Goal: Transaction & Acquisition: Obtain resource

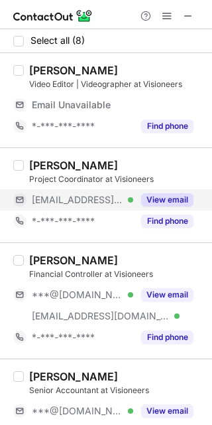
click at [181, 199] on button "View email" at bounding box center [167, 199] width 52 height 13
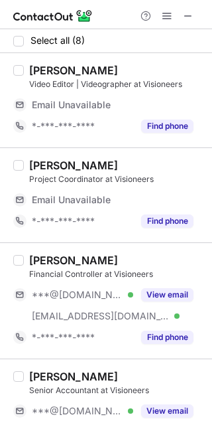
click at [50, 161] on div "Abdullah Tariq" at bounding box center [73, 165] width 89 height 13
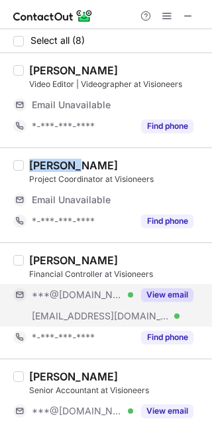
click at [158, 291] on button "View email" at bounding box center [167, 294] width 52 height 13
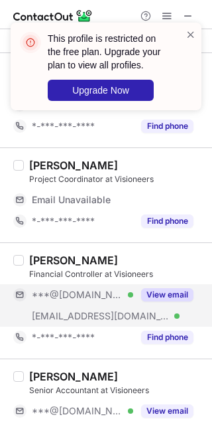
click at [38, 252] on div "Tareq Abdin Financial Controller at Visioneers ***@yahoo.com Verified ***@visio…" at bounding box center [106, 300] width 212 height 116
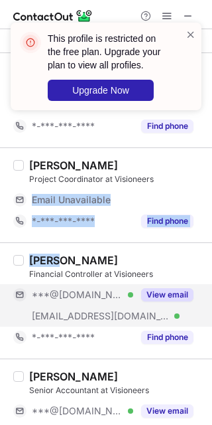
drag, startPoint x: 38, startPoint y: 252, endPoint x: 206, endPoint y: 184, distance: 181.3
click at [206, 184] on div "Select all (8) AHMED AL-NAYER Video Editor | Videographer at Visioneers Email U…" at bounding box center [106, 227] width 212 height 396
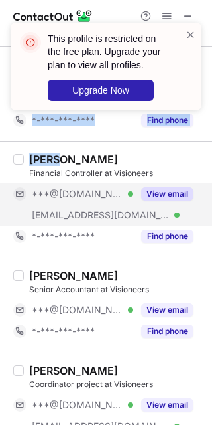
scroll to position [96, 0]
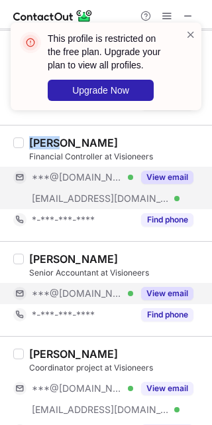
click at [178, 291] on div "Bilal Anwar Senior Accountant at Visioneers ***@gmail.com Verified View email *…" at bounding box center [114, 288] width 181 height 73
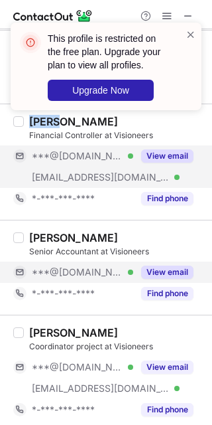
click at [163, 269] on button "View email" at bounding box center [167, 271] width 52 height 13
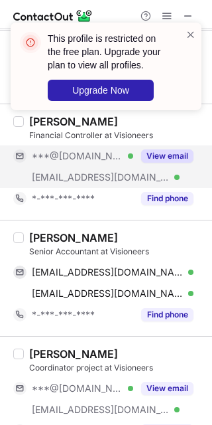
click at [186, 365] on div "Coordinator project at Visioneers" at bounding box center [116, 368] width 175 height 12
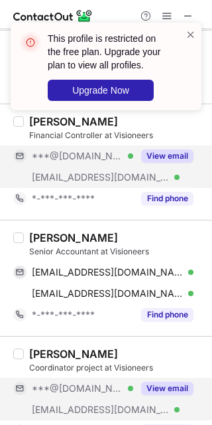
click at [166, 392] on button "View email" at bounding box center [167, 388] width 52 height 13
click at [33, 231] on div "Bilal Anwar" at bounding box center [73, 237] width 89 height 13
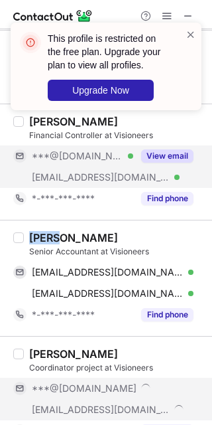
click at [33, 231] on div "Bilal Anwar" at bounding box center [73, 237] width 89 height 13
copy div "Bilal"
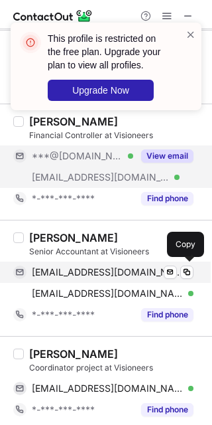
click at [84, 271] on span "malikbilalanwar25@gmail.com" at bounding box center [108, 272] width 152 height 12
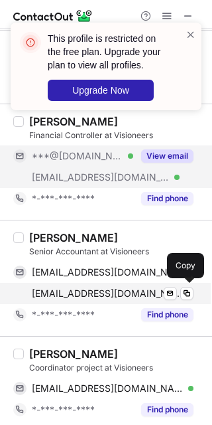
click at [98, 287] on span "bilal.anwar@visioneers.ae" at bounding box center [108, 293] width 152 height 12
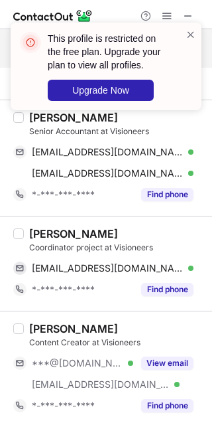
scroll to position [222, 0]
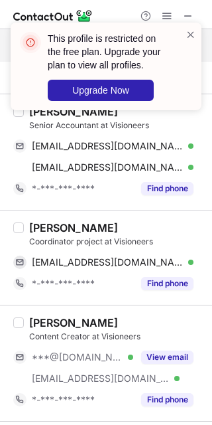
click at [44, 224] on div "Ahmed Abdullah" at bounding box center [73, 227] width 89 height 13
copy div "Ahmed"
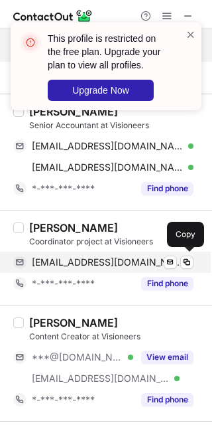
click at [120, 260] on span "aalkudaim@gmail.com" at bounding box center [108, 262] width 152 height 12
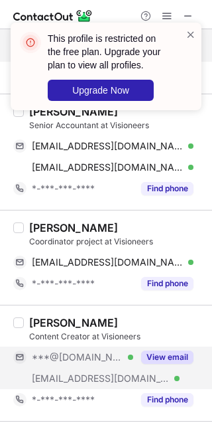
click at [166, 356] on button "View email" at bounding box center [167, 356] width 52 height 13
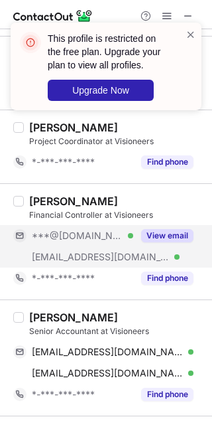
scroll to position [0, 0]
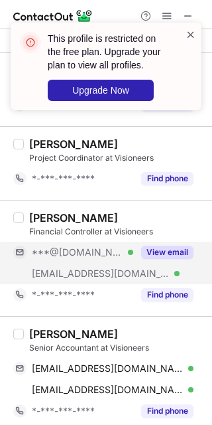
click at [194, 35] on span at bounding box center [191, 34] width 11 height 13
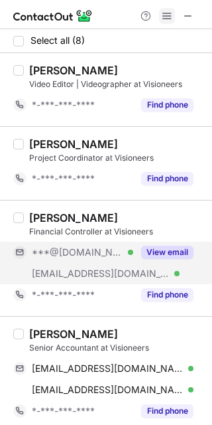
click at [163, 13] on span at bounding box center [167, 16] width 11 height 11
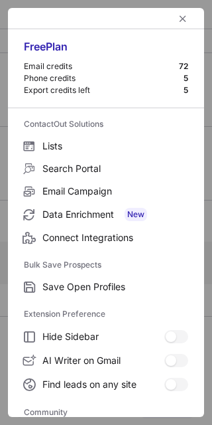
scroll to position [177, 0]
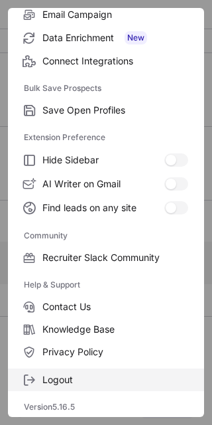
click at [70, 374] on span "Logout" at bounding box center [115, 380] width 146 height 12
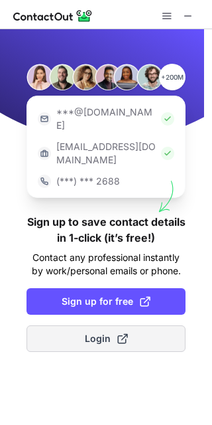
click at [117, 333] on span at bounding box center [122, 338] width 11 height 11
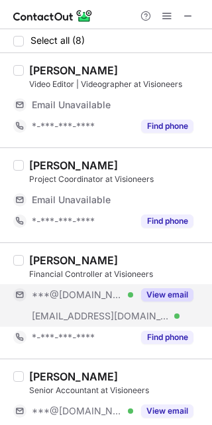
click at [163, 293] on button "View email" at bounding box center [167, 294] width 52 height 13
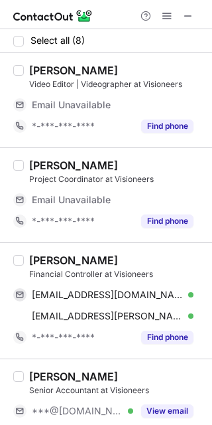
click at [30, 255] on div "Tareq Abdin" at bounding box center [73, 260] width 89 height 13
copy div "Tareq"
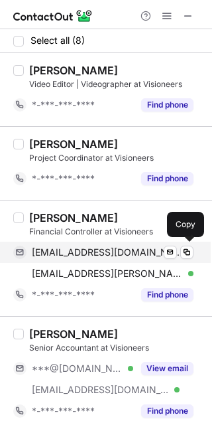
click at [116, 249] on span "tareq_abdin@yahoo.com" at bounding box center [108, 252] width 152 height 12
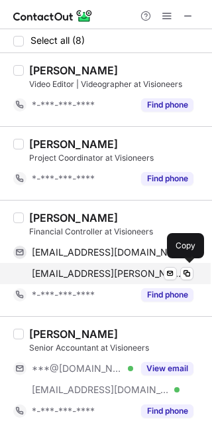
click at [117, 263] on div "tareq.abdin@visioneers.ae Verified Send email Copy" at bounding box center [103, 273] width 181 height 21
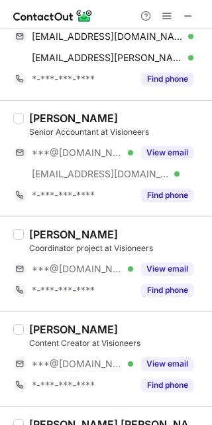
scroll to position [216, 0]
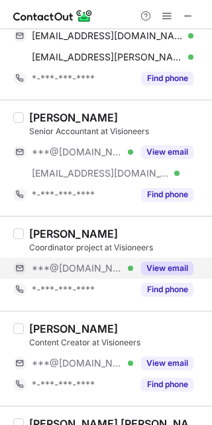
click at [171, 267] on button "View email" at bounding box center [167, 267] width 52 height 13
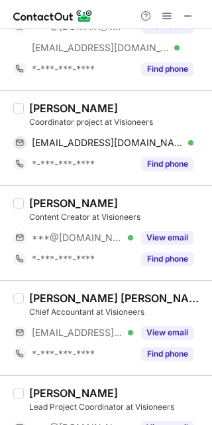
scroll to position [348, 0]
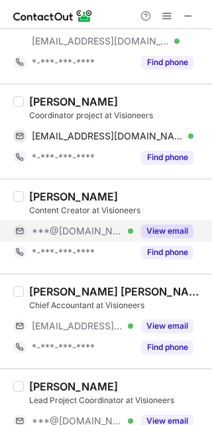
click at [171, 226] on button "View email" at bounding box center [167, 230] width 52 height 13
click at [40, 194] on div "Imane E." at bounding box center [73, 196] width 89 height 13
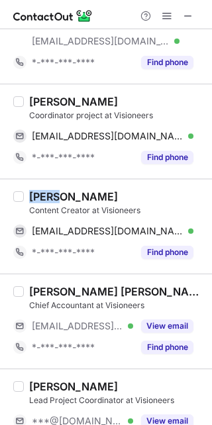
click at [40, 194] on div "Imane E." at bounding box center [73, 196] width 89 height 13
copy div "Imane"
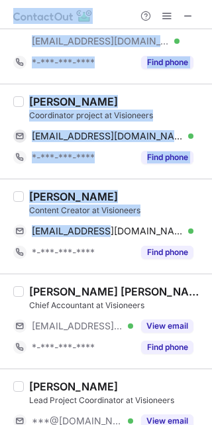
drag, startPoint x: 102, startPoint y: 232, endPoint x: 271, endPoint y: 259, distance: 171.4
click at [212, 259] on html "Select all (8) AHMED AL-NAYER Video Editor | Videographer at Visioneers *-***-*…" at bounding box center [106, 212] width 212 height 425
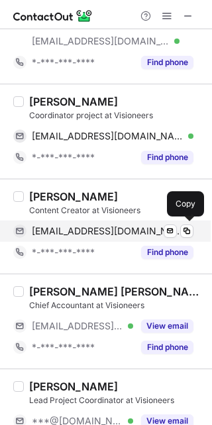
click at [119, 223] on div "imane.e.n@hotmail.com Verified Send email Copy" at bounding box center [103, 230] width 181 height 21
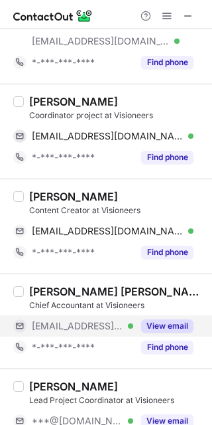
click at [159, 316] on div "View email" at bounding box center [163, 325] width 60 height 21
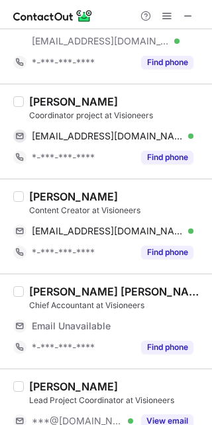
click at [35, 287] on div "Khadija Abdulla Ishaq" at bounding box center [116, 291] width 175 height 13
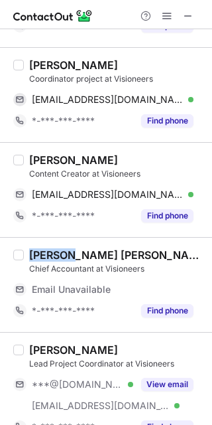
scroll to position [409, 0]
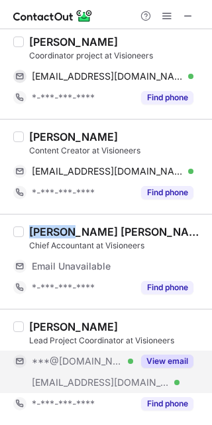
click at [178, 358] on button "View email" at bounding box center [167, 360] width 52 height 13
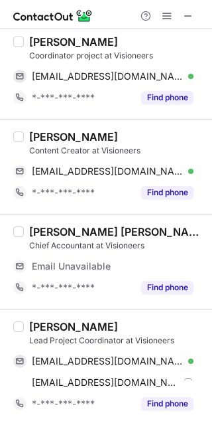
click at [43, 323] on div "Salma Elalfy" at bounding box center [73, 326] width 89 height 13
copy div "Salma"
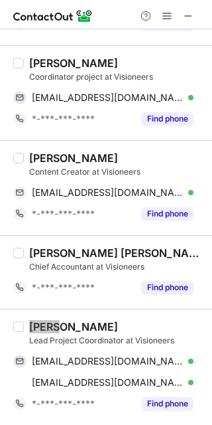
scroll to position [387, 0]
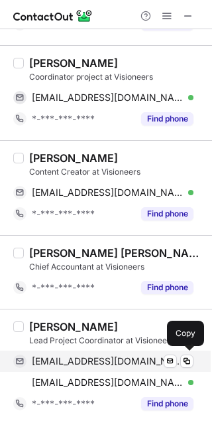
click at [74, 366] on span "salmaelalfy8@gmail.com" at bounding box center [108, 361] width 152 height 12
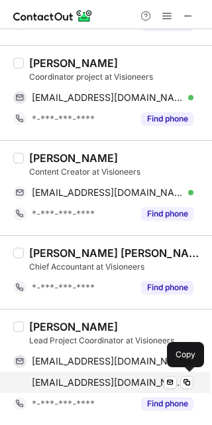
click at [95, 380] on span "salma.elalfy@visioneers.ae" at bounding box center [108, 382] width 152 height 12
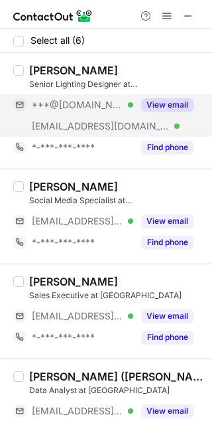
click at [175, 98] on button "View email" at bounding box center [167, 104] width 52 height 13
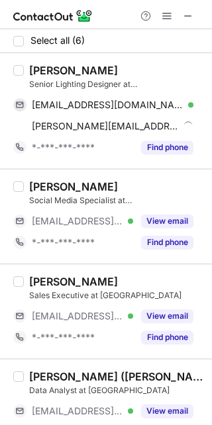
click at [46, 78] on div "Senior Lighting Designer at Monarca" at bounding box center [116, 84] width 175 height 12
click at [46, 67] on div "Madonna Milad" at bounding box center [73, 70] width 89 height 13
copy div "Madonna"
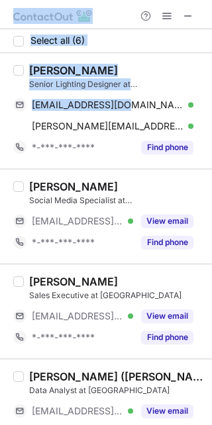
drag, startPoint x: 136, startPoint y: 111, endPoint x: 277, endPoint y: 120, distance: 141.0
click at [212, 120] on html "Select all (6) Madonna Milad Senior Lighting Designer at Monarca madonnamelad72…" at bounding box center [106, 212] width 212 height 425
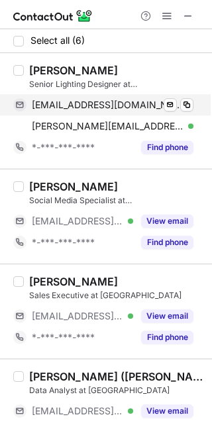
click at [147, 105] on span "madonnamelad72@gmail.com" at bounding box center [108, 105] width 152 height 12
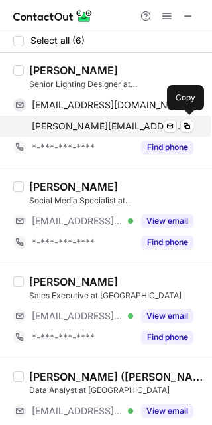
click at [119, 123] on span "madonna@monarca.international" at bounding box center [108, 126] width 152 height 12
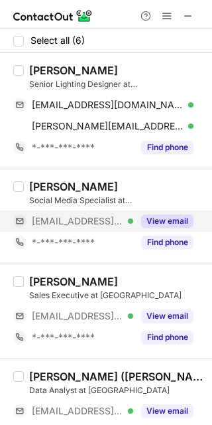
click at [171, 222] on button "View email" at bounding box center [167, 220] width 52 height 13
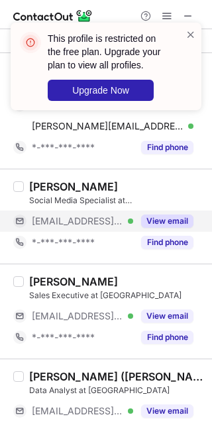
click at [40, 189] on div "Blessie Andaya" at bounding box center [73, 186] width 89 height 13
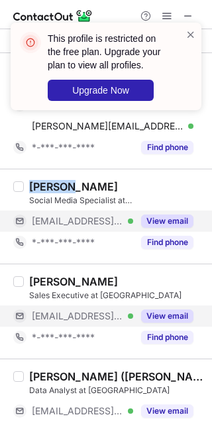
click at [169, 313] on button "View email" at bounding box center [167, 315] width 52 height 13
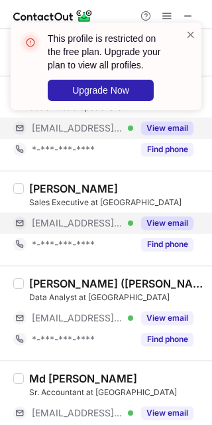
scroll to position [94, 0]
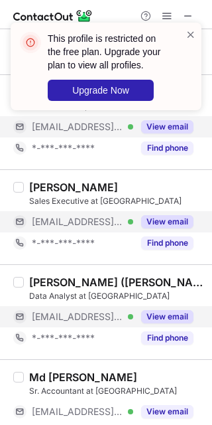
click at [171, 312] on button "View email" at bounding box center [167, 316] width 52 height 13
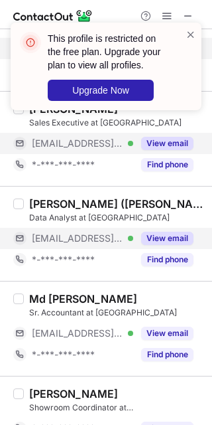
scroll to position [197, 0]
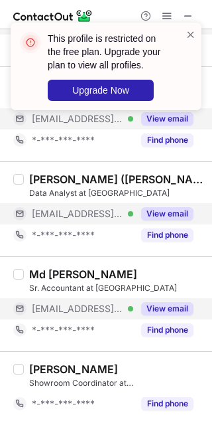
click at [163, 310] on button "View email" at bounding box center [167, 308] width 52 height 13
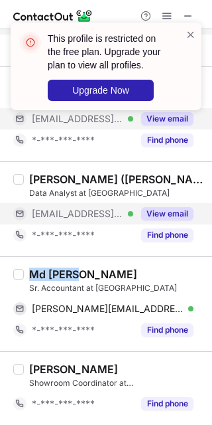
drag, startPoint x: 30, startPoint y: 273, endPoint x: 83, endPoint y: 270, distance: 53.2
click at [83, 270] on div "Md Amzad Hossain" at bounding box center [83, 273] width 108 height 13
copy div "Md Amzad"
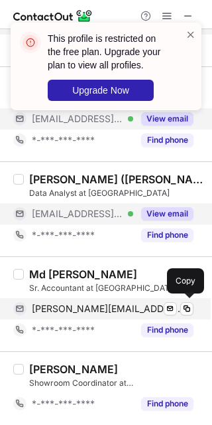
click at [84, 303] on span "amzad@monarca.international" at bounding box center [108, 309] width 152 height 12
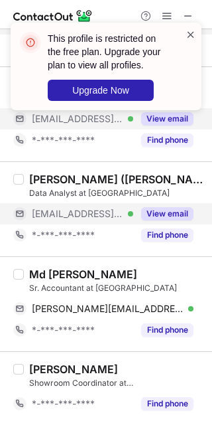
click at [190, 29] on span at bounding box center [191, 34] width 11 height 13
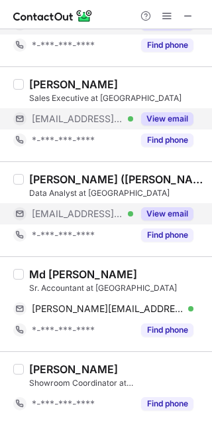
click at [167, 13] on span at bounding box center [167, 16] width 11 height 11
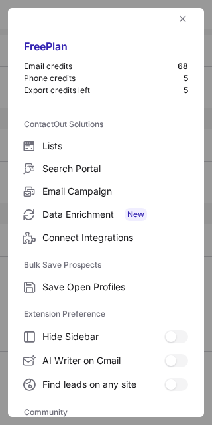
scroll to position [177, 0]
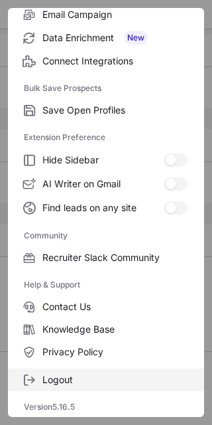
click at [80, 374] on span "Logout" at bounding box center [115, 380] width 146 height 12
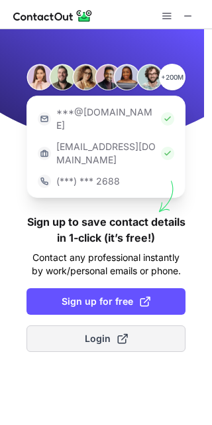
click at [104, 332] on span "Login" at bounding box center [106, 338] width 43 height 13
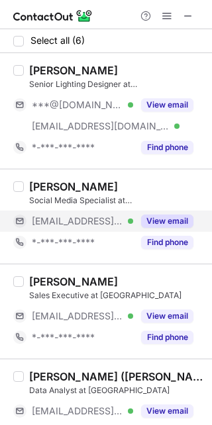
click at [175, 216] on button "View email" at bounding box center [167, 220] width 52 height 13
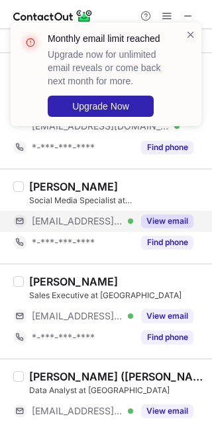
click at [45, 182] on div "Blessie Andaya" at bounding box center [73, 186] width 89 height 13
click at [187, 33] on span at bounding box center [191, 34] width 11 height 13
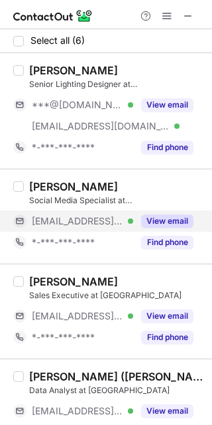
click at [166, 15] on div "Monthly email limit reached Upgrade now for unlimited email reveals or come bac…" at bounding box center [106, 79] width 212 height 141
click at [166, 15] on div "Monthly email limit reached Upgrade now for unlimited email reveals or come bac…" at bounding box center [106, 22] width 212 height 27
click at [166, 15] on span at bounding box center [167, 16] width 11 height 11
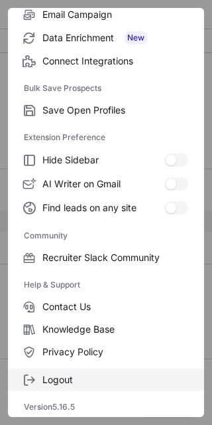
click at [104, 378] on span "Logout" at bounding box center [115, 380] width 146 height 12
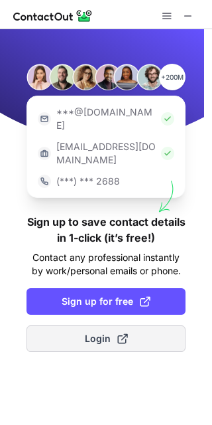
click at [135, 325] on button "Login" at bounding box center [106, 338] width 159 height 27
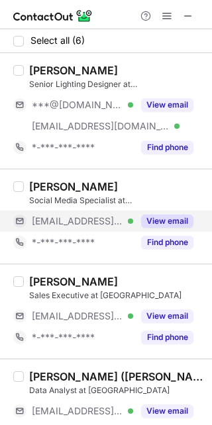
click at [169, 217] on button "View email" at bounding box center [167, 220] width 52 height 13
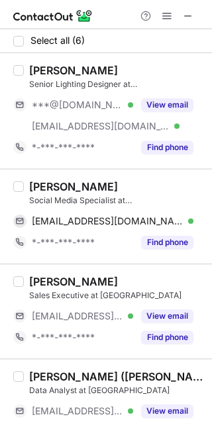
click at [35, 181] on div "Blessie Andaya" at bounding box center [73, 186] width 89 height 13
copy div "Blessie"
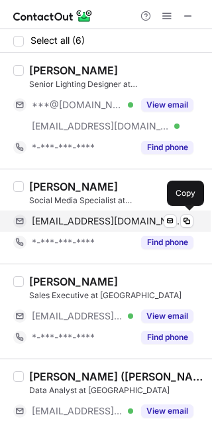
click at [117, 216] on span "blessie@monarca.international" at bounding box center [108, 221] width 152 height 12
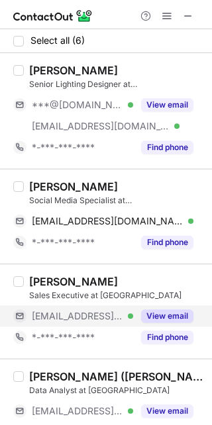
click at [163, 307] on div "View email" at bounding box center [163, 315] width 60 height 21
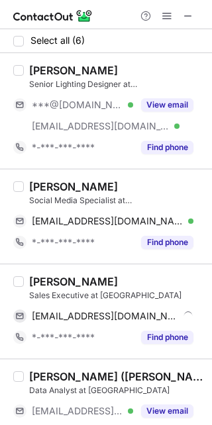
click at [36, 280] on div "Adel Al-Hamam" at bounding box center [73, 281] width 89 height 13
copy div "Adel"
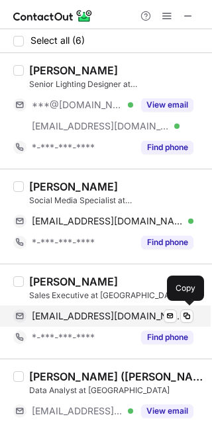
click at [133, 309] on div "adel@monarca.international Verified Send email Copy" at bounding box center [103, 315] width 181 height 21
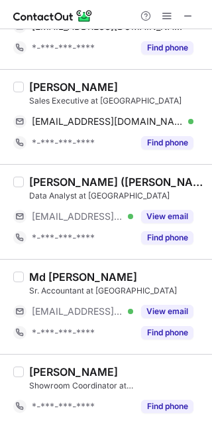
scroll to position [197, 0]
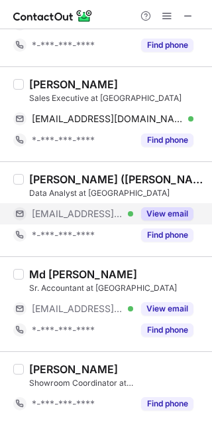
click at [163, 216] on button "View email" at bounding box center [167, 213] width 52 height 13
click at [41, 180] on div "May Thu Khine (Yuki)" at bounding box center [116, 179] width 175 height 13
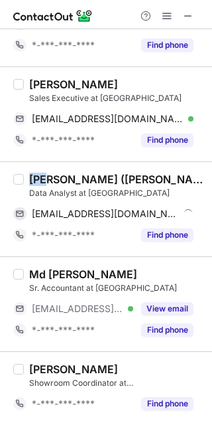
click at [41, 180] on div "May Thu Khine (Yuki)" at bounding box center [116, 179] width 175 height 13
copy div "May"
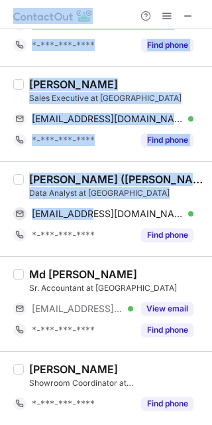
drag, startPoint x: 95, startPoint y: 207, endPoint x: 274, endPoint y: 304, distance: 203.7
click at [212, 304] on html "Select all (6) Madonna Milad Senior Lighting Designer at Monarca ***@gmail.com …" at bounding box center [106, 212] width 212 height 425
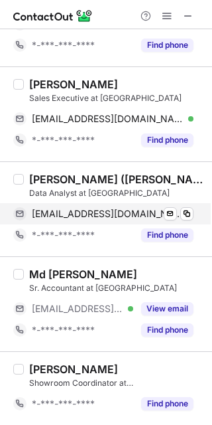
click at [143, 214] on span "may@monarca.international" at bounding box center [108, 214] width 152 height 12
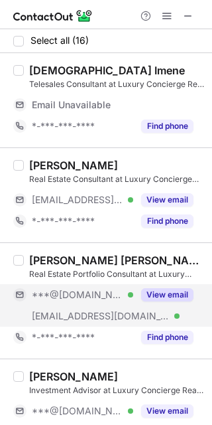
click at [173, 296] on button "View email" at bounding box center [167, 294] width 52 height 13
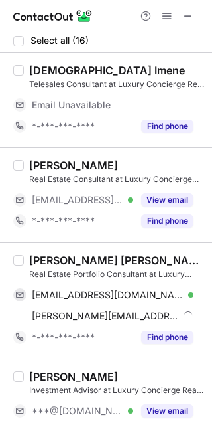
click at [42, 259] on div "Rakshit Vitus Vijai" at bounding box center [116, 260] width 175 height 13
copy div "Rakshit"
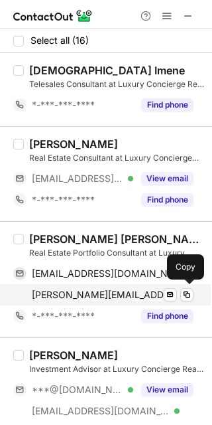
click at [117, 295] on span "rakshit@lcredubai.com" at bounding box center [105, 295] width 147 height 12
click at [105, 293] on span "rakshit@lcredubai.com" at bounding box center [105, 295] width 147 height 12
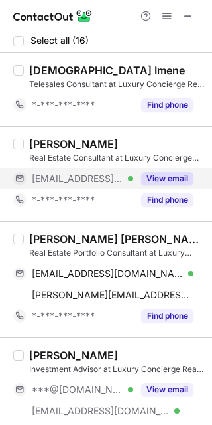
click at [169, 172] on button "View email" at bounding box center [167, 178] width 52 height 13
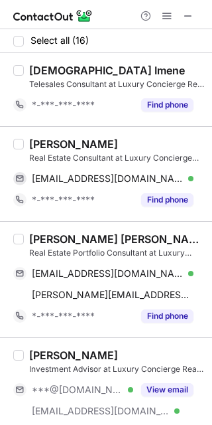
click at [40, 135] on div "Faran Norris Real Estate Consultant at Luxury Concierge Real Estate LLC faran@l…" at bounding box center [106, 173] width 212 height 95
copy div "Faran"
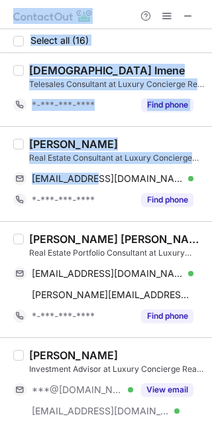
drag, startPoint x: 91, startPoint y: 180, endPoint x: 252, endPoint y: 233, distance: 169.8
click at [212, 233] on html "Select all (16) Brahmi Imene Telesales Consultant at Luxury Concierge Real Esta…" at bounding box center [106, 212] width 212 height 425
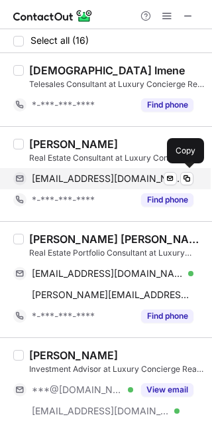
click at [116, 171] on div "faran@lcredubai.com Verified Send email Copy" at bounding box center [103, 178] width 181 height 21
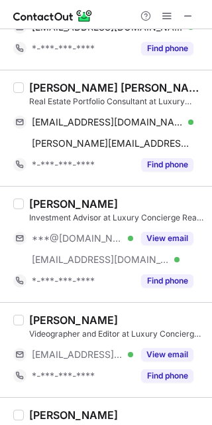
scroll to position [178, 0]
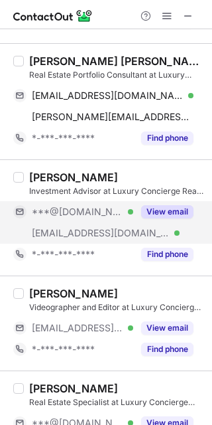
click at [178, 208] on button "View email" at bounding box center [167, 211] width 52 height 13
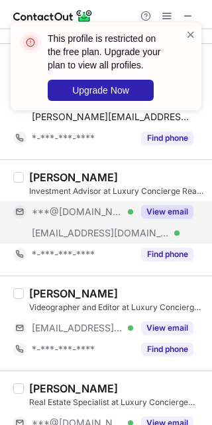
click at [50, 173] on div "Ghassan Hannoun" at bounding box center [73, 177] width 89 height 13
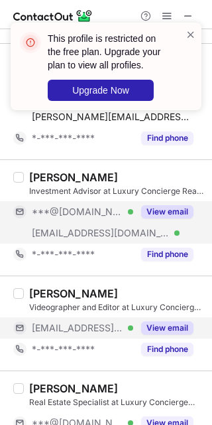
click at [147, 332] on button "View email" at bounding box center [167, 327] width 52 height 13
drag, startPoint x: 206, startPoint y: 117, endPoint x: 210, endPoint y: 165, distance: 47.2
click at [210, 165] on div "This profile is restricted on the free plan. Upgrade your plan to view all prof…" at bounding box center [106, 212] width 212 height 425
click at [189, 36] on span at bounding box center [191, 34] width 11 height 13
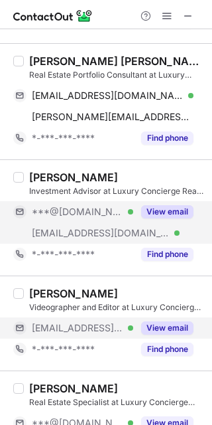
click at [170, 15] on div "This profile is restricted on the free plan. Upgrade your plan to view all prof…" at bounding box center [106, 22] width 212 height 27
click at [170, 15] on span at bounding box center [167, 16] width 11 height 11
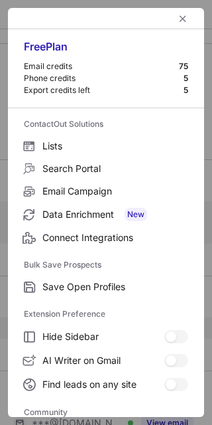
scroll to position [177, 0]
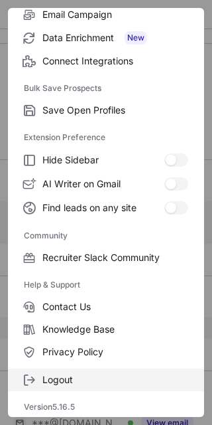
click at [115, 383] on span "Logout" at bounding box center [115, 380] width 146 height 12
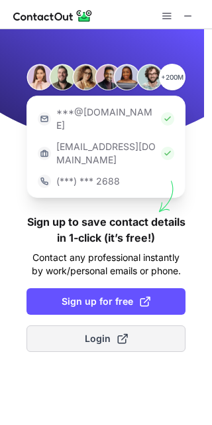
click at [113, 332] on span "Login" at bounding box center [106, 338] width 43 height 13
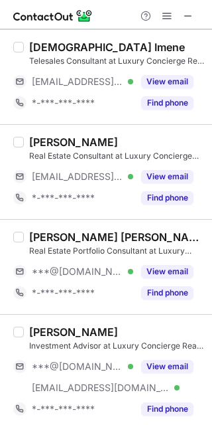
scroll to position [0, 0]
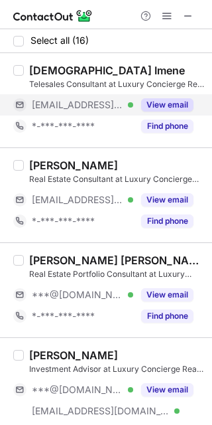
click at [181, 102] on button "View email" at bounding box center [167, 104] width 52 height 13
click at [47, 68] on div "Brahmi Imene" at bounding box center [107, 70] width 156 height 13
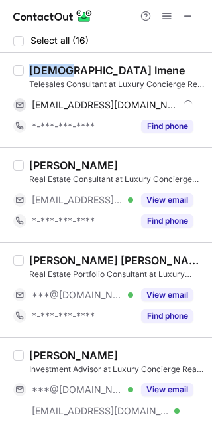
click at [47, 68] on div "Brahmi Imene" at bounding box center [107, 70] width 156 height 13
copy div "Brahmi"
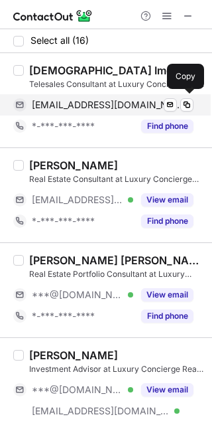
click at [94, 94] on div "imene@lcredubai.com Verified Send email Copy" at bounding box center [103, 104] width 181 height 21
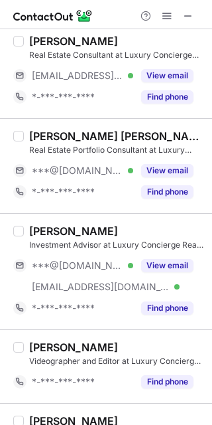
scroll to position [141, 0]
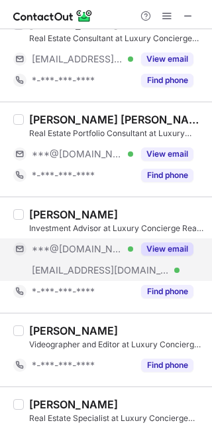
click at [182, 244] on button "View email" at bounding box center [167, 248] width 52 height 13
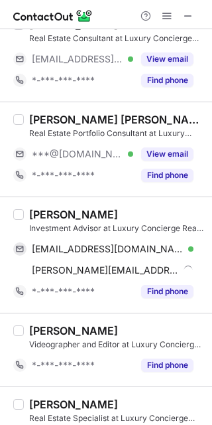
click at [46, 216] on div "Ghassan Hannoun" at bounding box center [73, 214] width 89 height 13
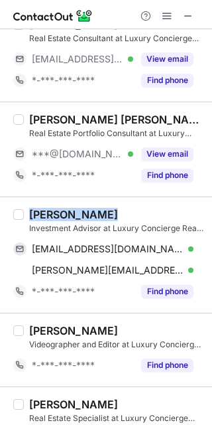
click at [46, 216] on div "Ghassan Hannoun" at bounding box center [73, 214] width 89 height 13
copy div "Ghassan"
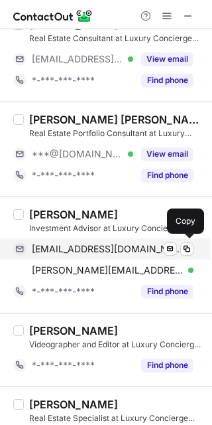
click at [115, 252] on span "gasss11@hotmail.com" at bounding box center [108, 249] width 152 height 12
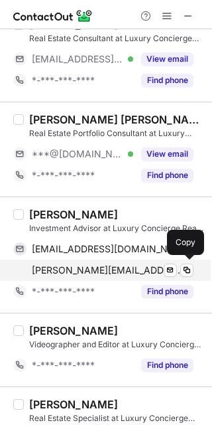
click at [97, 264] on span "ghassan@lcredubai.com" at bounding box center [108, 270] width 152 height 12
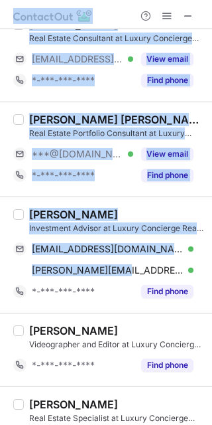
drag, startPoint x: 97, startPoint y: 263, endPoint x: 287, endPoint y: 333, distance: 202.2
click at [212, 333] on html "Select all (16) Brahmi Imene Telesales Consultant at Luxury Concierge Real Esta…" at bounding box center [106, 212] width 212 height 425
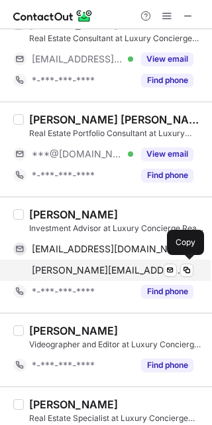
click at [131, 273] on span "ghassan@lcredubai.com" at bounding box center [108, 270] width 152 height 12
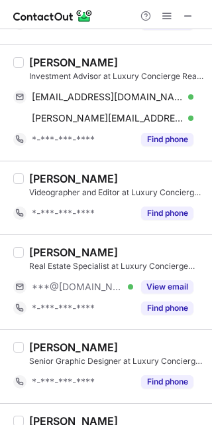
scroll to position [348, 0]
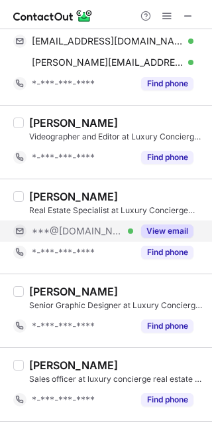
click at [182, 224] on button "View email" at bounding box center [167, 230] width 52 height 13
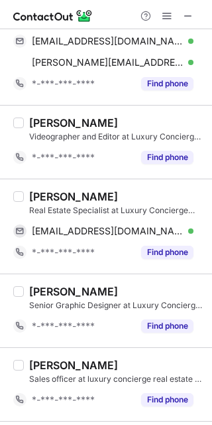
click at [38, 193] on div "Moeiz Rizwan" at bounding box center [73, 196] width 89 height 13
copy div "Moeiz"
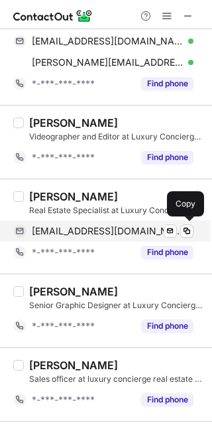
click at [94, 229] on span "moeizbajwa@yahoo.com" at bounding box center [108, 231] width 152 height 12
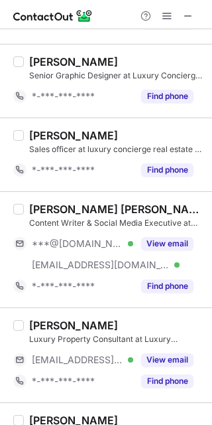
scroll to position [611, 0]
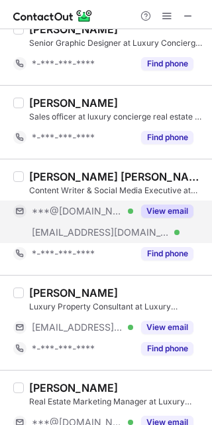
click at [171, 214] on button "View email" at bounding box center [167, 210] width 52 height 13
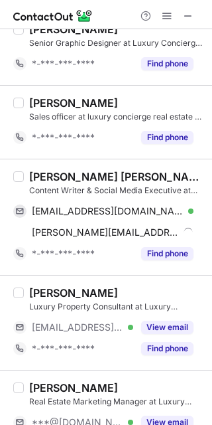
click at [40, 178] on div "Anamika Suresh" at bounding box center [116, 176] width 175 height 13
copy div "Anamika"
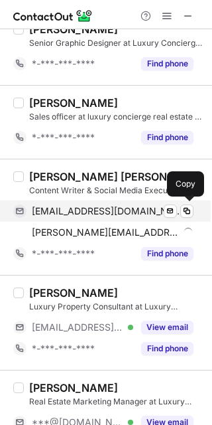
click at [90, 217] on span "anamikavernals@gmail.com" at bounding box center [108, 211] width 152 height 12
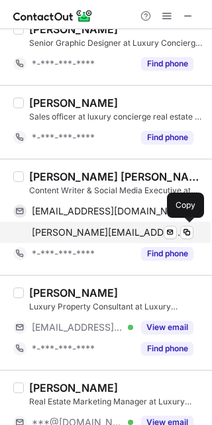
click at [109, 236] on span "anamika@lcredubai.com" at bounding box center [108, 232] width 152 height 12
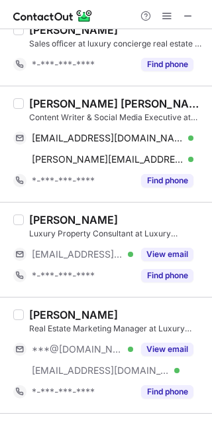
scroll to position [720, 0]
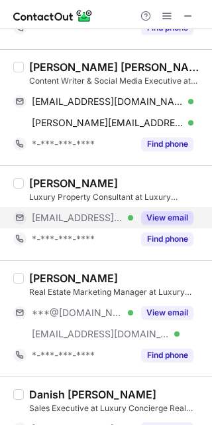
click at [171, 223] on button "View email" at bounding box center [167, 217] width 52 height 13
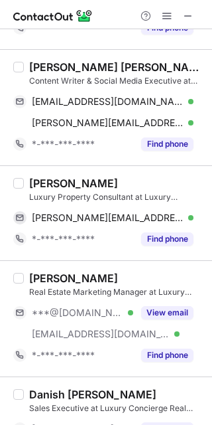
click at [38, 177] on div "Allan P." at bounding box center [73, 183] width 89 height 13
copy div "Allan"
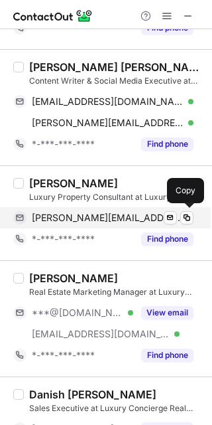
click at [109, 210] on div "allan@lcredubai.com Verified Send email Copy" at bounding box center [103, 217] width 181 height 21
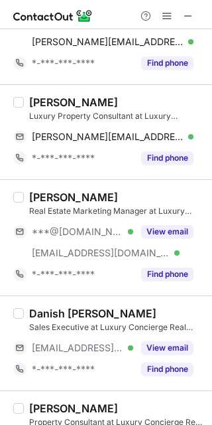
scroll to position [828, 0]
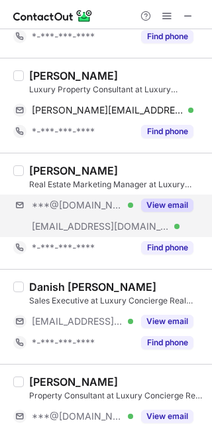
click at [179, 217] on div "***@gmail.com Verified ***@lcredubai.com Verified View email" at bounding box center [108, 215] width 191 height 42
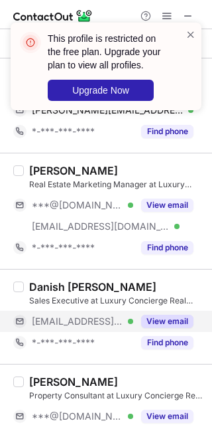
click at [155, 319] on button "View email" at bounding box center [167, 321] width 52 height 13
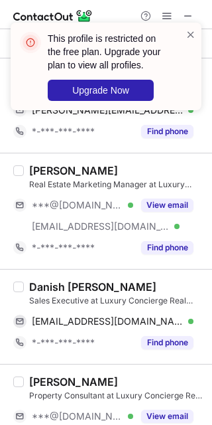
click at [38, 277] on div "Danish Sajid Sales Executive at Luxury Concierge Real Estate LLC danish@lcredub…" at bounding box center [106, 316] width 212 height 95
copy div "Danish"
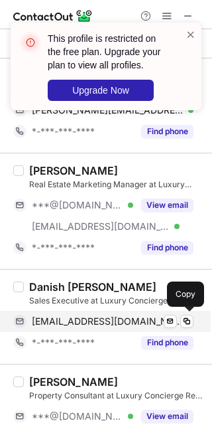
click at [113, 319] on span "danish@lcredubai.com" at bounding box center [108, 321] width 152 height 12
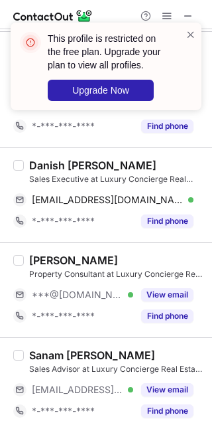
scroll to position [953, 0]
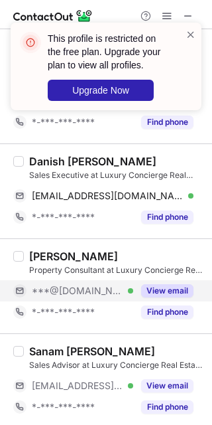
click at [164, 296] on button "View email" at bounding box center [167, 290] width 52 height 13
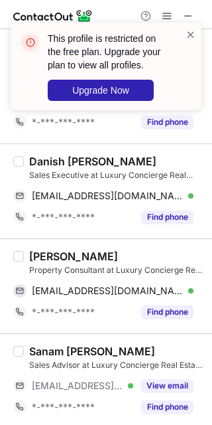
click at [37, 256] on div "Kamilia Belaid" at bounding box center [73, 256] width 89 height 13
copy div "Kamilia"
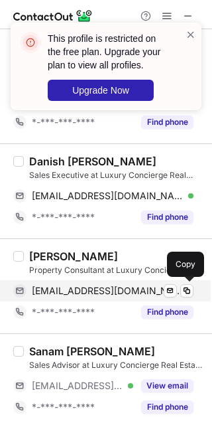
click at [103, 295] on span "kamiliabelaid1994@gmail.com" at bounding box center [108, 291] width 152 height 12
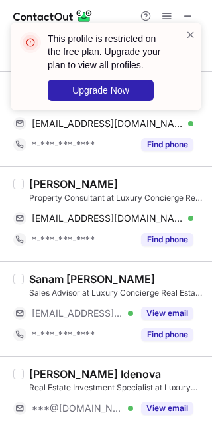
scroll to position [1070, 0]
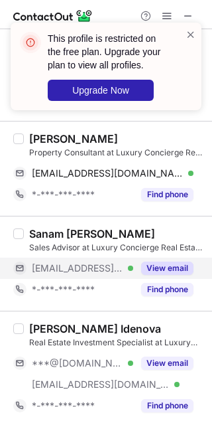
click at [181, 269] on button "View email" at bounding box center [167, 267] width 52 height 13
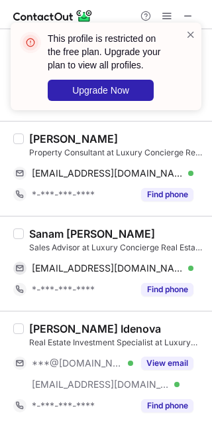
click at [46, 224] on div "Sanam Preet Kaur Sales Advisor at Luxury Concierge Real Estate LLC sanam@lcredu…" at bounding box center [106, 263] width 212 height 95
copy div "Sanam"
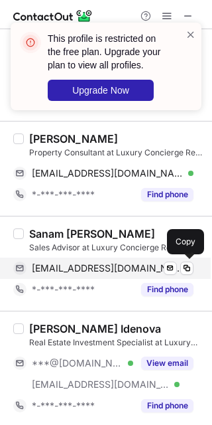
click at [100, 273] on span "sanam@lcredubai.com" at bounding box center [108, 268] width 152 height 12
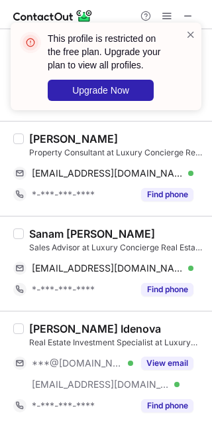
scroll to position [1169, 0]
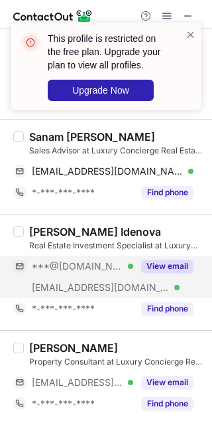
click at [177, 267] on button "View email" at bounding box center [167, 265] width 52 height 13
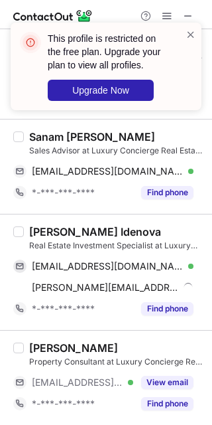
click at [40, 234] on div "Assel Idenova" at bounding box center [95, 231] width 132 height 13
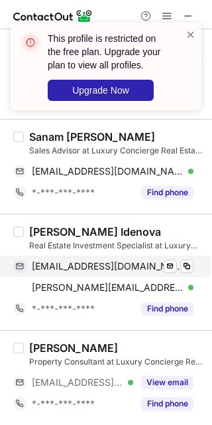
click at [116, 264] on span "asselidenova@gmail.com" at bounding box center [108, 266] width 152 height 12
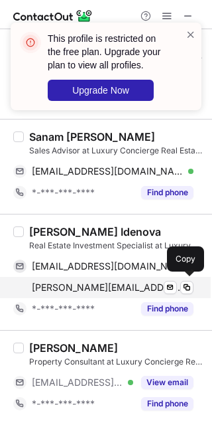
click at [100, 283] on span "assel@lcredubai.com" at bounding box center [108, 287] width 152 height 12
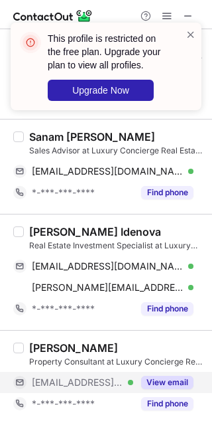
click at [178, 377] on button "View email" at bounding box center [167, 382] width 52 height 13
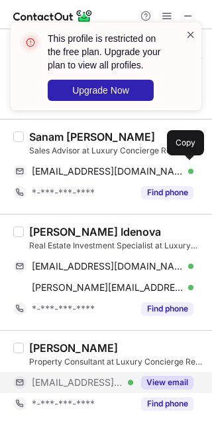
click at [192, 29] on span at bounding box center [191, 34] width 11 height 13
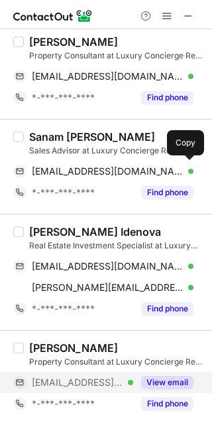
click at [165, 12] on span at bounding box center [167, 16] width 11 height 11
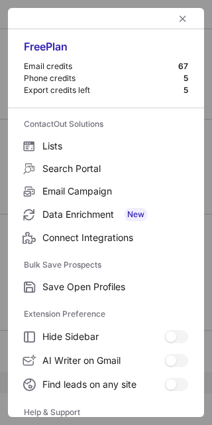
scroll to position [127, 0]
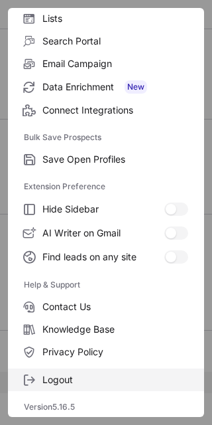
click at [113, 379] on span "Logout" at bounding box center [115, 380] width 146 height 12
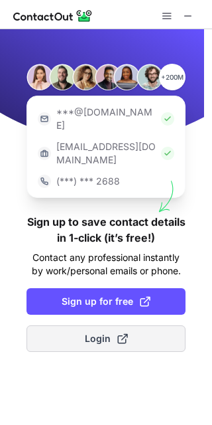
click at [131, 325] on button "Login" at bounding box center [106, 338] width 159 height 27
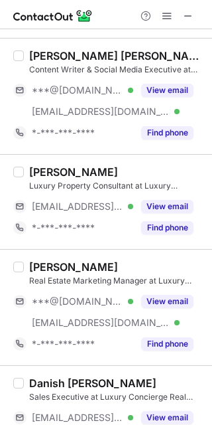
scroll to position [810, 0]
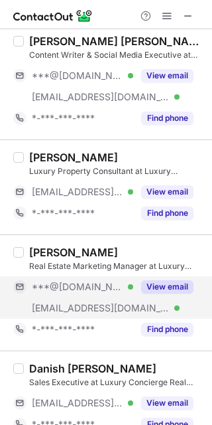
click at [178, 284] on button "View email" at bounding box center [167, 286] width 52 height 13
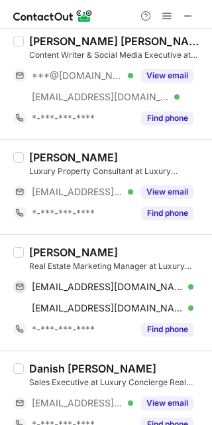
click at [46, 255] on div "Kashif Sandhu" at bounding box center [73, 252] width 89 height 13
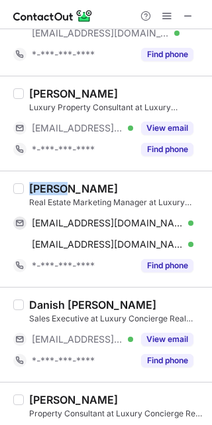
scroll to position [745, 0]
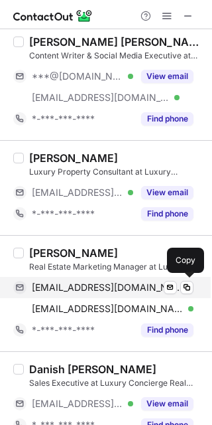
click at [97, 287] on span "mrkashifsandhu@gmail.com" at bounding box center [108, 287] width 152 height 12
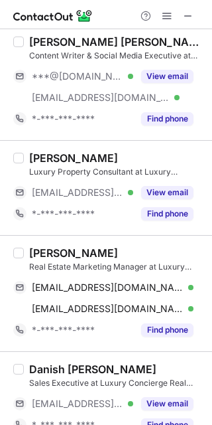
drag, startPoint x: 133, startPoint y: 305, endPoint x: 210, endPoint y: 305, distance: 77.6
click at [133, 305] on div "kashif@lcredubai.com Verified" at bounding box center [113, 309] width 162 height 12
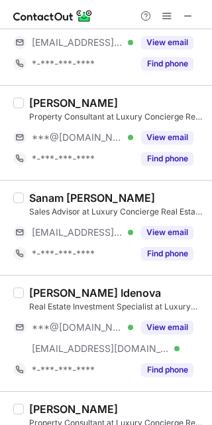
scroll to position [1169, 0]
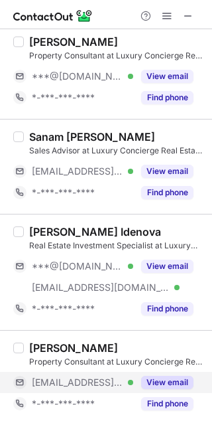
click at [182, 382] on button "View email" at bounding box center [167, 382] width 52 height 13
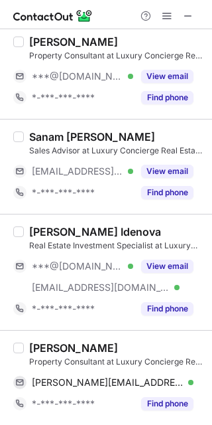
click at [37, 346] on div "Abdul Wasey Bukhari" at bounding box center [73, 347] width 89 height 13
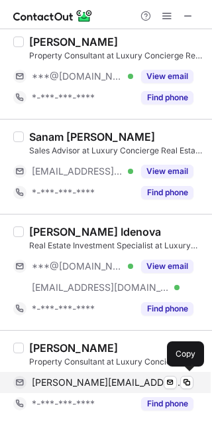
click at [123, 376] on span "abdul.wasey@lcredubai.com" at bounding box center [108, 382] width 152 height 12
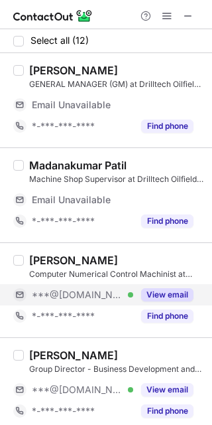
click at [173, 301] on button "View email" at bounding box center [167, 294] width 52 height 13
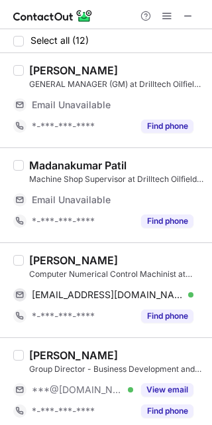
click at [38, 254] on div "[PERSON_NAME]" at bounding box center [73, 260] width 89 height 13
copy div "Alok"
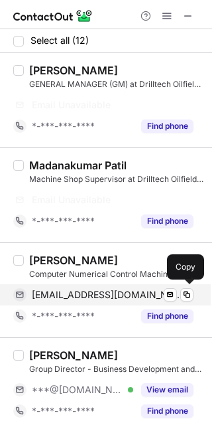
click at [108, 289] on span "[EMAIL_ADDRESS][DOMAIN_NAME]" at bounding box center [108, 295] width 152 height 12
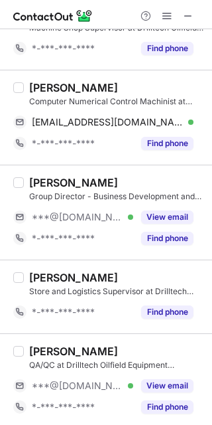
scroll to position [146, 0]
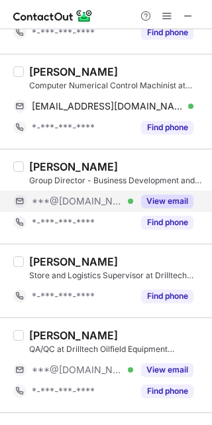
click at [167, 194] on button "View email" at bounding box center [167, 200] width 52 height 13
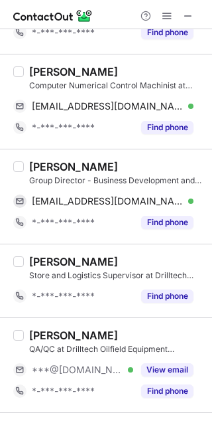
click at [61, 167] on div "[PERSON_NAME]" at bounding box center [73, 166] width 89 height 13
copy div "Jaishankar"
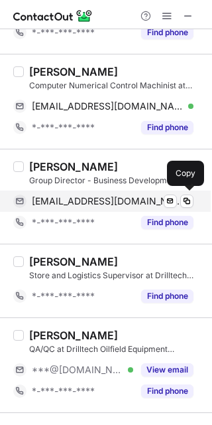
click at [113, 201] on span "[EMAIL_ADDRESS][DOMAIN_NAME]" at bounding box center [108, 201] width 152 height 12
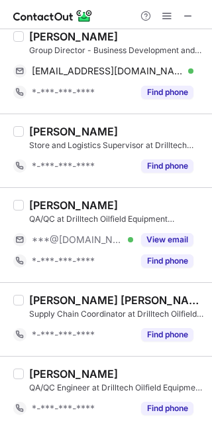
scroll to position [284, 0]
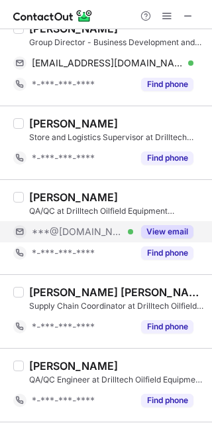
click at [174, 226] on button "View email" at bounding box center [167, 231] width 52 height 13
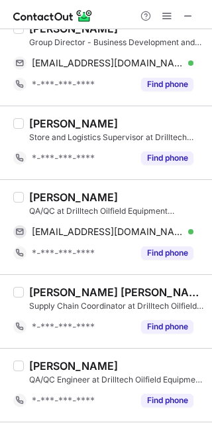
click at [40, 196] on div "[PERSON_NAME]" at bounding box center [73, 196] width 89 height 13
copy div "[PERSON_NAME]"
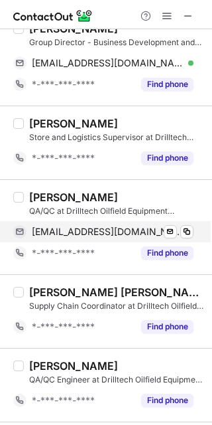
drag, startPoint x: 109, startPoint y: 220, endPoint x: 107, endPoint y: 231, distance: 11.6
click at [107, 231] on div "[PERSON_NAME] QA/QC at Drilltech Oilfield Equipment Manufacturing LLC [EMAIL_AD…" at bounding box center [114, 226] width 181 height 73
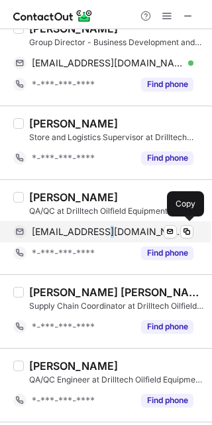
click at [107, 231] on span "[EMAIL_ADDRESS][DOMAIN_NAME]" at bounding box center [108, 232] width 152 height 12
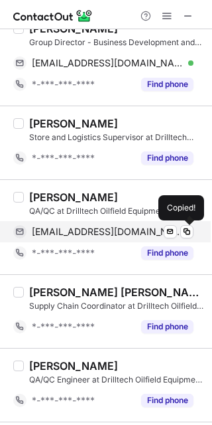
click at [131, 226] on span "[EMAIL_ADDRESS][DOMAIN_NAME]" at bounding box center [108, 232] width 152 height 12
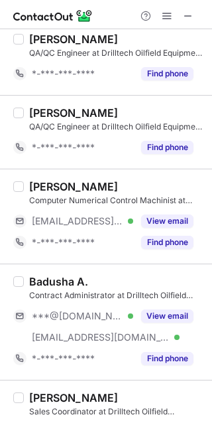
scroll to position [640, 0]
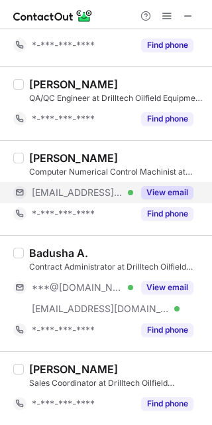
click at [180, 186] on button "View email" at bounding box center [167, 192] width 52 height 13
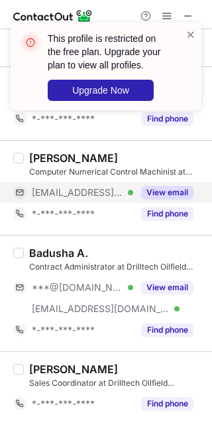
click at [58, 149] on div "[PERSON_NAME] Computer Numerical Control Machinist at Drilltech Oilfield Equipm…" at bounding box center [106, 187] width 212 height 95
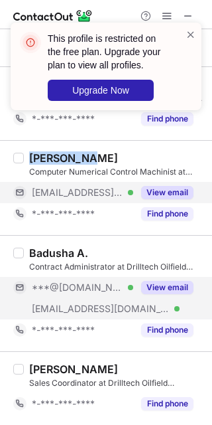
click at [153, 289] on button "View email" at bounding box center [167, 287] width 52 height 13
click at [188, 37] on span at bounding box center [191, 34] width 11 height 13
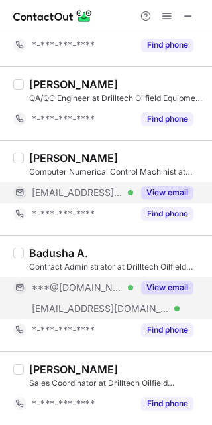
click at [168, 15] on span at bounding box center [167, 16] width 11 height 11
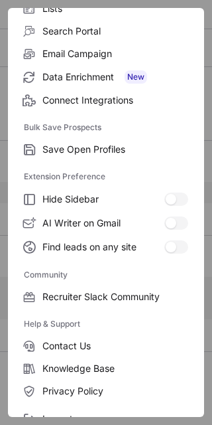
scroll to position [177, 0]
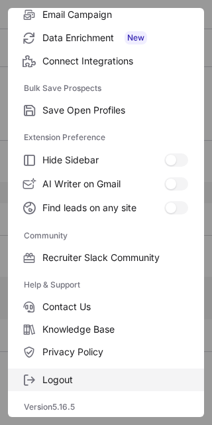
click at [87, 374] on span "Logout" at bounding box center [115, 380] width 146 height 12
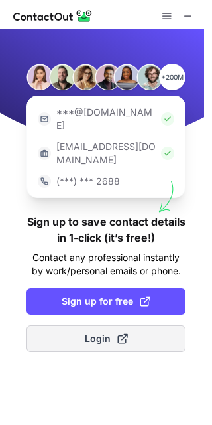
click at [151, 325] on button "Login" at bounding box center [106, 338] width 159 height 27
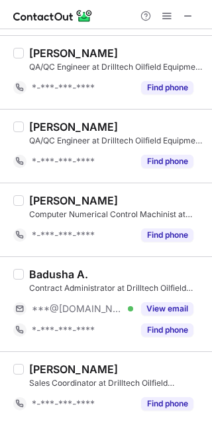
scroll to position [598, 0]
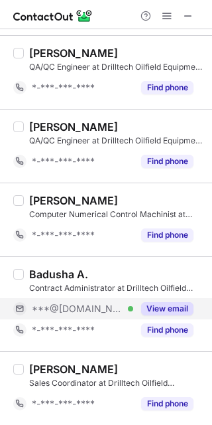
click at [182, 304] on button "View email" at bounding box center [167, 308] width 52 height 13
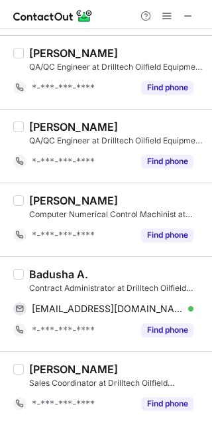
click at [55, 270] on div "Badusha A." at bounding box center [58, 273] width 59 height 13
copy div "Badusha"
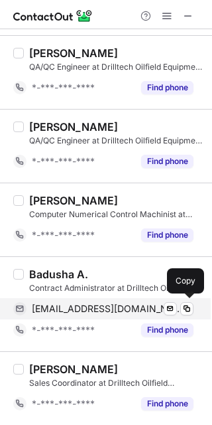
click at [121, 304] on span "abbadusha007@gmail.com" at bounding box center [108, 309] width 152 height 12
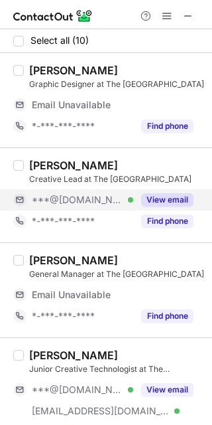
click at [176, 189] on div "View email" at bounding box center [163, 199] width 60 height 21
click at [176, 189] on div "***@[DOMAIN_NAME]" at bounding box center [103, 199] width 181 height 21
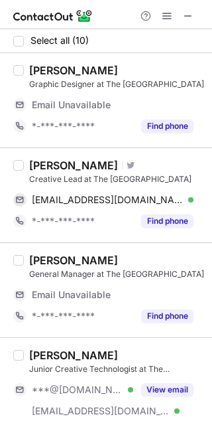
click at [45, 161] on div "[PERSON_NAME]" at bounding box center [73, 165] width 89 height 13
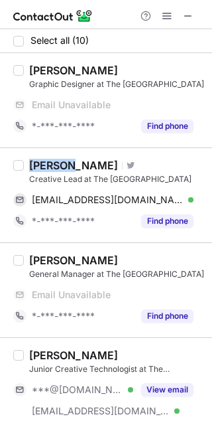
copy div "Nourhan"
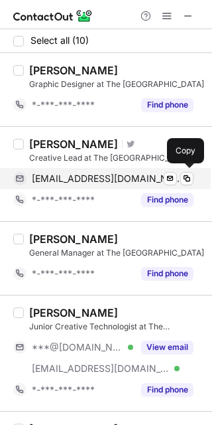
click at [124, 168] on div "[EMAIL_ADDRESS][DOMAIN_NAME] Verified Send email Copy" at bounding box center [103, 178] width 181 height 21
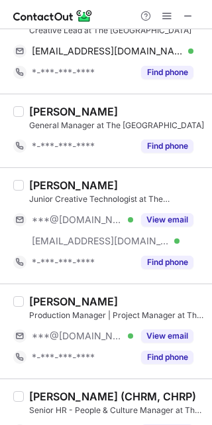
scroll to position [138, 0]
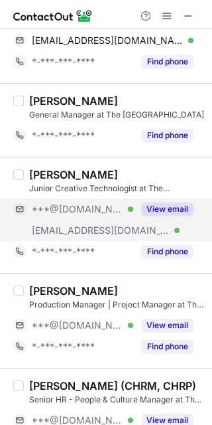
click at [178, 211] on button "View email" at bounding box center [167, 208] width 52 height 13
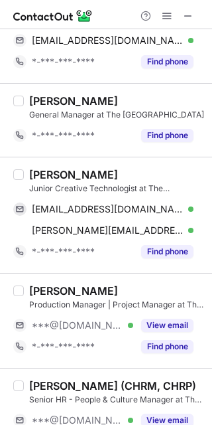
click at [38, 177] on div "Kruti S." at bounding box center [73, 174] width 89 height 13
copy div "Kruti"
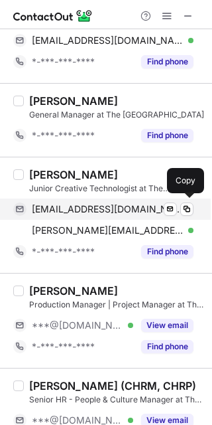
click at [101, 209] on span "krutibk2@gmail.com" at bounding box center [108, 209] width 152 height 12
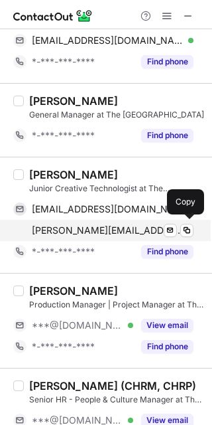
click at [102, 220] on div "kruti@thehanginghouse.com Verified Send email Copy" at bounding box center [103, 230] width 181 height 21
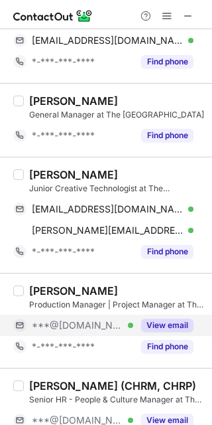
click at [183, 329] on button "View email" at bounding box center [167, 325] width 52 height 13
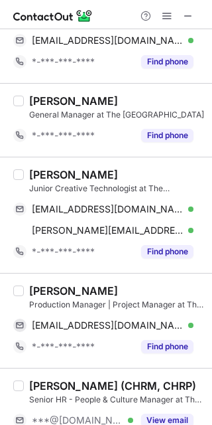
click at [73, 295] on div "Guruprasad Shetty" at bounding box center [73, 290] width 89 height 13
copy div "Guruprasad"
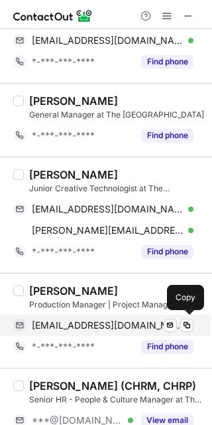
click at [100, 322] on span "shetty0487@gmail.com" at bounding box center [108, 325] width 152 height 12
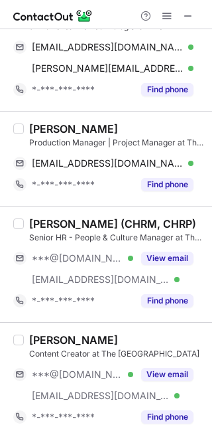
scroll to position [305, 0]
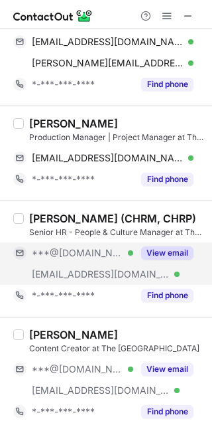
click at [175, 250] on button "View email" at bounding box center [167, 252] width 52 height 13
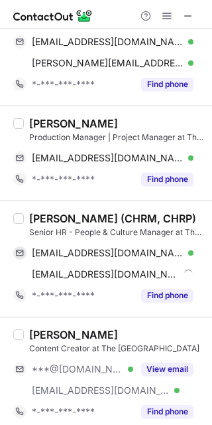
click at [35, 216] on div "Kiren Gill (CHRM, CHRP)" at bounding box center [112, 218] width 167 height 13
copy div "Kiren"
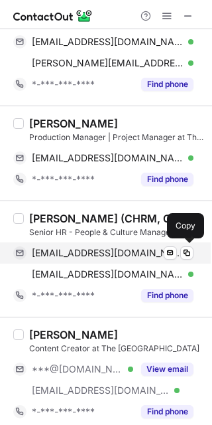
click at [111, 254] on span "kiren05@gmail.com" at bounding box center [108, 253] width 152 height 12
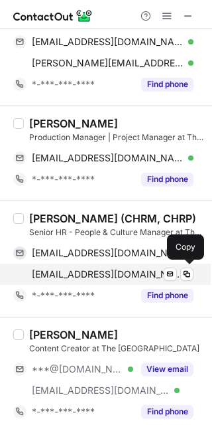
click at [105, 272] on span "kiren@thehanginghouse.com" at bounding box center [108, 274] width 152 height 12
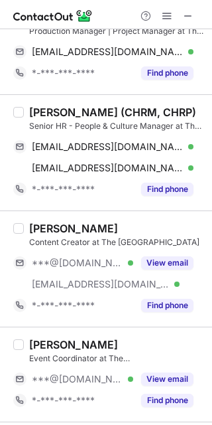
scroll to position [418, 0]
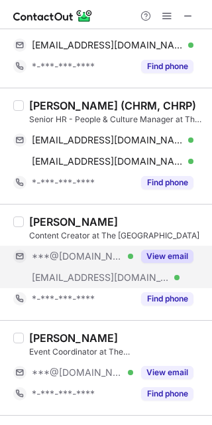
click at [186, 257] on button "View email" at bounding box center [167, 256] width 52 height 13
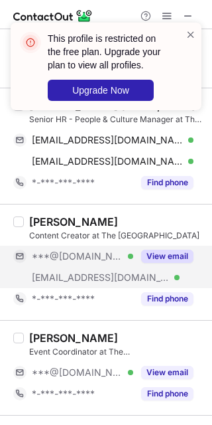
scroll to position [439, 0]
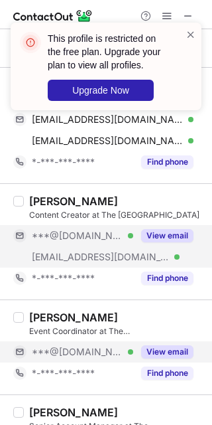
click at [166, 346] on button "View email" at bounding box center [167, 351] width 52 height 13
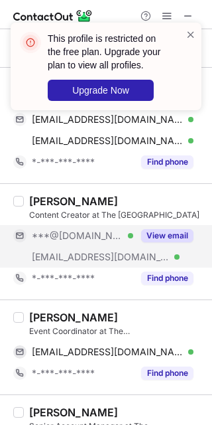
click at [42, 316] on div "Riya Chavan" at bounding box center [73, 317] width 89 height 13
copy div "Riya"
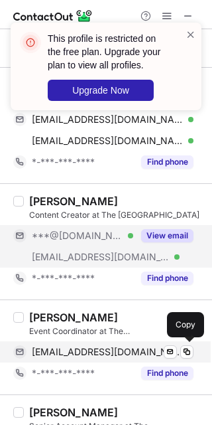
click at [98, 354] on span "riyachavan284@gmail.com" at bounding box center [108, 352] width 152 height 12
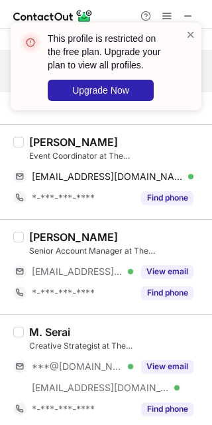
scroll to position [620, 0]
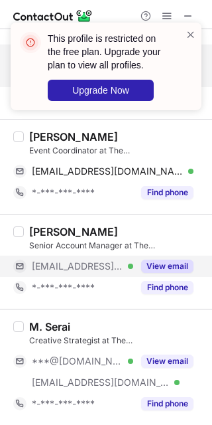
click at [187, 273] on div "View email" at bounding box center [163, 265] width 60 height 21
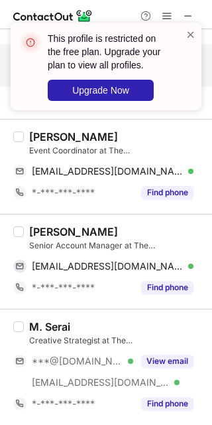
click at [46, 232] on div "Azalea Watfa" at bounding box center [73, 231] width 89 height 13
copy div "Azalea"
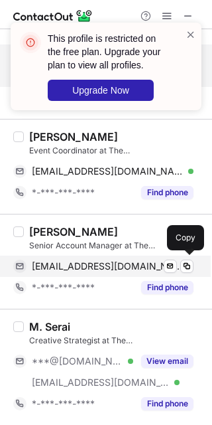
click at [102, 267] on span "azalea@thehanginghouse.com" at bounding box center [108, 266] width 152 height 12
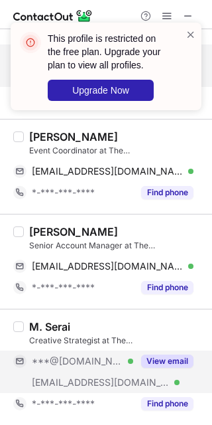
click at [177, 365] on button "View email" at bounding box center [167, 360] width 52 height 13
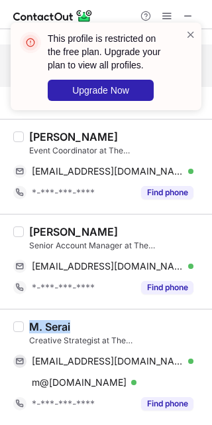
drag, startPoint x: 70, startPoint y: 324, endPoint x: 32, endPoint y: 323, distance: 38.5
click at [32, 323] on div "M. Serai" at bounding box center [49, 326] width 41 height 13
copy div "M. Serai"
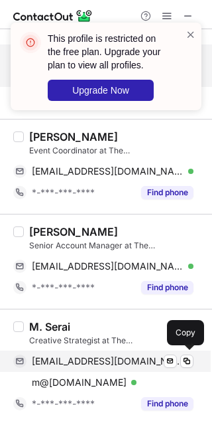
click at [115, 350] on div "muhammadserai@gmail.com Verified Send email Copy" at bounding box center [103, 360] width 181 height 21
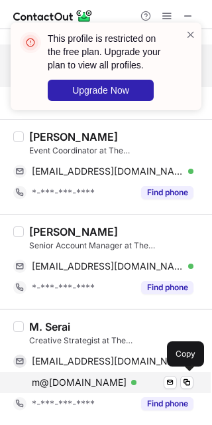
click at [110, 376] on span "m@thehanginghouse.com" at bounding box center [79, 382] width 95 height 12
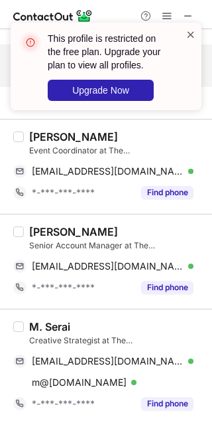
click at [191, 28] on span at bounding box center [191, 34] width 11 height 13
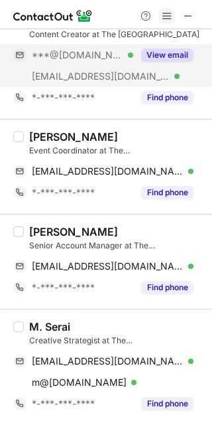
click at [163, 11] on span at bounding box center [167, 16] width 11 height 11
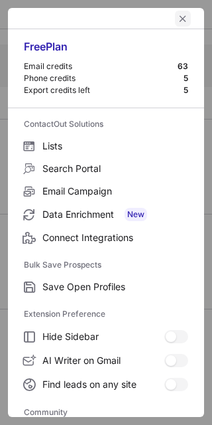
click at [178, 19] on span "left-button" at bounding box center [183, 18] width 11 height 11
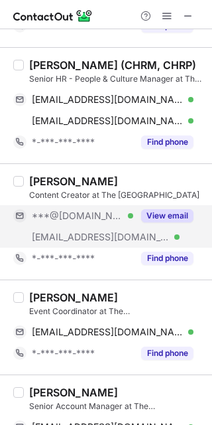
scroll to position [445, 0]
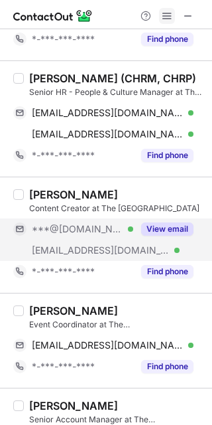
click at [171, 11] on span at bounding box center [167, 16] width 11 height 11
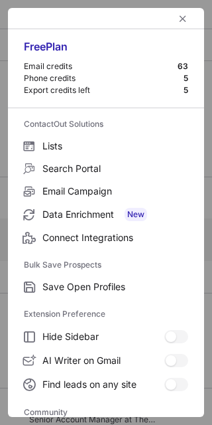
scroll to position [177, 0]
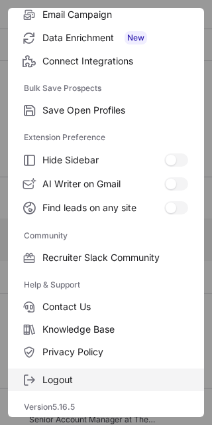
click at [107, 370] on label "Logout" at bounding box center [106, 379] width 196 height 23
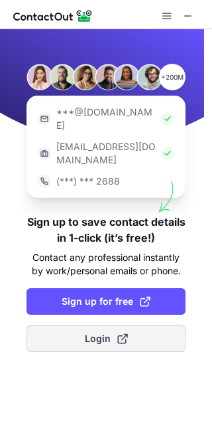
click at [123, 333] on span at bounding box center [122, 338] width 11 height 11
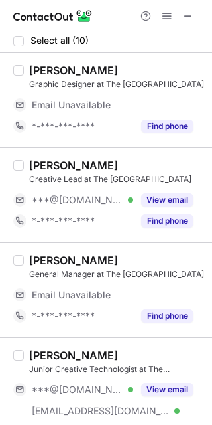
scroll to position [346, 0]
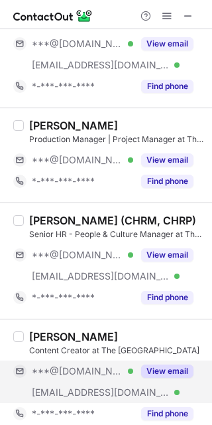
click at [161, 372] on button "View email" at bounding box center [167, 370] width 52 height 13
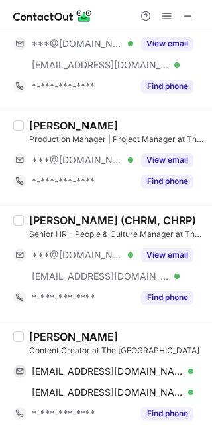
click at [48, 340] on div "Yusra Yousif" at bounding box center [73, 336] width 89 height 13
copy div "Yusra"
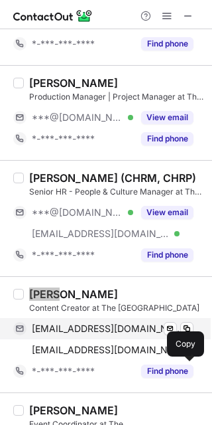
scroll to position [303, 0]
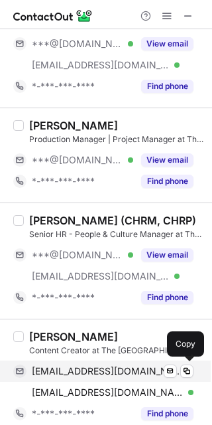
click at [131, 370] on span "yusrayoussif@gmail.com" at bounding box center [108, 371] width 152 height 12
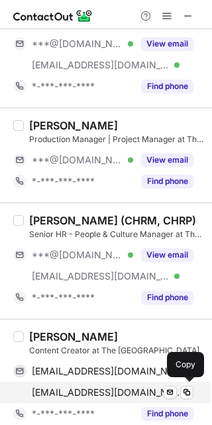
click at [126, 388] on span "yusra@thehanginghouse.com" at bounding box center [108, 392] width 152 height 12
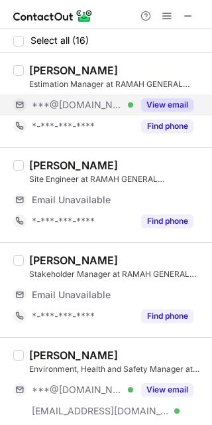
click at [167, 101] on button "View email" at bounding box center [167, 104] width 52 height 13
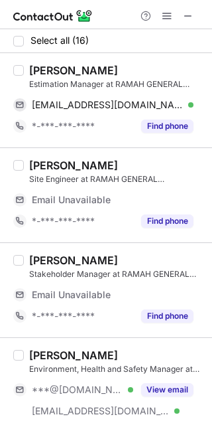
click at [44, 70] on div "[PERSON_NAME]" at bounding box center [73, 70] width 89 height 13
copy div "[PERSON_NAME]"
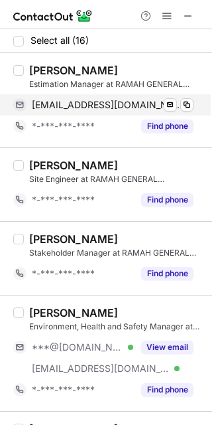
click at [117, 110] on span "vikramjit4@gmail.com" at bounding box center [108, 105] width 152 height 12
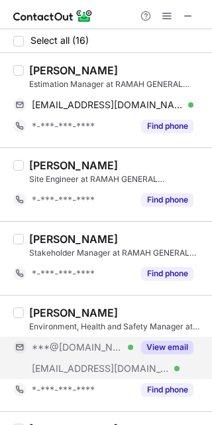
click at [179, 340] on button "View email" at bounding box center [167, 346] width 52 height 13
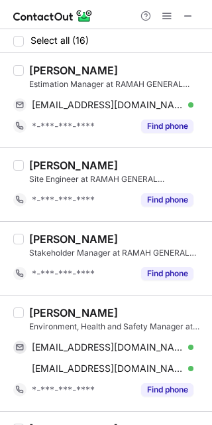
click at [54, 310] on div "Walaeldin Abdelsalam" at bounding box center [73, 312] width 89 height 13
copy div "Walaeldin"
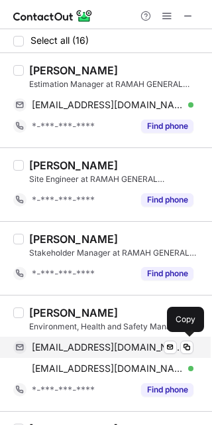
click at [108, 350] on span "walae42@gmail.com" at bounding box center [108, 347] width 152 height 12
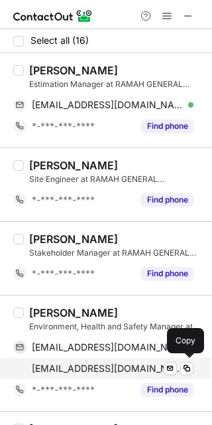
click at [100, 362] on span "walaeldin.abdelsalam@dulsco.ae" at bounding box center [108, 368] width 152 height 12
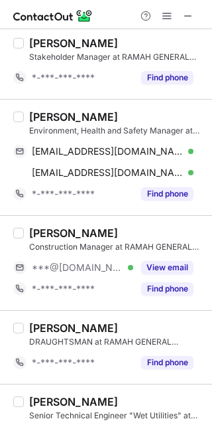
scroll to position [255, 0]
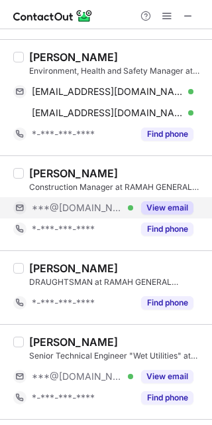
click at [163, 204] on button "View email" at bounding box center [167, 207] width 52 height 13
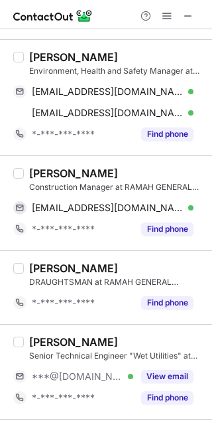
click at [54, 177] on div "Mahmoud Shatnawi" at bounding box center [73, 173] width 89 height 13
copy div "Mahmoud"
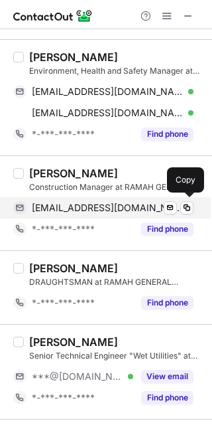
click at [120, 200] on div "mahmoudshtnawi@gmail.com Verified Send email Copy" at bounding box center [103, 207] width 181 height 21
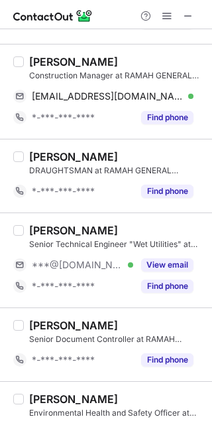
scroll to position [415, 0]
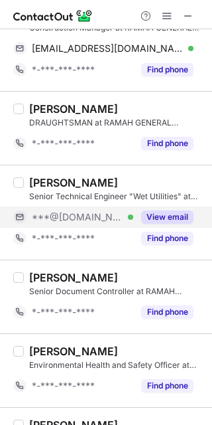
click at [167, 209] on div "View email" at bounding box center [163, 216] width 60 height 21
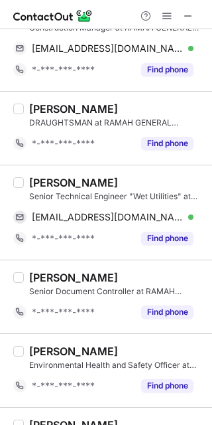
click at [31, 176] on div "Mohamed Emam Senior Technical Engineer "Wet Utilities" at RAMAH GENERAL CONTRAC…" at bounding box center [106, 212] width 212 height 95
copy div "Mohamed"
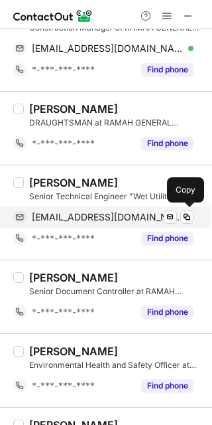
click at [106, 210] on div "mohamedemam7073@gmail.com Verified Send email Copy" at bounding box center [103, 216] width 181 height 21
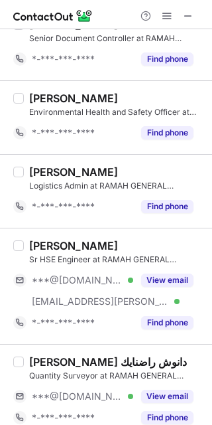
scroll to position [682, 0]
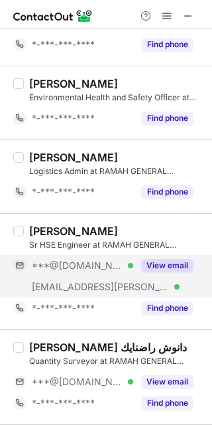
click at [175, 263] on button "View email" at bounding box center [167, 265] width 52 height 13
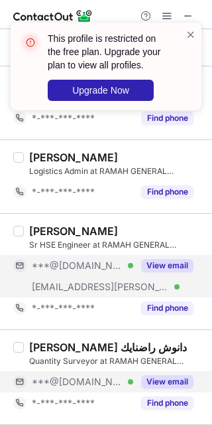
click at [161, 376] on button "View email" at bounding box center [167, 381] width 52 height 13
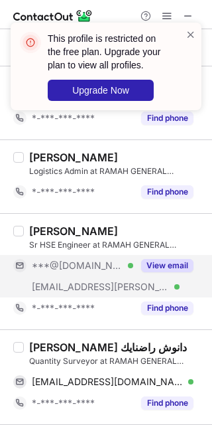
click at [46, 346] on div "Danush Rathnayaka دانوش راضنايك" at bounding box center [108, 346] width 158 height 13
copy div "Danush"
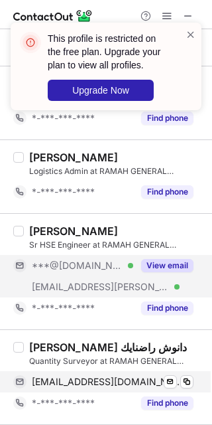
click at [107, 390] on div "danu91qs@gmail.com Verified Send email Copy" at bounding box center [103, 381] width 181 height 21
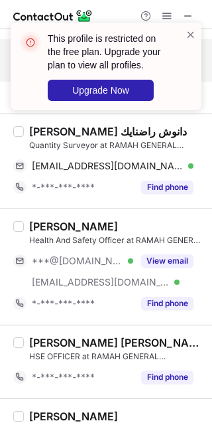
scroll to position [905, 0]
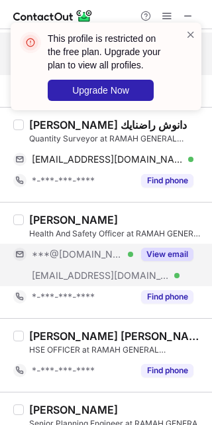
click at [173, 255] on button "View email" at bounding box center [167, 254] width 52 height 13
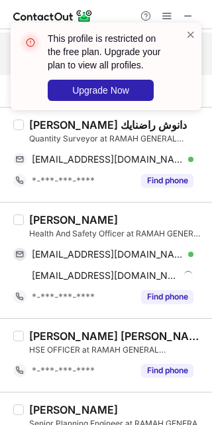
click at [32, 210] on div "Louis chia Health And Safety Officer at RAMAH GENERAL CONTRACTING chialouisjam8…" at bounding box center [106, 260] width 212 height 116
copy div "Louis"
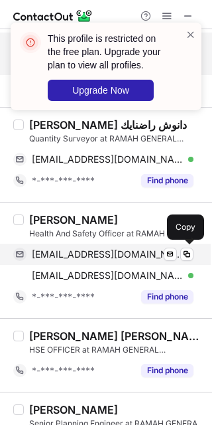
click at [108, 257] on span "chialouisjam83@gmail.com" at bounding box center [108, 254] width 152 height 12
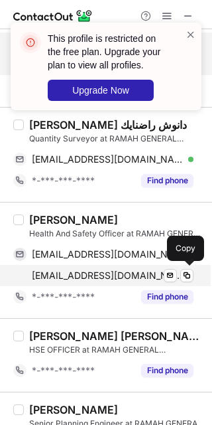
click at [100, 277] on span "louis.chia@dk.dsv.com" at bounding box center [108, 275] width 152 height 12
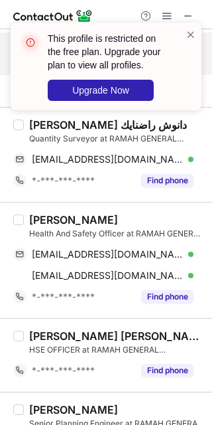
scroll to position [1020, 0]
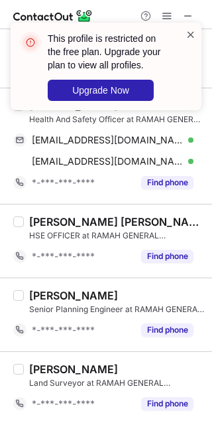
click at [190, 31] on span at bounding box center [191, 34] width 11 height 13
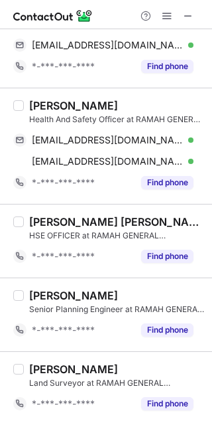
click at [170, 17] on span at bounding box center [167, 16] width 11 height 11
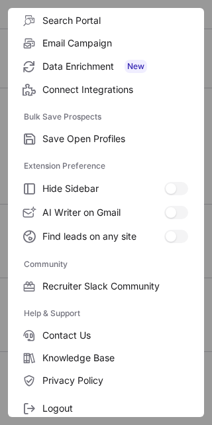
scroll to position [177, 0]
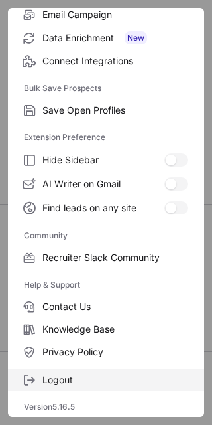
click at [137, 377] on span "Logout" at bounding box center [115, 380] width 146 height 12
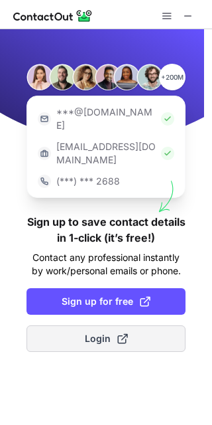
click at [139, 325] on button "Login" at bounding box center [106, 338] width 159 height 27
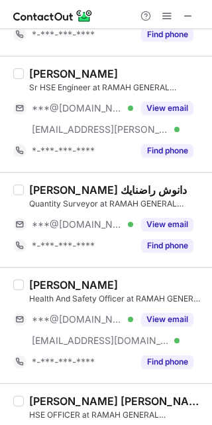
scroll to position [830, 0]
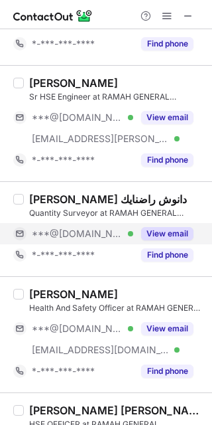
click at [179, 237] on button "View email" at bounding box center [167, 233] width 52 height 13
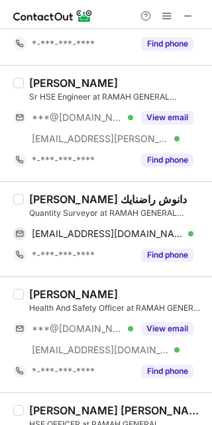
click at [50, 200] on div "Danush Rathnayaka دانوش راضنايك" at bounding box center [108, 198] width 158 height 13
copy div "Danush"
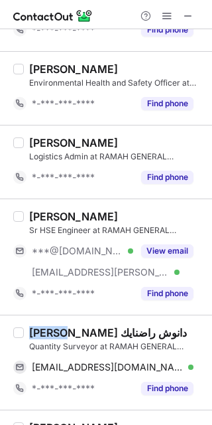
scroll to position [691, 0]
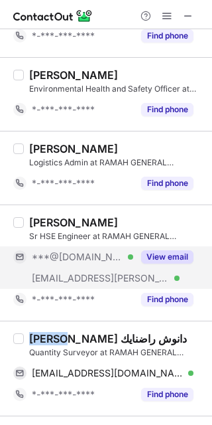
click at [181, 259] on button "View email" at bounding box center [167, 256] width 52 height 13
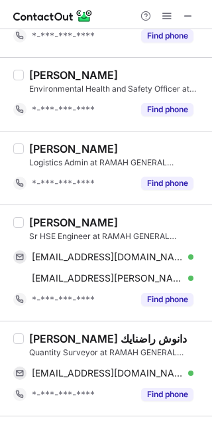
click at [42, 224] on div "DARWIN DINO" at bounding box center [73, 222] width 89 height 13
copy div "DARWIN"
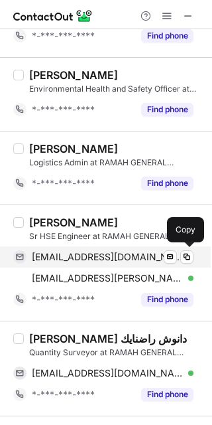
click at [133, 254] on span "dino_darwin17@yahoo.com" at bounding box center [108, 257] width 152 height 12
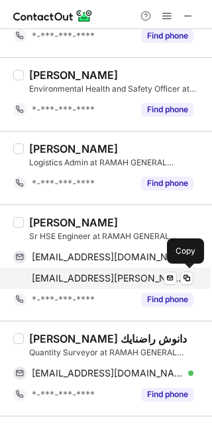
click at [100, 274] on span "darwin.dino@bauer.de" at bounding box center [108, 278] width 152 height 12
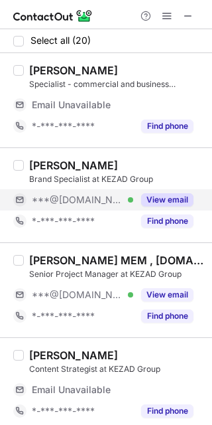
click at [178, 208] on div "View email" at bounding box center [163, 199] width 60 height 21
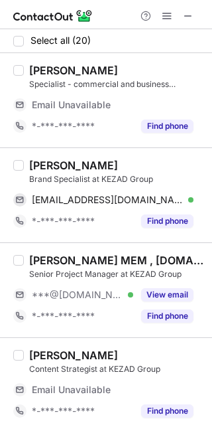
click at [45, 164] on div "Khaled Athamneh" at bounding box center [73, 165] width 89 height 13
copy div "Khaled"
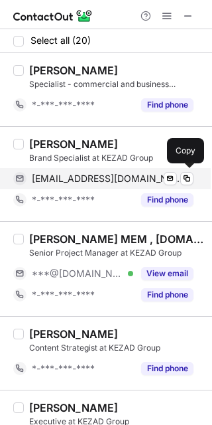
click at [119, 181] on span "theimmortal.86@hotmail.com" at bounding box center [108, 179] width 152 height 12
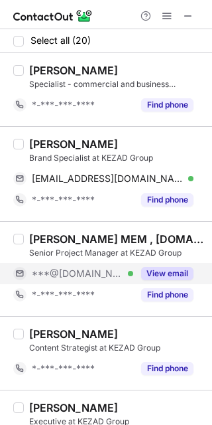
click at [177, 273] on button "View email" at bounding box center [167, 273] width 52 height 13
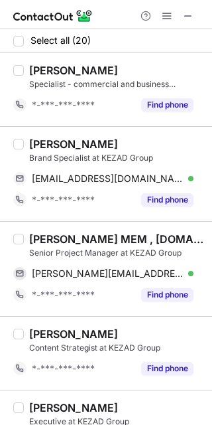
click at [54, 236] on div "Haitham Alkatheeri MEM , B.Sc, PMP Certified" at bounding box center [116, 238] width 175 height 13
copy div "Haitham"
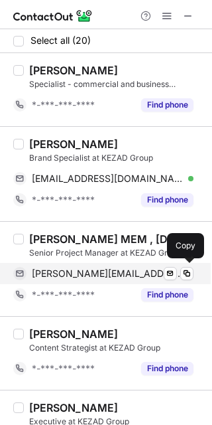
click at [104, 273] on span "haitham.alkatheeri@outlook.com" at bounding box center [108, 273] width 152 height 12
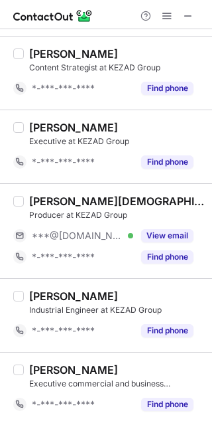
scroll to position [304, 0]
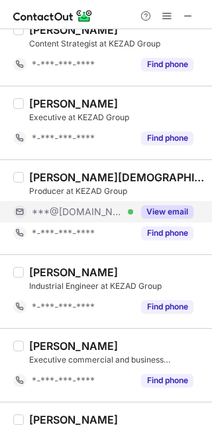
click at [193, 201] on div "View email" at bounding box center [163, 211] width 60 height 21
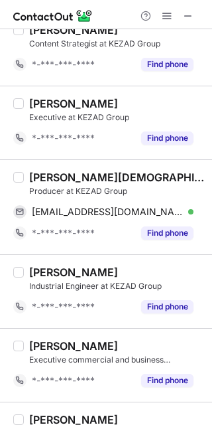
click at [35, 171] on div "Ragheb Halaweh" at bounding box center [116, 177] width 175 height 13
copy div "Ragheb"
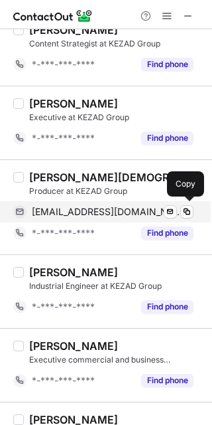
click at [123, 203] on div "raghebhalaweh15@gmail.com Verified Send email Copy" at bounding box center [103, 211] width 181 height 21
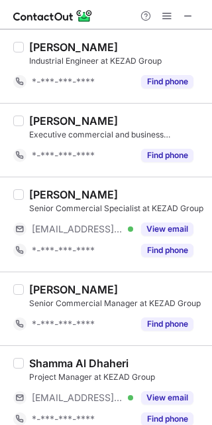
scroll to position [533, 0]
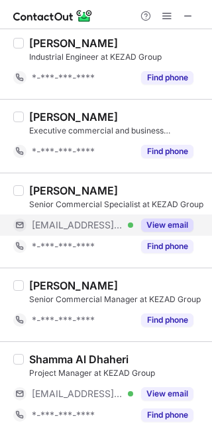
click at [186, 220] on button "View email" at bounding box center [167, 224] width 52 height 13
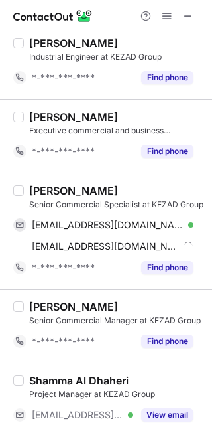
click at [43, 190] on div "Bashaer Al Hammadi" at bounding box center [73, 190] width 89 height 13
copy div "Bashaer"
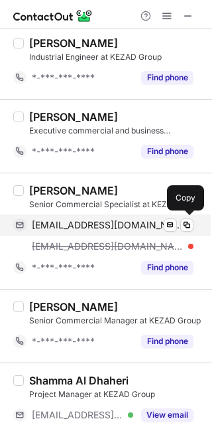
click at [127, 232] on div "bshayer.alhammadi@dpworld.com Verified Send email Copy" at bounding box center [103, 224] width 181 height 21
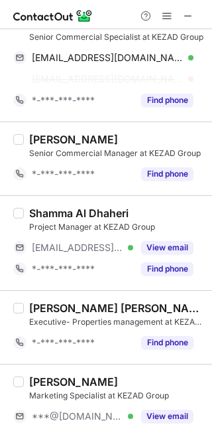
scroll to position [702, 0]
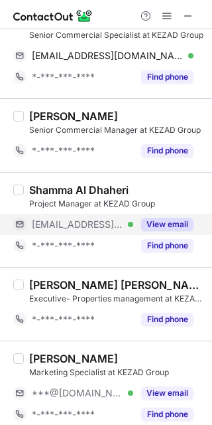
click at [184, 233] on div "View email" at bounding box center [163, 224] width 60 height 21
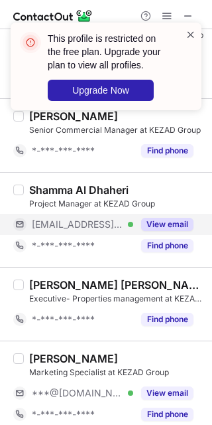
click at [191, 34] on span at bounding box center [191, 34] width 11 height 13
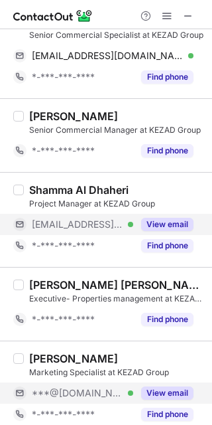
click at [186, 387] on button "View email" at bounding box center [167, 392] width 52 height 13
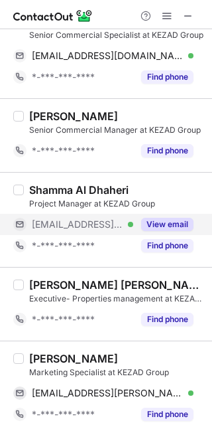
click at [41, 362] on div "Aisha Alzaabi" at bounding box center [73, 358] width 89 height 13
copy div "Aisha"
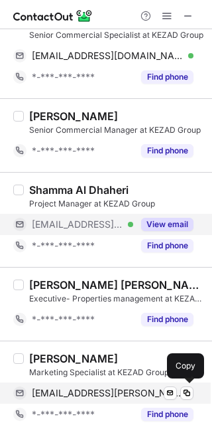
click at [100, 396] on span "aisha.s.alzaabi@hotmail.com" at bounding box center [108, 393] width 152 height 12
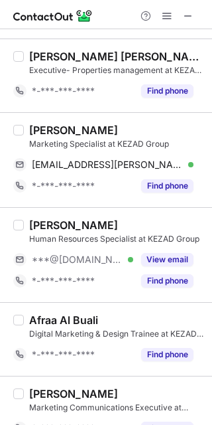
scroll to position [934, 0]
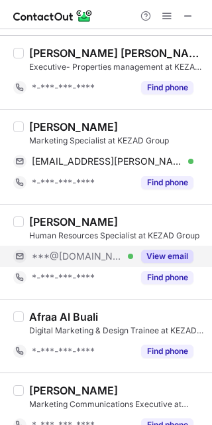
click at [171, 260] on button "View email" at bounding box center [167, 256] width 52 height 13
click at [43, 224] on div "Naser Almansoori" at bounding box center [73, 221] width 89 height 13
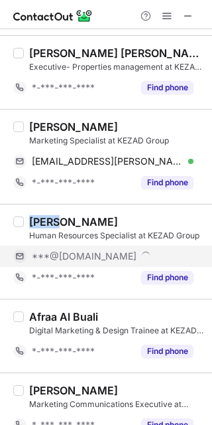
click at [43, 224] on div "Naser Almansoori" at bounding box center [73, 221] width 89 height 13
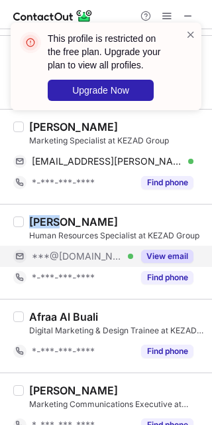
copy div "Naser"
click at [191, 31] on span at bounding box center [191, 34] width 11 height 13
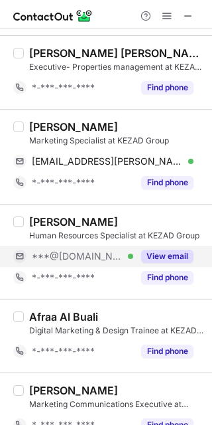
click at [169, 15] on span at bounding box center [167, 16] width 11 height 11
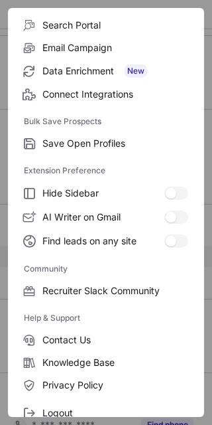
scroll to position [177, 0]
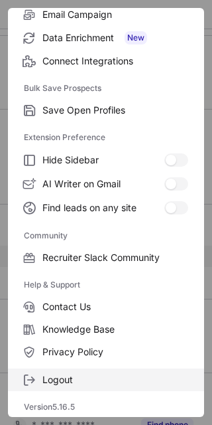
click at [120, 376] on span "Logout" at bounding box center [115, 380] width 146 height 12
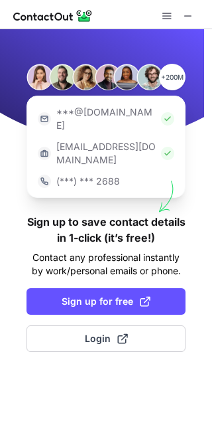
drag, startPoint x: 137, startPoint y: 310, endPoint x: 84, endPoint y: 522, distance: 218.1
click at [84, 424] on html "+200M ***@gmail.com ***@company.com (***) *** 2688 Sign up to save contact deta…" at bounding box center [106, 212] width 212 height 425
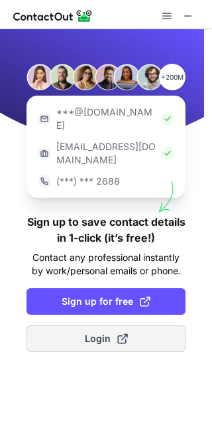
click at [139, 325] on button "Login" at bounding box center [106, 338] width 159 height 27
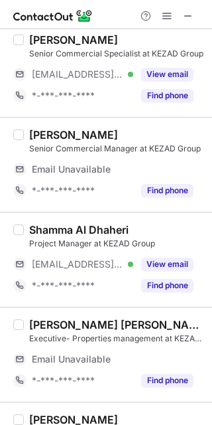
scroll to position [835, 0]
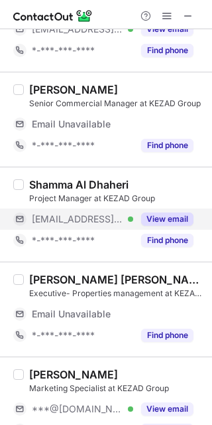
click at [176, 214] on button "View email" at bounding box center [167, 218] width 52 height 13
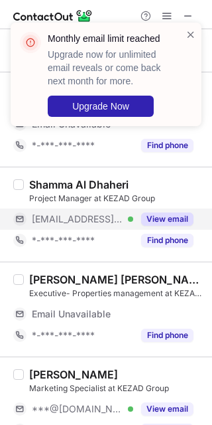
click at [36, 184] on div "Shamma Al Dhaheri" at bounding box center [79, 184] width 100 height 13
click at [186, 33] on span at bounding box center [191, 34] width 11 height 13
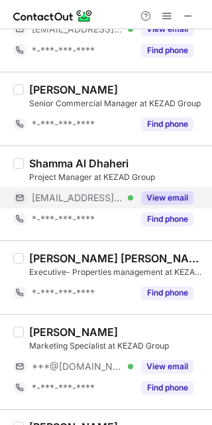
click at [169, 11] on div "Monthly email limit reached Upgrade now for unlimited email reveals or come bac…" at bounding box center [106, 22] width 212 height 27
click at [169, 11] on span at bounding box center [167, 16] width 11 height 11
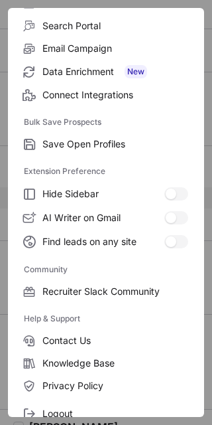
scroll to position [177, 0]
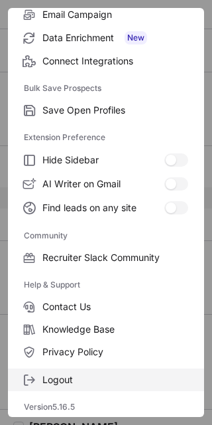
click at [141, 382] on span "Logout" at bounding box center [115, 380] width 146 height 12
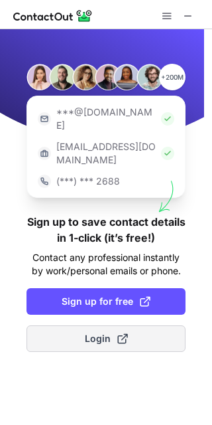
click at [143, 325] on button "Login" at bounding box center [106, 338] width 159 height 27
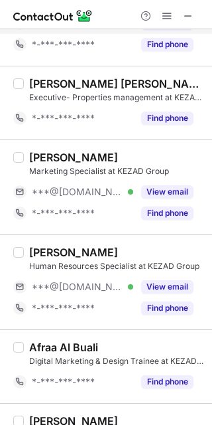
scroll to position [797, 0]
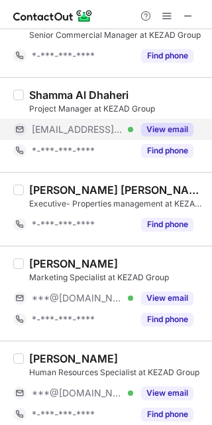
click at [164, 127] on button "View email" at bounding box center [167, 129] width 52 height 13
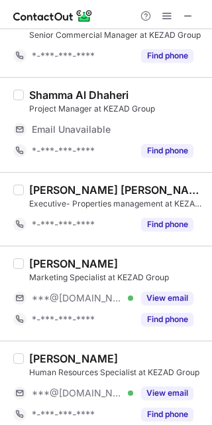
click at [58, 95] on div "Shamma Al Dhaheri" at bounding box center [79, 94] width 100 height 13
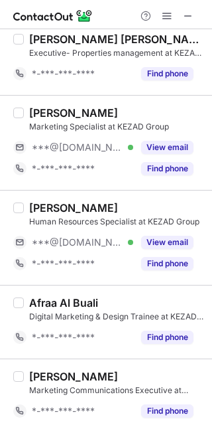
scroll to position [956, 0]
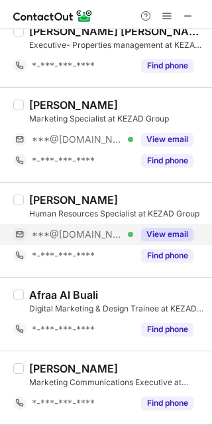
click at [153, 226] on div "View email" at bounding box center [163, 234] width 60 height 21
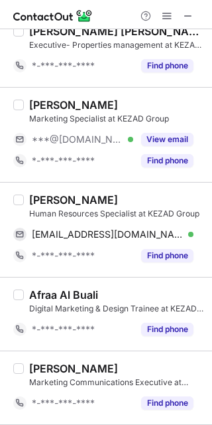
click at [38, 196] on div "Naser Almansoori" at bounding box center [73, 199] width 89 height 13
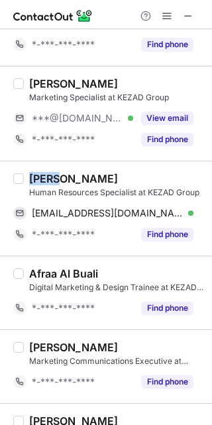
scroll to position [934, 0]
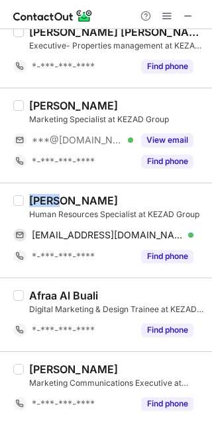
copy div "Naser"
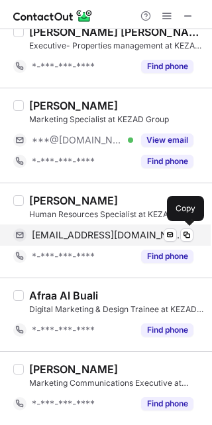
click at [125, 241] on div "u2.n@hotmail.com Verified" at bounding box center [113, 235] width 162 height 12
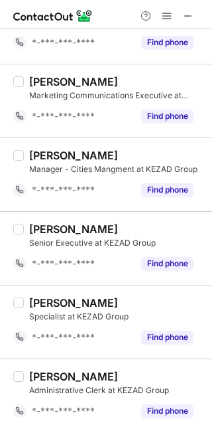
scroll to position [1231, 0]
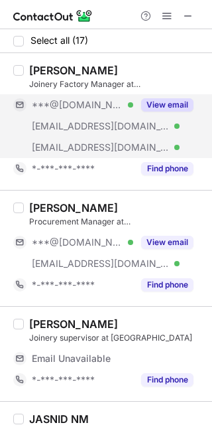
click at [161, 102] on button "View email" at bounding box center [167, 104] width 52 height 13
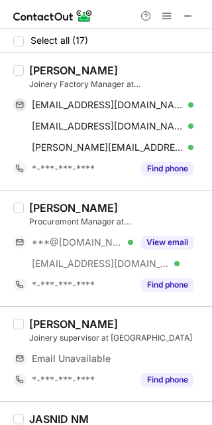
click at [43, 70] on div "[PERSON_NAME]" at bounding box center [73, 70] width 89 height 13
copy div "[PERSON_NAME]"
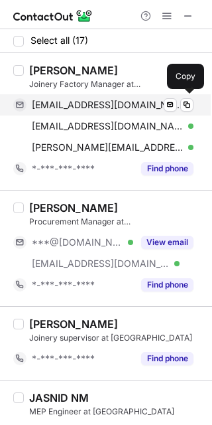
click at [121, 109] on span "[EMAIL_ADDRESS][DOMAIN_NAME]" at bounding box center [108, 105] width 152 height 12
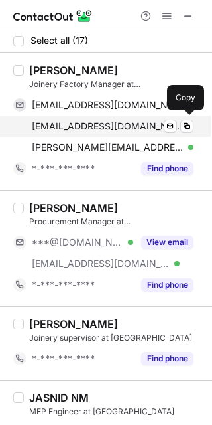
click at [127, 121] on span "[EMAIL_ADDRESS][DOMAIN_NAME]" at bounding box center [108, 126] width 152 height 12
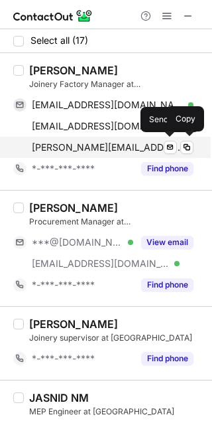
click at [100, 141] on span "[PERSON_NAME][EMAIL_ADDRESS][DOMAIN_NAME]" at bounding box center [108, 147] width 152 height 12
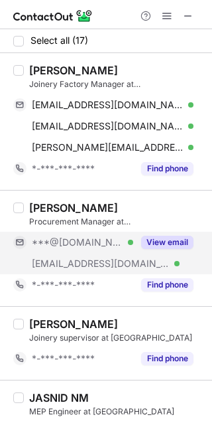
click at [187, 243] on button "View email" at bounding box center [167, 242] width 52 height 13
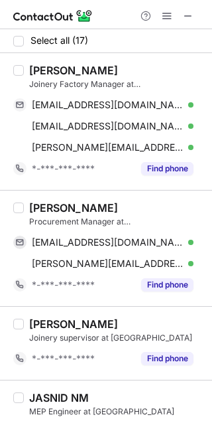
click at [54, 207] on div "[PERSON_NAME]" at bounding box center [73, 207] width 89 height 13
copy div "[PERSON_NAME]"
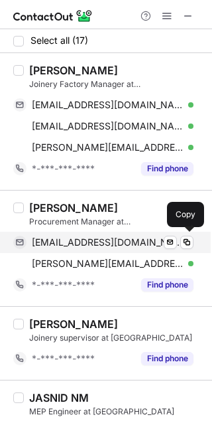
click at [82, 240] on span "[EMAIL_ADDRESS][DOMAIN_NAME]" at bounding box center [108, 242] width 152 height 12
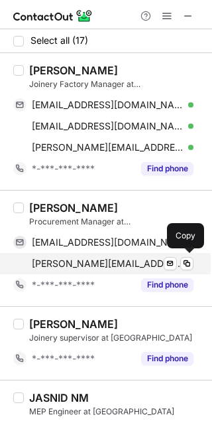
click at [131, 263] on div "[PERSON_NAME][EMAIL_ADDRESS][DOMAIN_NAME] Verified" at bounding box center [113, 263] width 162 height 12
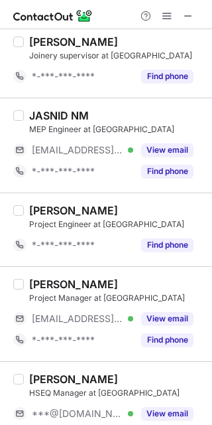
scroll to position [289, 0]
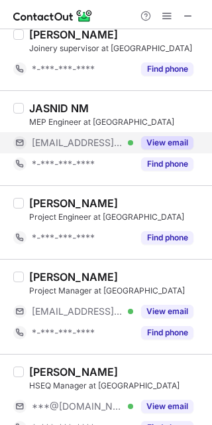
click at [177, 143] on button "View email" at bounding box center [167, 142] width 52 height 13
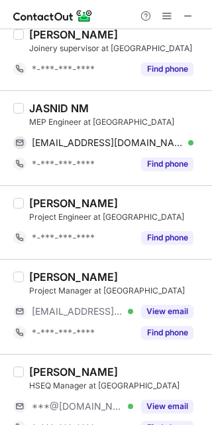
click at [38, 108] on div "JASNID NM" at bounding box center [59, 108] width 60 height 13
copy div "JASNID"
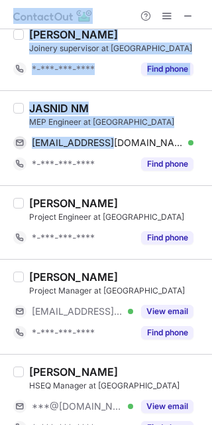
drag, startPoint x: 100, startPoint y: 141, endPoint x: 262, endPoint y: 360, distance: 273.3
click at [212, 360] on html "Select all (17) [PERSON_NAME] Joinery Factory Manager at [GEOGRAPHIC_DATA] [EMA…" at bounding box center [106, 212] width 212 height 425
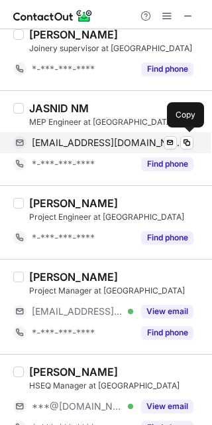
click at [123, 147] on div "[EMAIL_ADDRESS][DOMAIN_NAME] Verified" at bounding box center [113, 143] width 162 height 12
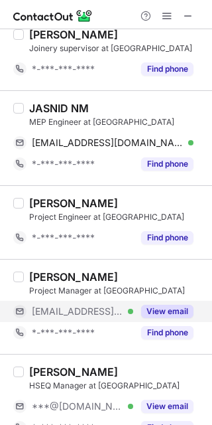
click at [183, 311] on button "View email" at bounding box center [167, 311] width 52 height 13
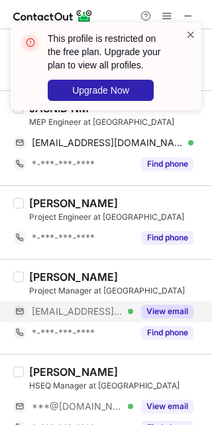
click at [189, 35] on span at bounding box center [191, 34] width 11 height 13
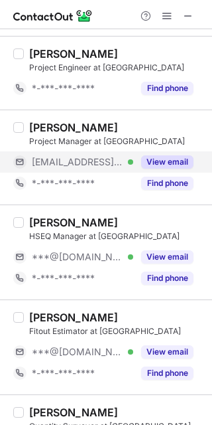
scroll to position [445, 0]
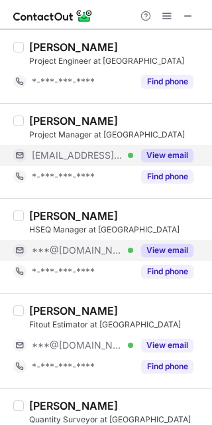
click at [176, 242] on div "View email" at bounding box center [163, 250] width 60 height 21
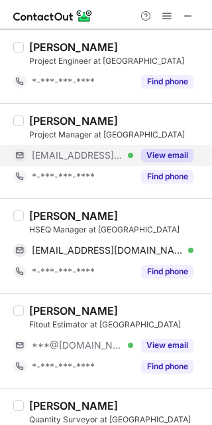
click at [50, 214] on div "[PERSON_NAME]" at bounding box center [73, 215] width 89 height 13
copy div "[PERSON_NAME]"
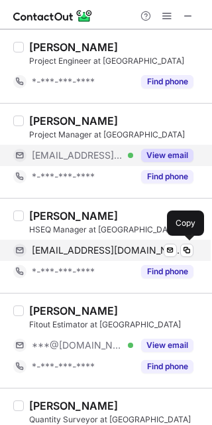
click at [90, 246] on span "[EMAIL_ADDRESS][DOMAIN_NAME]" at bounding box center [108, 250] width 152 height 12
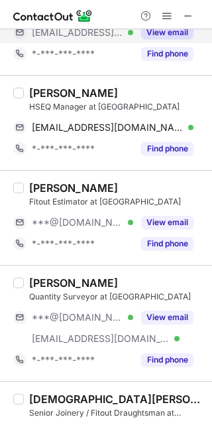
scroll to position [571, 0]
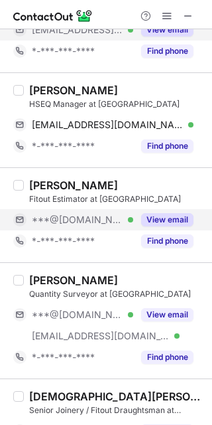
click at [189, 216] on button "View email" at bounding box center [167, 219] width 52 height 13
click at [43, 183] on div "[PERSON_NAME]" at bounding box center [73, 185] width 89 height 13
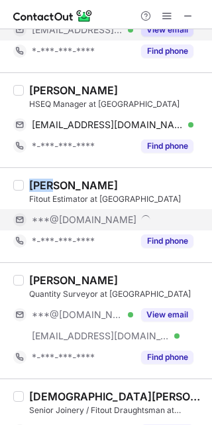
click at [43, 183] on div "[PERSON_NAME]" at bounding box center [73, 185] width 89 height 13
copy div "[PERSON_NAME]"
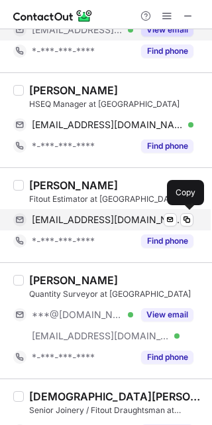
click at [129, 214] on span "[EMAIL_ADDRESS][DOMAIN_NAME]" at bounding box center [108, 220] width 152 height 12
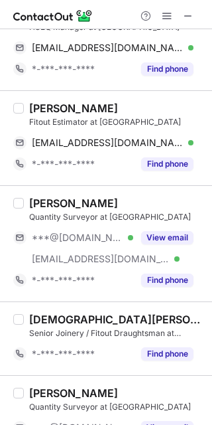
scroll to position [658, 0]
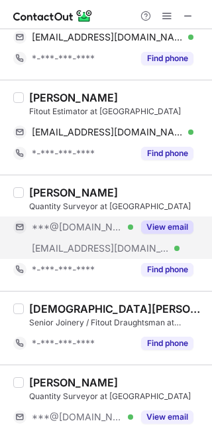
click at [174, 219] on div "View email" at bounding box center [163, 226] width 60 height 21
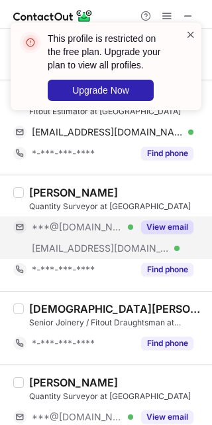
click at [190, 32] on span at bounding box center [191, 34] width 11 height 13
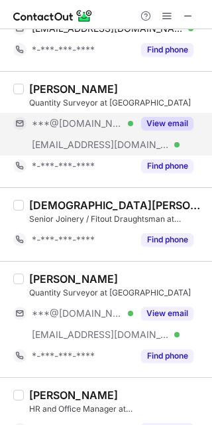
scroll to position [776, 0]
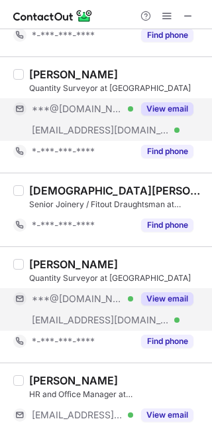
click at [177, 299] on button "View email" at bounding box center [167, 298] width 52 height 13
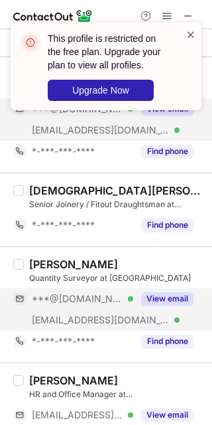
click at [188, 33] on span at bounding box center [191, 34] width 11 height 13
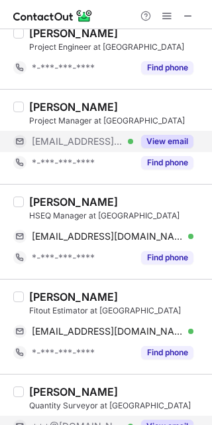
scroll to position [467, 0]
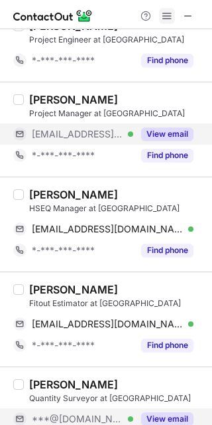
click at [170, 18] on span at bounding box center [167, 16] width 11 height 11
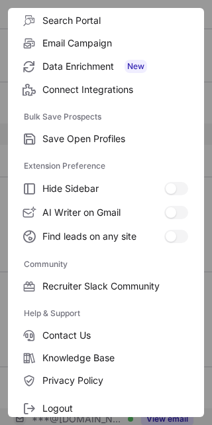
scroll to position [177, 0]
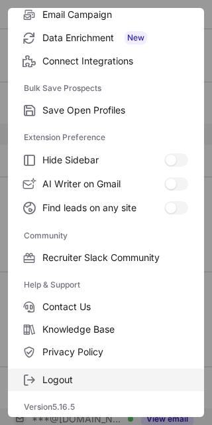
click at [145, 374] on span "Logout" at bounding box center [115, 380] width 146 height 12
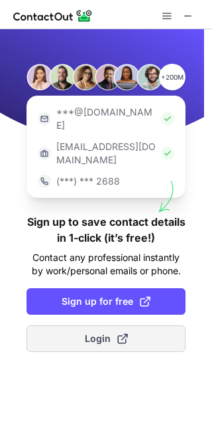
click at [137, 325] on button "Login" at bounding box center [106, 338] width 159 height 27
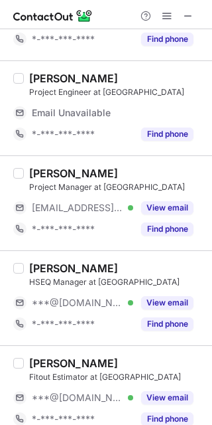
scroll to position [439, 0]
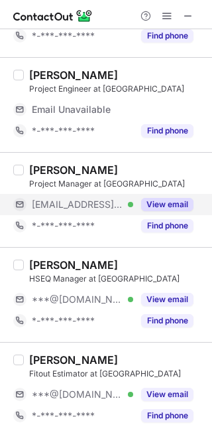
click at [184, 203] on button "View email" at bounding box center [167, 204] width 52 height 13
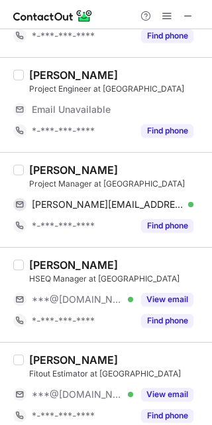
click at [43, 170] on div "[PERSON_NAME]" at bounding box center [73, 169] width 89 height 13
copy div "[PERSON_NAME]"
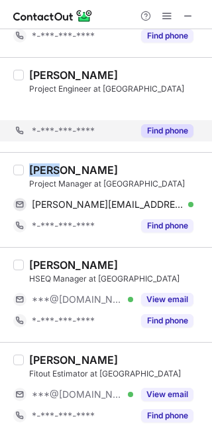
scroll to position [418, 0]
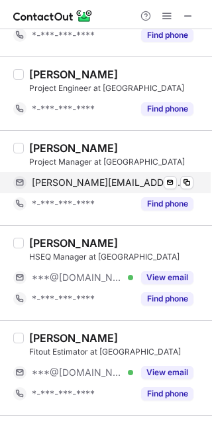
click at [120, 187] on div "[PERSON_NAME][EMAIL_ADDRESS][DOMAIN_NAME] Verified" at bounding box center [113, 183] width 162 height 12
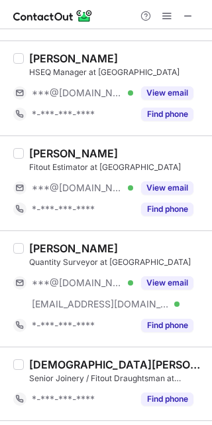
scroll to position [658, 0]
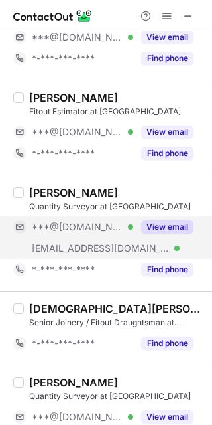
click at [177, 229] on button "View email" at bounding box center [167, 226] width 52 height 13
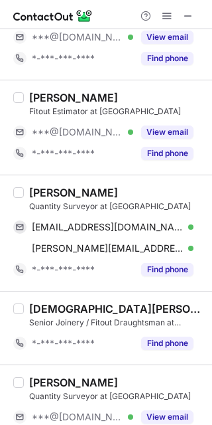
click at [48, 192] on div "[PERSON_NAME]" at bounding box center [73, 192] width 89 height 13
copy div "[PERSON_NAME]"
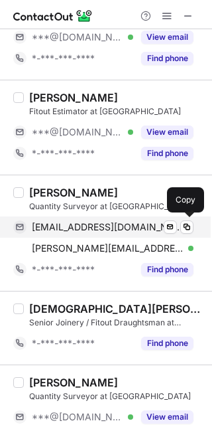
click at [117, 217] on div "[EMAIL_ADDRESS][DOMAIN_NAME] Verified Send email Copy" at bounding box center [103, 226] width 181 height 21
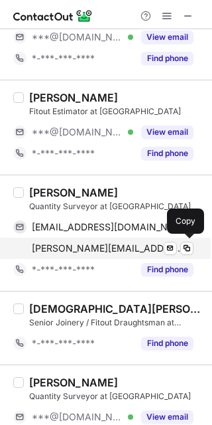
click at [130, 242] on div "[PERSON_NAME][EMAIL_ADDRESS][DOMAIN_NAME] Verified" at bounding box center [113, 248] width 162 height 12
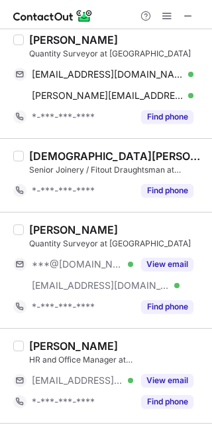
scroll to position [832, 0]
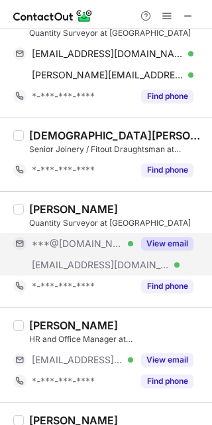
click at [190, 238] on button "View email" at bounding box center [167, 243] width 52 height 13
click at [65, 210] on div "[PERSON_NAME]" at bounding box center [73, 208] width 89 height 13
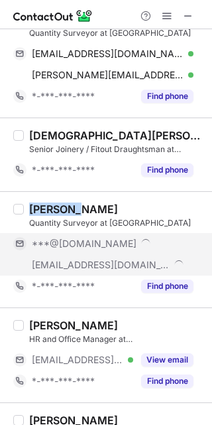
click at [65, 210] on div "[PERSON_NAME]" at bounding box center [73, 208] width 89 height 13
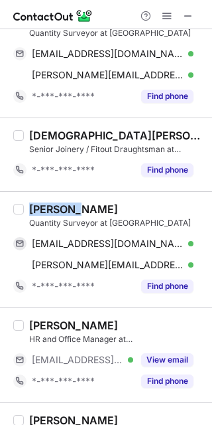
copy div "[PERSON_NAME]"
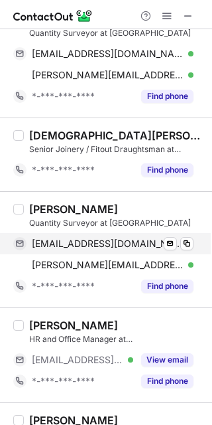
click at [104, 253] on div "[EMAIL_ADDRESS][DOMAIN_NAME] Verified Send email Copy" at bounding box center [103, 243] width 181 height 21
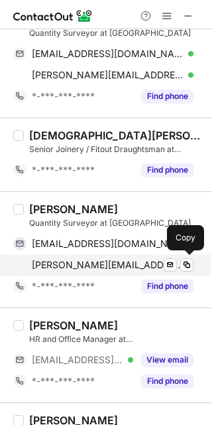
click at [105, 263] on span "[PERSON_NAME][EMAIL_ADDRESS][DOMAIN_NAME]" at bounding box center [108, 265] width 152 height 12
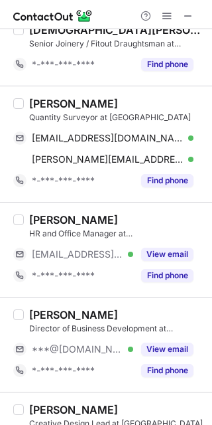
scroll to position [954, 0]
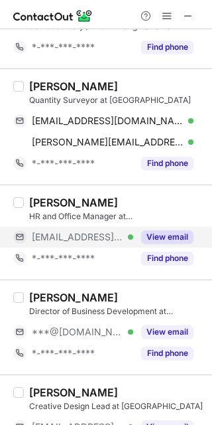
click at [176, 237] on button "View email" at bounding box center [167, 236] width 52 height 13
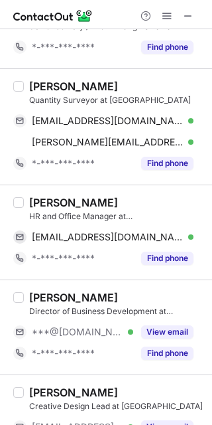
click at [44, 204] on div "[PERSON_NAME]" at bounding box center [73, 202] width 89 height 13
copy div "Ryouko"
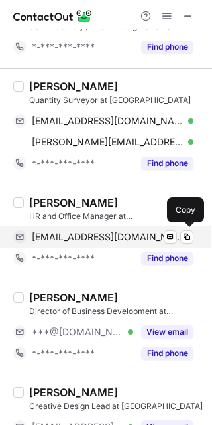
click at [108, 237] on span "[EMAIL_ADDRESS][DOMAIN_NAME]" at bounding box center [108, 237] width 152 height 12
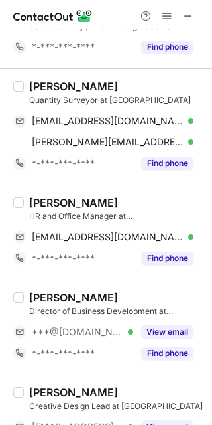
scroll to position [1006, 0]
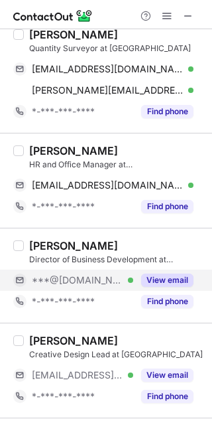
click at [183, 289] on div "View email" at bounding box center [163, 279] width 60 height 21
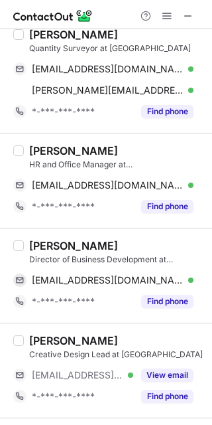
click at [50, 246] on div "[PERSON_NAME]" at bounding box center [73, 245] width 89 height 13
copy div "[PERSON_NAME]"
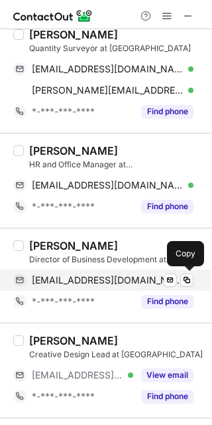
click at [127, 277] on span "[EMAIL_ADDRESS][DOMAIN_NAME]" at bounding box center [108, 280] width 152 height 12
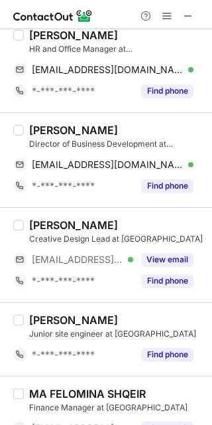
scroll to position [1128, 0]
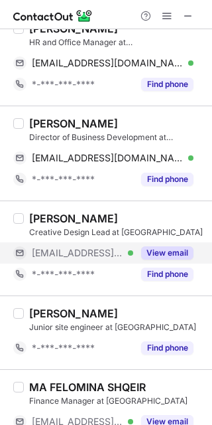
click at [174, 259] on button "View email" at bounding box center [167, 252] width 52 height 13
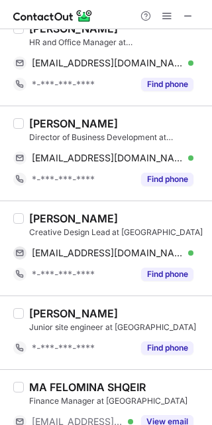
click at [40, 216] on div "[PERSON_NAME]" at bounding box center [73, 218] width 89 height 13
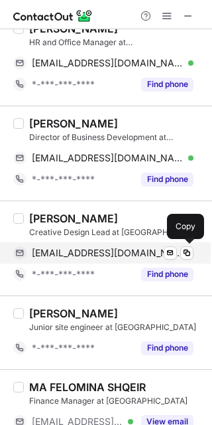
click at [92, 252] on span "[EMAIL_ADDRESS][DOMAIN_NAME]" at bounding box center [108, 253] width 152 height 12
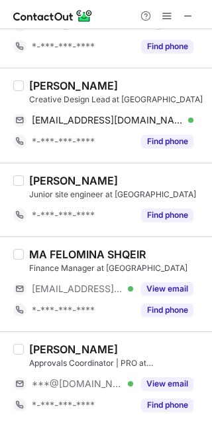
scroll to position [1264, 0]
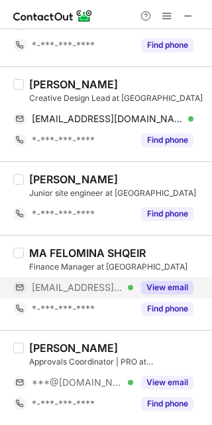
click at [177, 297] on div "View email" at bounding box center [163, 287] width 60 height 21
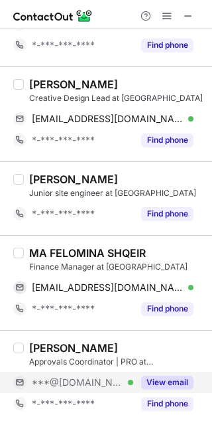
click at [178, 376] on button "View email" at bounding box center [167, 382] width 52 height 13
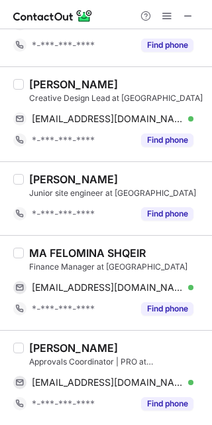
click at [61, 248] on div "MA FELOMINA SHQEIR" at bounding box center [87, 252] width 117 height 13
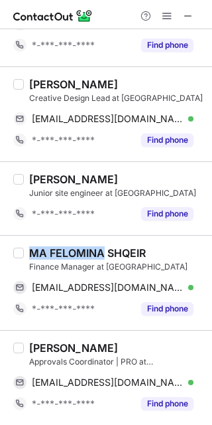
drag, startPoint x: 28, startPoint y: 251, endPoint x: 104, endPoint y: 244, distance: 76.6
click at [104, 244] on div "MA FELOMINA SHQEIR Finance Manager at [GEOGRAPHIC_DATA] [EMAIL_ADDRESS][DOMAIN_…" at bounding box center [106, 282] width 212 height 95
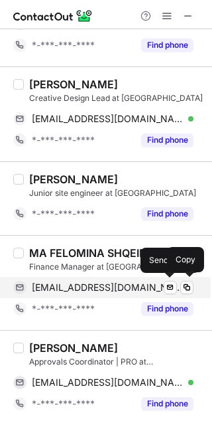
click at [104, 287] on span "[EMAIL_ADDRESS][DOMAIN_NAME]" at bounding box center [108, 287] width 152 height 12
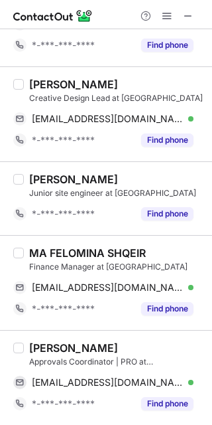
click at [64, 350] on div "[PERSON_NAME]" at bounding box center [73, 347] width 89 height 13
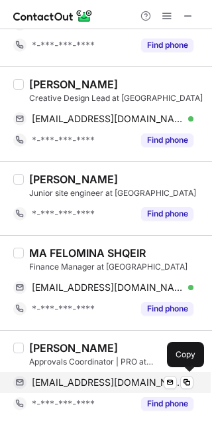
click at [84, 388] on span "[EMAIL_ADDRESS][DOMAIN_NAME]" at bounding box center [108, 382] width 152 height 12
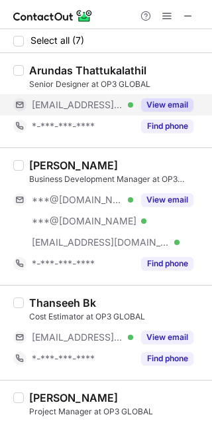
click at [167, 105] on button "View email" at bounding box center [167, 104] width 52 height 13
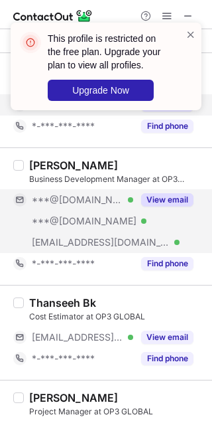
click at [173, 191] on div "View email" at bounding box center [163, 199] width 60 height 21
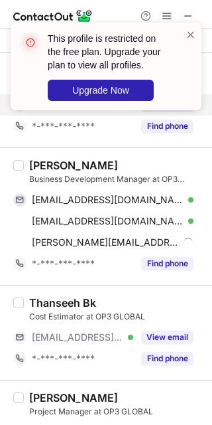
click at [51, 167] on div "[PERSON_NAME]" at bounding box center [73, 165] width 89 height 13
copy div "[PERSON_NAME]"
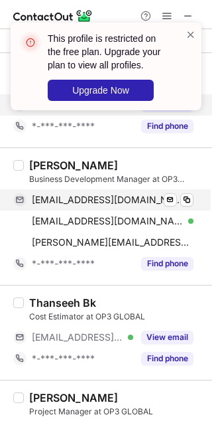
click at [71, 206] on span "[EMAIL_ADDRESS][DOMAIN_NAME]" at bounding box center [108, 200] width 152 height 12
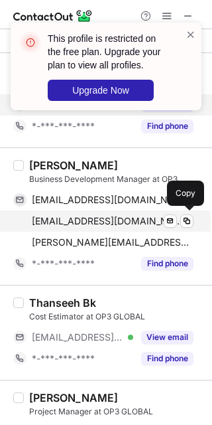
click at [111, 217] on span "[EMAIL_ADDRESS][DOMAIN_NAME]" at bounding box center [108, 221] width 152 height 12
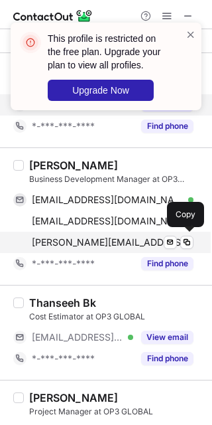
click at [98, 248] on span "[PERSON_NAME][EMAIL_ADDRESS][DOMAIN_NAME]" at bounding box center [113, 242] width 162 height 12
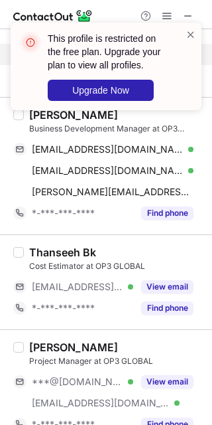
scroll to position [62, 0]
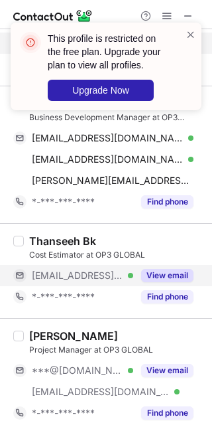
click at [174, 275] on button "View email" at bounding box center [167, 275] width 52 height 13
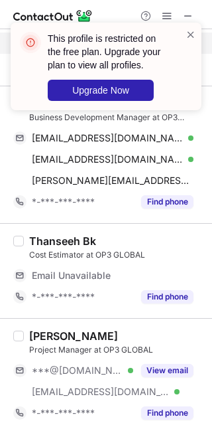
click at [53, 238] on div "Thanseeh Bk" at bounding box center [62, 240] width 67 height 13
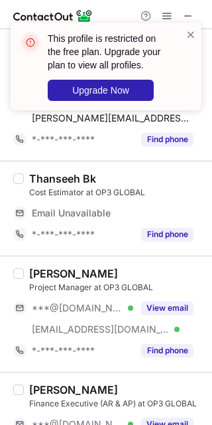
scroll to position [143, 0]
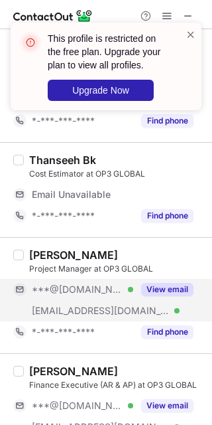
click at [175, 297] on div "View email" at bounding box center [163, 289] width 60 height 21
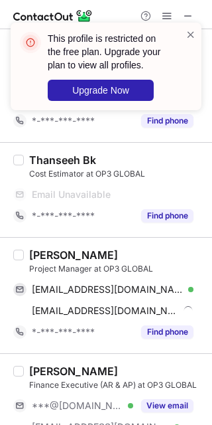
click at [54, 257] on div "Khalid Ali Yusuf" at bounding box center [73, 254] width 89 height 13
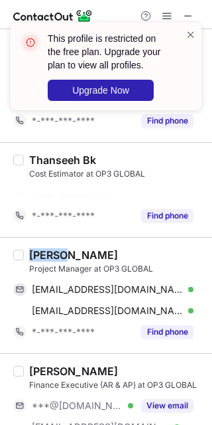
copy div "Khalid"
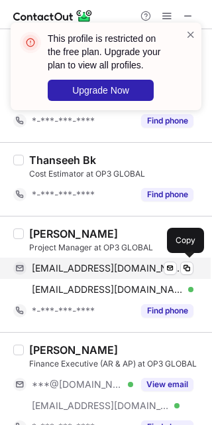
click at [80, 269] on span "kaydinbeel@gmail.com" at bounding box center [108, 268] width 152 height 12
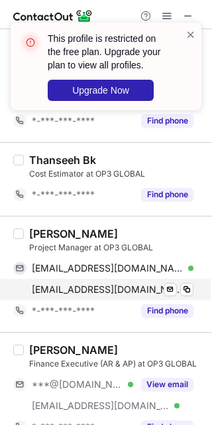
click at [127, 285] on span "khalidyusuf@op3global.com" at bounding box center [108, 289] width 152 height 12
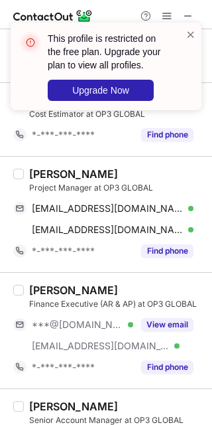
scroll to position [214, 0]
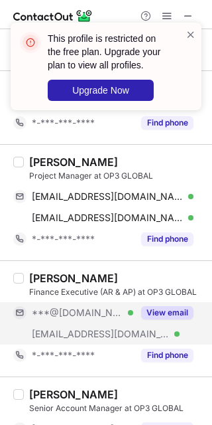
click at [180, 307] on button "View email" at bounding box center [167, 312] width 52 height 13
click at [40, 272] on div "Viduliya Velayutham" at bounding box center [73, 277] width 89 height 13
click at [191, 29] on span at bounding box center [191, 34] width 11 height 13
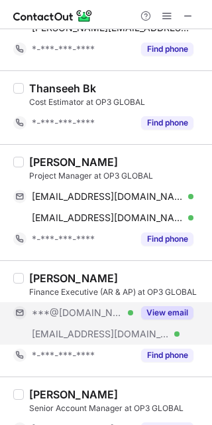
click at [166, 17] on span at bounding box center [167, 16] width 11 height 11
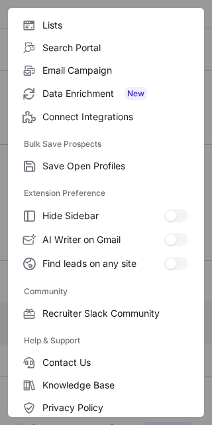
scroll to position [177, 0]
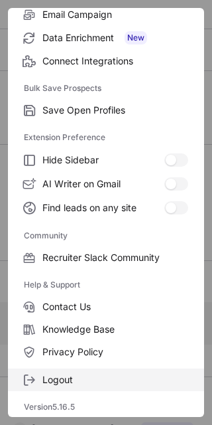
click at [121, 378] on span "Logout" at bounding box center [115, 380] width 146 height 12
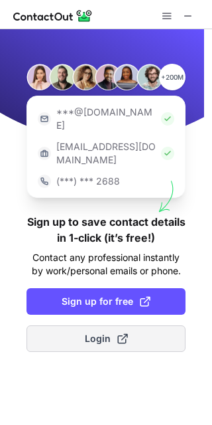
click at [154, 325] on button "Login" at bounding box center [106, 338] width 159 height 27
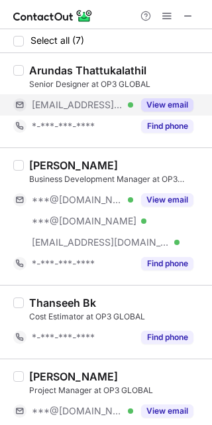
click at [189, 104] on button "View email" at bounding box center [167, 104] width 52 height 13
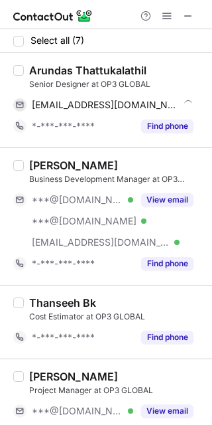
click at [53, 73] on div "Arundas Thattukalathil" at bounding box center [87, 70] width 117 height 13
copy div "Arundas"
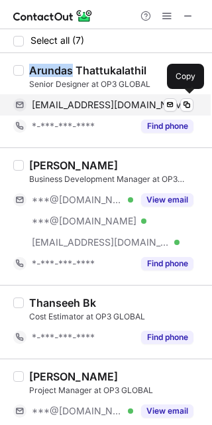
click at [96, 108] on span "arundas@op3global.com" at bounding box center [112, 105] width 160 height 12
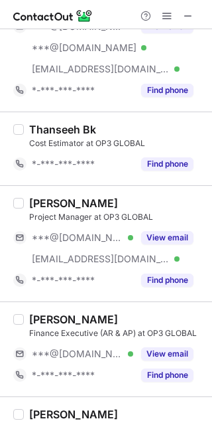
scroll to position [177, 0]
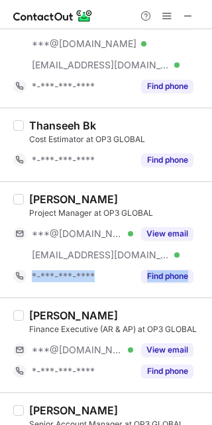
drag, startPoint x: 201, startPoint y: 252, endPoint x: 203, endPoint y: 277, distance: 24.6
click at [203, 277] on div "Select all (7) Arundas Thattukalathil Senior Designer at OP3 GLOBAL arundas@op3…" at bounding box center [106, 227] width 212 height 396
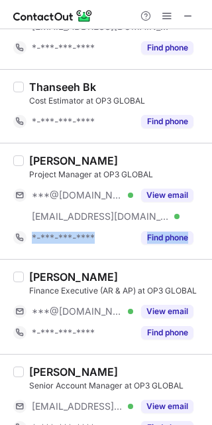
scroll to position [217, 0]
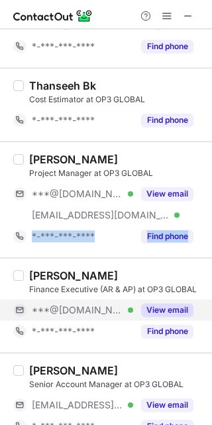
click at [169, 307] on button "View email" at bounding box center [167, 309] width 52 height 13
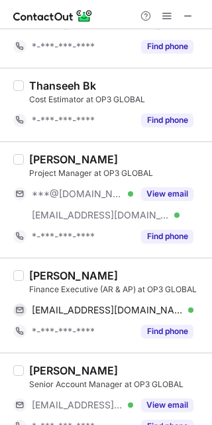
click at [52, 279] on div "Viduliya Velayutham" at bounding box center [73, 275] width 89 height 13
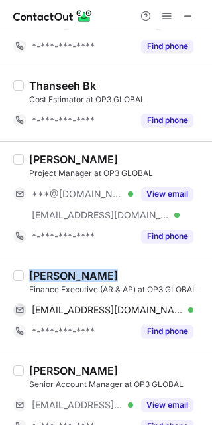
click at [52, 279] on div "Viduliya Velayutham" at bounding box center [73, 275] width 89 height 13
copy div "Viduliya"
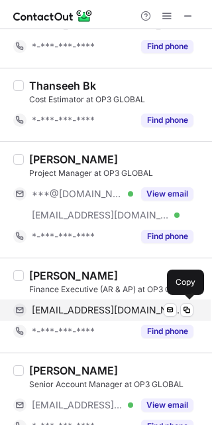
click at [100, 309] on span "vvithuliya@gmail.com" at bounding box center [108, 310] width 152 height 12
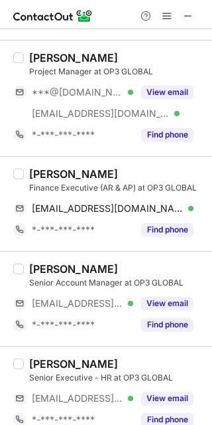
scroll to position [335, 0]
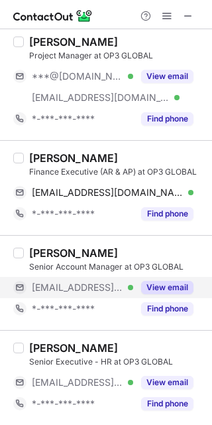
click at [176, 281] on button "View email" at bounding box center [167, 287] width 52 height 13
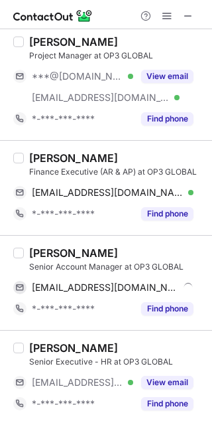
click at [51, 255] on div "Mukesh Kumar" at bounding box center [73, 252] width 89 height 13
copy div "Mukesh"
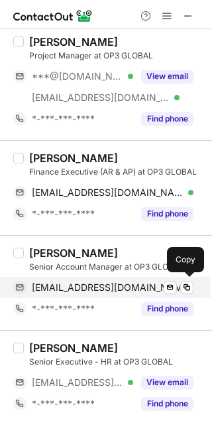
click at [117, 281] on span "mukesh@op3global.com" at bounding box center [112, 287] width 160 height 12
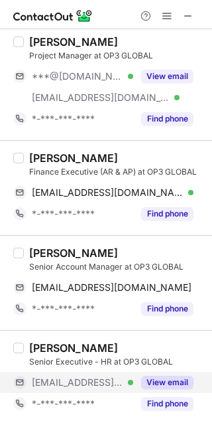
click at [177, 378] on button "View email" at bounding box center [167, 382] width 52 height 13
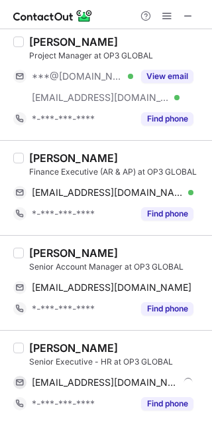
click at [67, 346] on div "Anupama Karimbalan" at bounding box center [73, 347] width 89 height 13
copy div "Anupama"
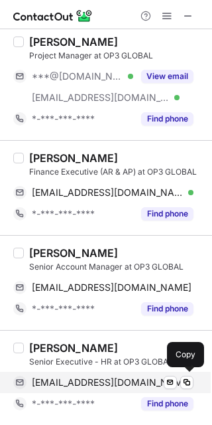
click at [90, 378] on span "anupama@op3global.com" at bounding box center [112, 382] width 160 height 12
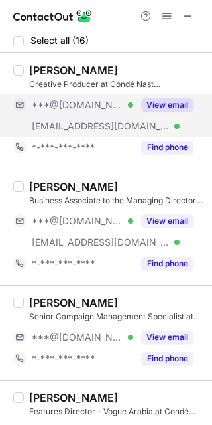
click at [181, 103] on button "View email" at bounding box center [167, 104] width 52 height 13
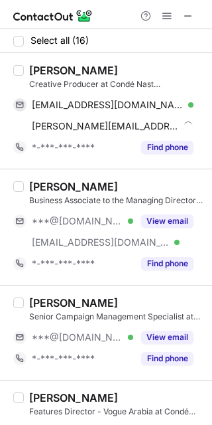
click at [58, 70] on div "[PERSON_NAME]" at bounding box center [73, 70] width 89 height 13
copy div "Harshita"
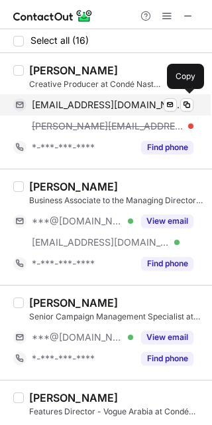
click at [102, 102] on span "punamiyaharshi@gmail.com" at bounding box center [108, 105] width 152 height 12
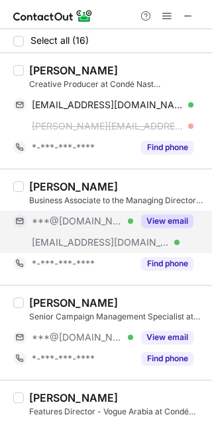
click at [179, 217] on button "View email" at bounding box center [167, 220] width 52 height 13
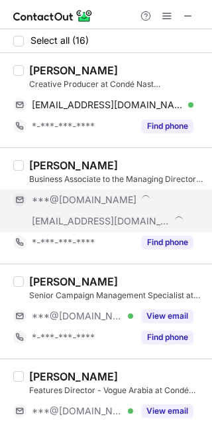
click at [40, 184] on div "Alisha Goriawala Business Associate to the Managing Director at Condé Nast Midd…" at bounding box center [116, 172] width 175 height 27
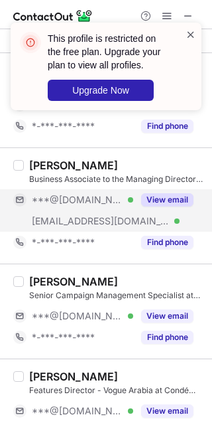
click at [196, 40] on span at bounding box center [191, 34] width 11 height 13
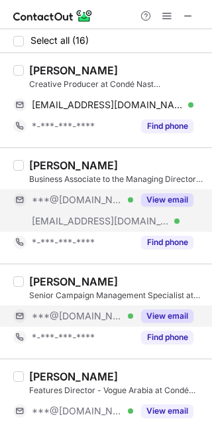
click at [179, 311] on button "View email" at bounding box center [167, 315] width 52 height 13
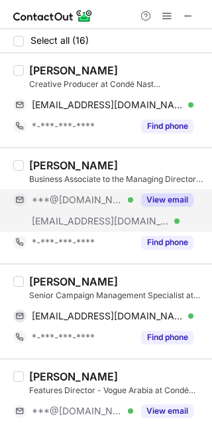
click at [37, 275] on div "Jath Romano" at bounding box center [73, 281] width 89 height 13
copy div "Jath"
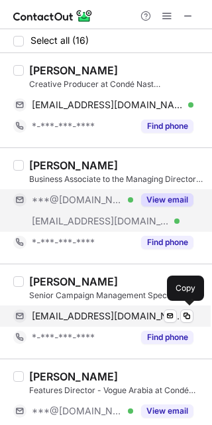
click at [100, 311] on span "jathromano@gmail.com" at bounding box center [108, 316] width 152 height 12
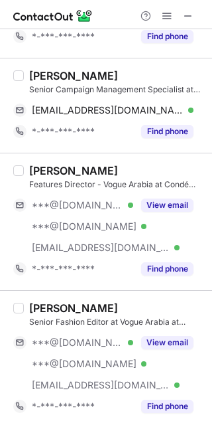
scroll to position [249, 0]
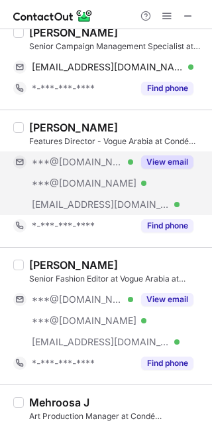
click at [177, 159] on button "View email" at bounding box center [167, 161] width 52 height 13
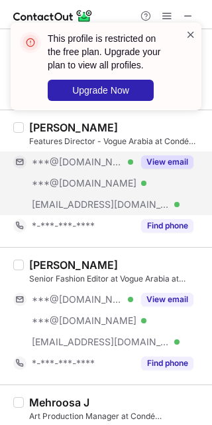
click at [194, 35] on span at bounding box center [191, 34] width 11 height 13
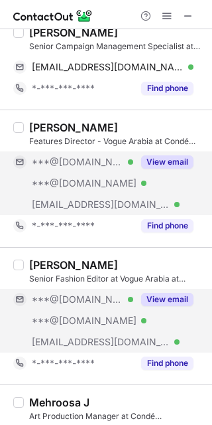
click at [167, 301] on button "View email" at bounding box center [167, 299] width 52 height 13
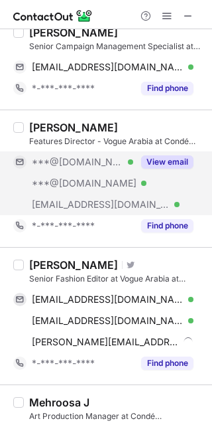
click at [64, 263] on div "Mohammad Hazem Rezq" at bounding box center [73, 264] width 89 height 13
copy div "Mohammad"
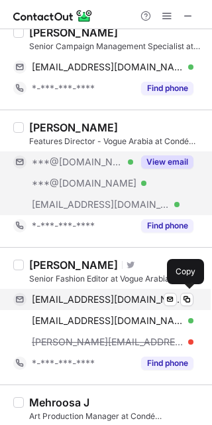
click at [117, 293] on div "mohammedhazemrezq@gmail.com Verified Send email Copy" at bounding box center [103, 299] width 181 height 21
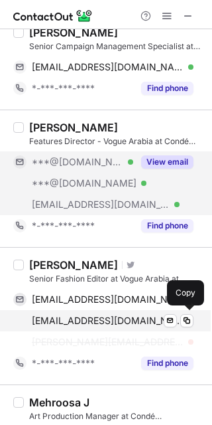
drag, startPoint x: 124, startPoint y: 314, endPoint x: 119, endPoint y: 320, distance: 7.6
click at [119, 320] on span "mohammadhazemrezq@gmail.com" at bounding box center [108, 321] width 152 height 12
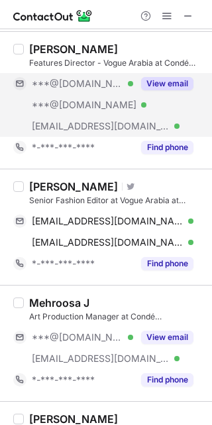
scroll to position [343, 0]
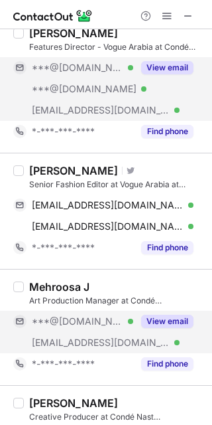
click at [171, 319] on button "View email" at bounding box center [167, 321] width 52 height 13
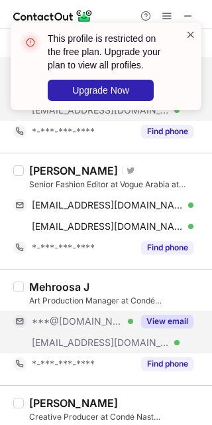
click at [188, 30] on span at bounding box center [191, 34] width 11 height 13
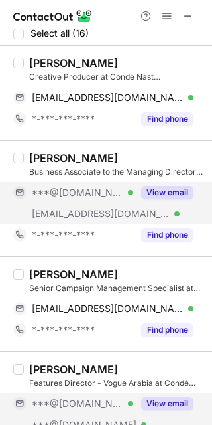
scroll to position [0, 0]
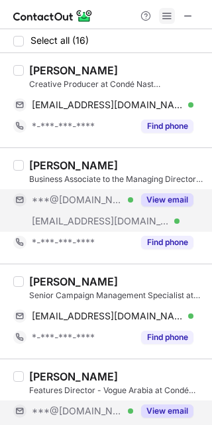
click at [165, 11] on span at bounding box center [167, 16] width 11 height 11
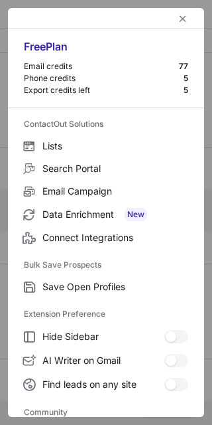
scroll to position [177, 0]
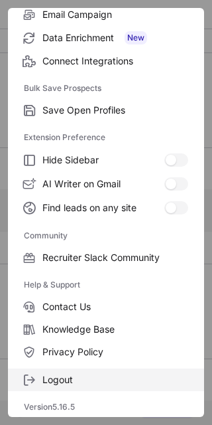
click at [116, 377] on span "Logout" at bounding box center [115, 380] width 146 height 12
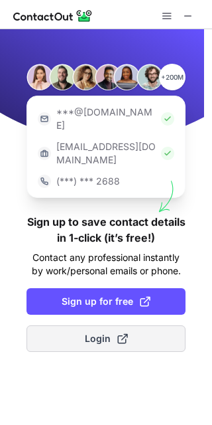
click at [121, 325] on button "Login" at bounding box center [106, 338] width 159 height 27
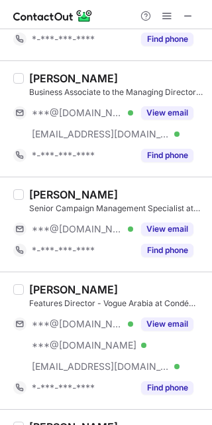
scroll to position [0, 0]
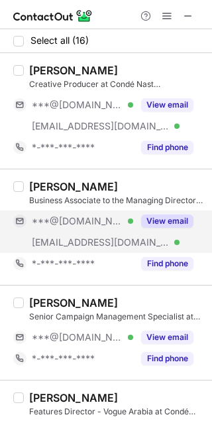
click at [171, 226] on button "View email" at bounding box center [167, 220] width 52 height 13
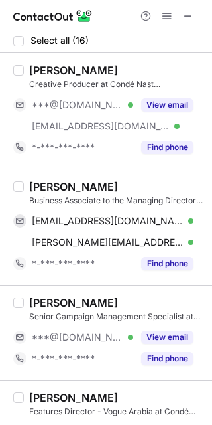
click at [40, 187] on div "Alisha Goriawala" at bounding box center [73, 186] width 89 height 13
copy div "Alisha"
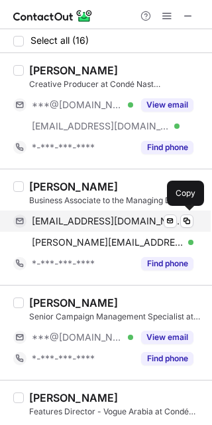
click at [141, 215] on span "alishagoriawala@gmail.com" at bounding box center [108, 221] width 152 height 12
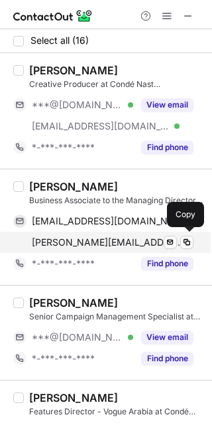
click at [40, 233] on div "alisha.goriawala@condenast.com Verified Send email Copy" at bounding box center [103, 242] width 181 height 21
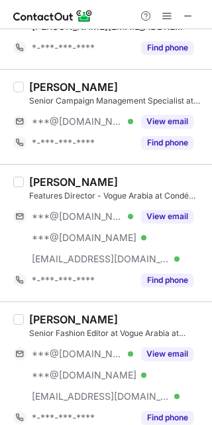
scroll to position [244, 0]
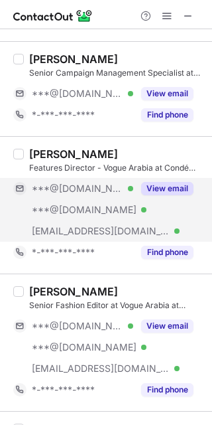
click at [167, 190] on button "View email" at bounding box center [167, 188] width 52 height 13
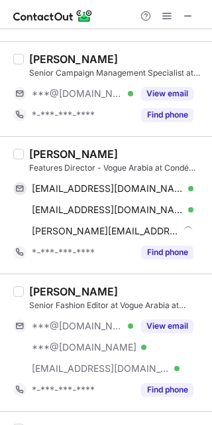
click at [52, 154] on div "Jeannine Yazbeck" at bounding box center [73, 153] width 89 height 13
copy div "Jeannine"
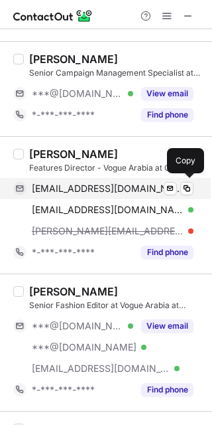
click at [78, 191] on span "jeannineabikhalil@gmail.com" at bounding box center [108, 188] width 152 height 12
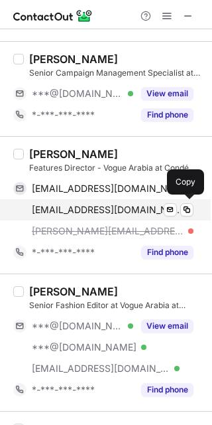
click at [113, 210] on span "jyazbeckak@gmail.com" at bounding box center [108, 210] width 152 height 12
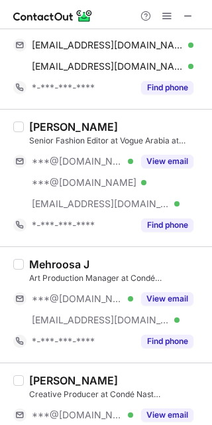
scroll to position [406, 0]
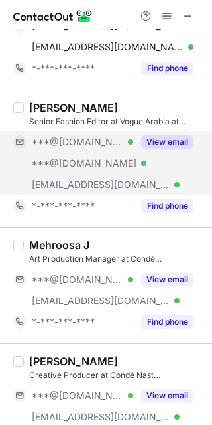
click at [183, 145] on button "View email" at bounding box center [167, 141] width 52 height 13
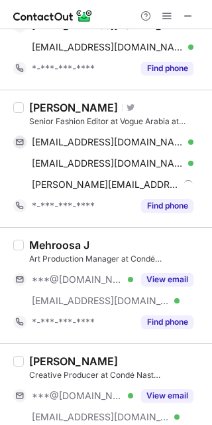
click at [67, 108] on div "Mohammad Hazem Rezq" at bounding box center [73, 107] width 89 height 13
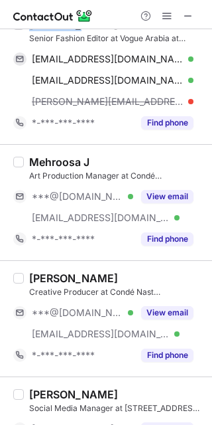
scroll to position [501, 0]
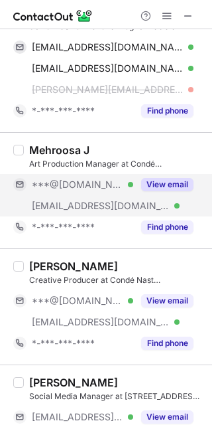
click at [175, 184] on button "View email" at bounding box center [167, 184] width 52 height 13
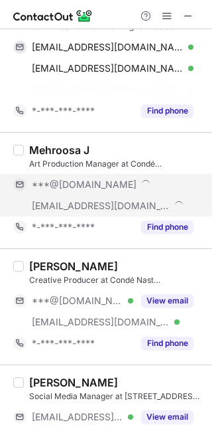
click at [45, 144] on div "Mehroosa J" at bounding box center [59, 149] width 60 height 13
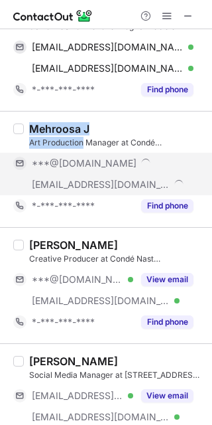
click at [45, 144] on div "Mehroosa J Art Production Manager at Condé Nast Middle East" at bounding box center [116, 135] width 175 height 27
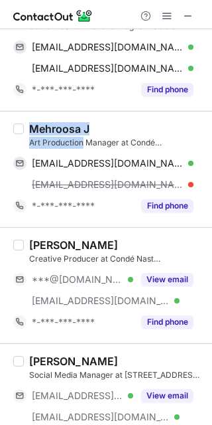
click at [54, 131] on div "Mehroosa J" at bounding box center [59, 128] width 60 height 13
copy div "Mehroosa"
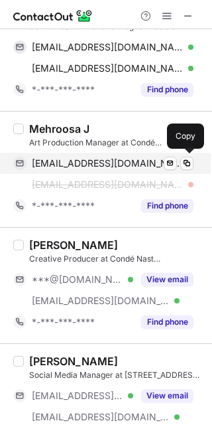
click at [123, 160] on span "mehroosa13@gmail.com" at bounding box center [108, 163] width 152 height 12
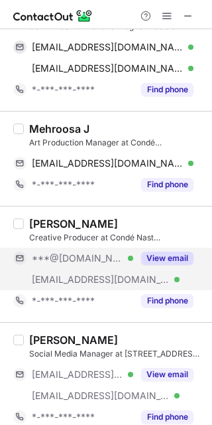
click at [177, 263] on button "View email" at bounding box center [167, 258] width 52 height 13
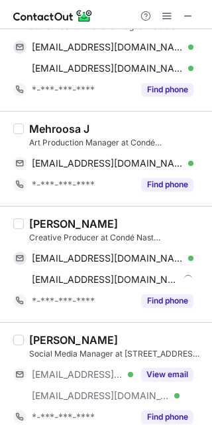
click at [47, 223] on div "Amira Abulaiti" at bounding box center [73, 223] width 89 height 13
copy div "Amira"
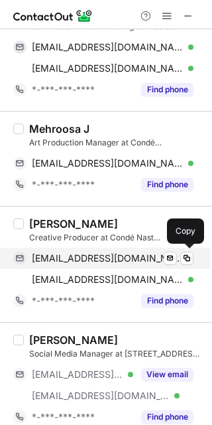
click at [105, 252] on div "amiraabulaiti8@gmail.com Verified Send email Copy" at bounding box center [103, 258] width 181 height 21
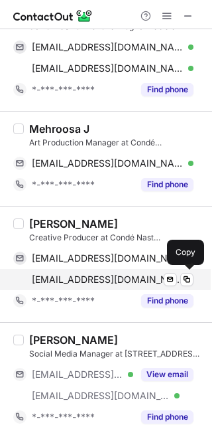
click at [102, 275] on span "amira@savoirflair.com" at bounding box center [108, 279] width 152 height 12
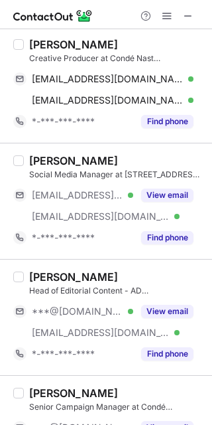
scroll to position [691, 0]
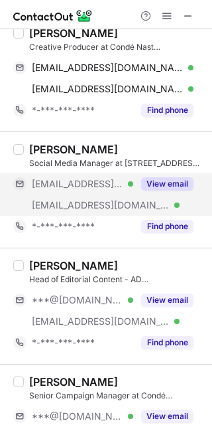
click at [181, 187] on button "View email" at bounding box center [167, 183] width 52 height 13
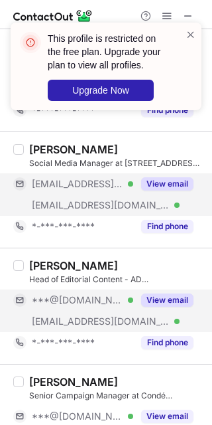
click at [174, 297] on button "View email" at bounding box center [167, 299] width 52 height 13
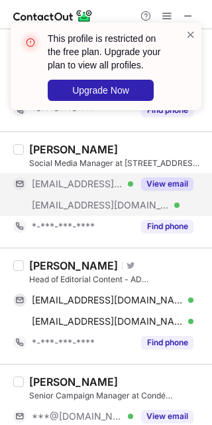
click at [46, 267] on div "Aidan Imanova" at bounding box center [73, 265] width 89 height 13
copy div "Aidan"
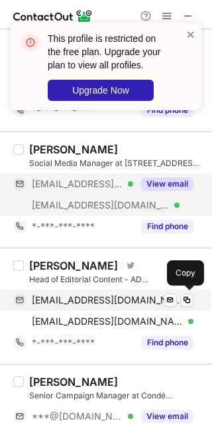
click at [72, 299] on span "aidan.i@hotmail.com" at bounding box center [108, 300] width 152 height 12
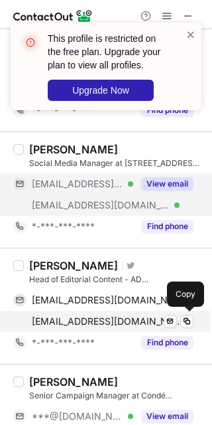
click at [107, 319] on span "aidan_imanova@condenast.com" at bounding box center [108, 321] width 152 height 12
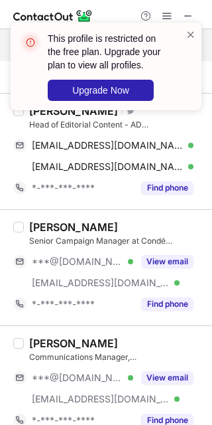
scroll to position [866, 0]
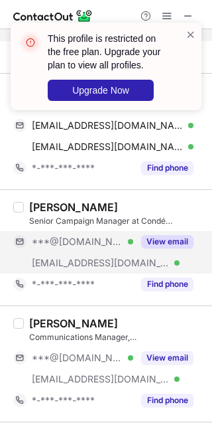
click at [181, 238] on button "View email" at bounding box center [167, 241] width 52 height 13
click at [42, 206] on div "Sriya Bandlapalli" at bounding box center [73, 206] width 89 height 13
click at [190, 31] on span at bounding box center [191, 34] width 11 height 13
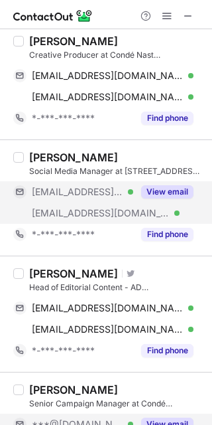
scroll to position [664, 0]
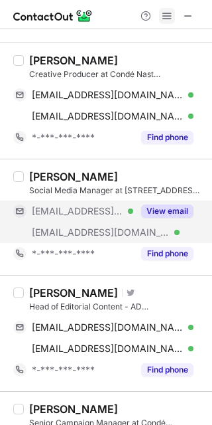
click at [163, 21] on span at bounding box center [167, 16] width 11 height 11
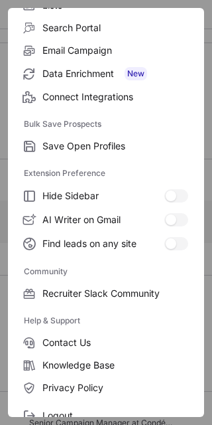
scroll to position [177, 0]
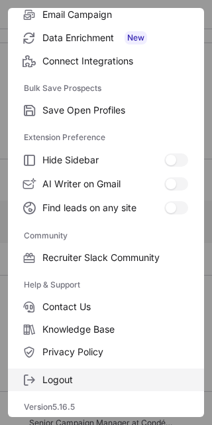
click at [130, 377] on span "Logout" at bounding box center [115, 380] width 146 height 12
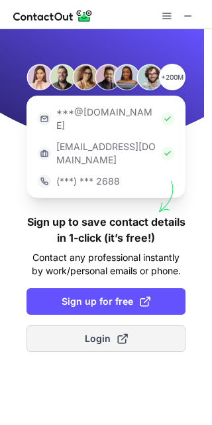
click at [137, 325] on button "Login" at bounding box center [106, 338] width 159 height 27
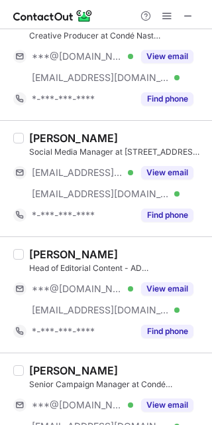
scroll to position [762, 0]
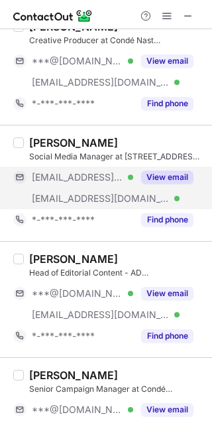
click at [175, 176] on button "View email" at bounding box center [167, 177] width 52 height 13
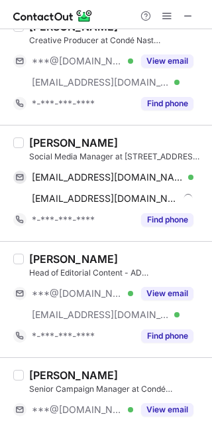
click at [44, 146] on div "Sadig Eltigani" at bounding box center [73, 142] width 89 height 13
copy div "Sadig"
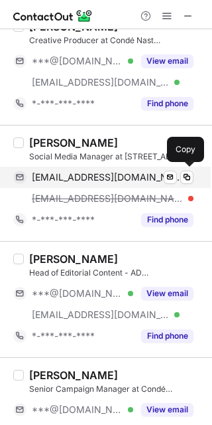
click at [95, 180] on span "sadigeltigani@aucegypt.edu" at bounding box center [108, 177] width 152 height 12
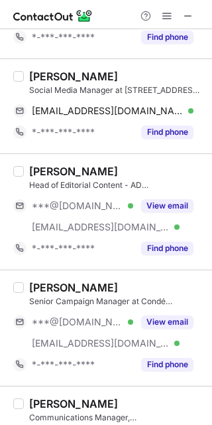
scroll to position [837, 0]
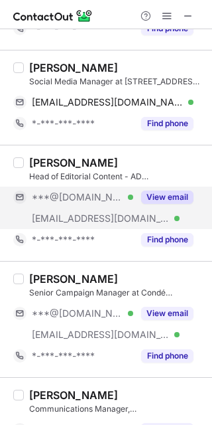
click at [182, 206] on div "View email" at bounding box center [163, 196] width 60 height 21
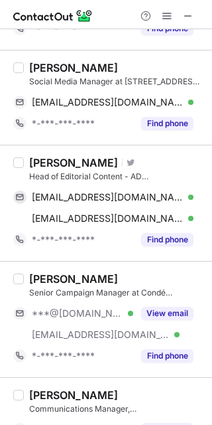
click at [46, 163] on div "Aidan Imanova" at bounding box center [73, 162] width 89 height 13
copy div "Aidan"
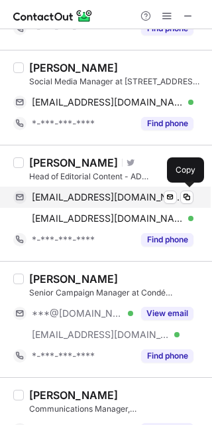
click at [93, 202] on span "aidan.i@hotmail.com" at bounding box center [108, 197] width 152 height 12
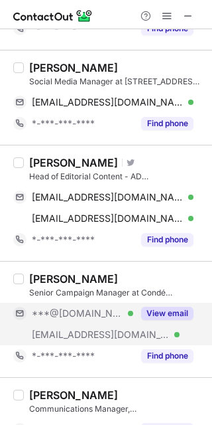
click at [178, 315] on button "View email" at bounding box center [167, 313] width 52 height 13
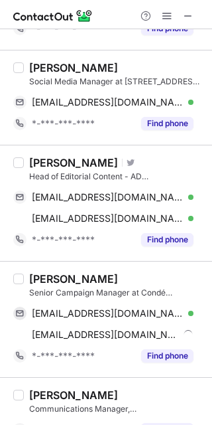
click at [44, 280] on div "Sriya Bandlapalli" at bounding box center [73, 278] width 89 height 13
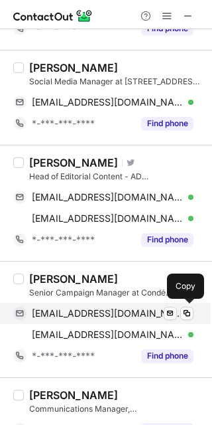
click at [72, 312] on span "bvnsriya@gmail.com" at bounding box center [108, 313] width 152 height 12
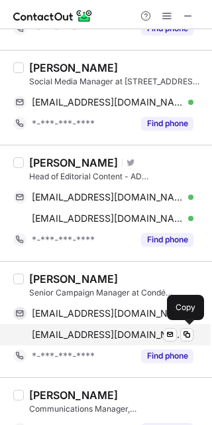
click at [108, 330] on span "sriya_bandlapalli@condenast.com" at bounding box center [108, 334] width 152 height 12
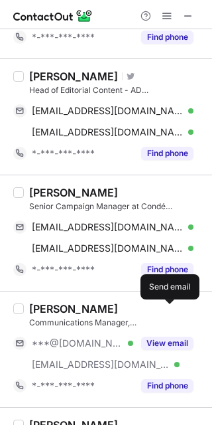
scroll to position [974, 0]
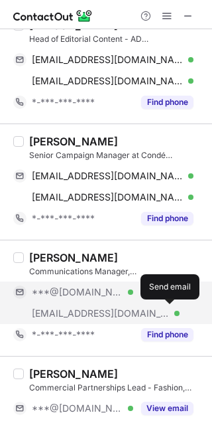
click at [137, 289] on div "View email" at bounding box center [163, 291] width 60 height 21
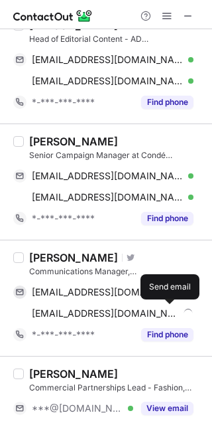
click at [54, 260] on div "Nermine Kashef" at bounding box center [73, 257] width 89 height 13
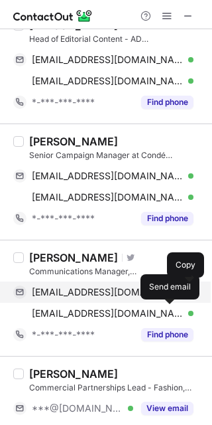
click at [110, 283] on div "nermine.kashef@hotmail.com Verified Send email Copy" at bounding box center [103, 291] width 181 height 21
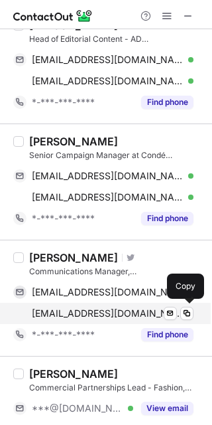
click at [109, 312] on span "nermine_kashef@condenast.com" at bounding box center [108, 313] width 152 height 12
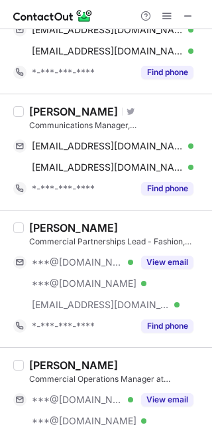
scroll to position [1122, 0]
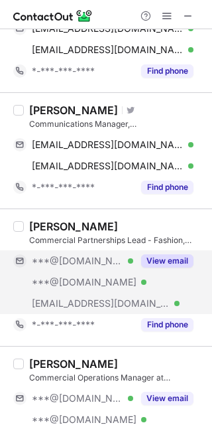
click at [186, 255] on button "View email" at bounding box center [167, 260] width 52 height 13
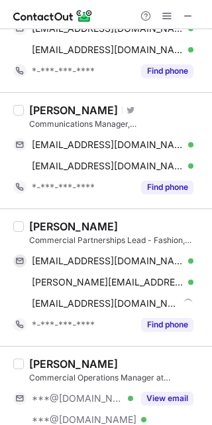
click at [47, 230] on div "Garineh Torossian" at bounding box center [73, 226] width 89 height 13
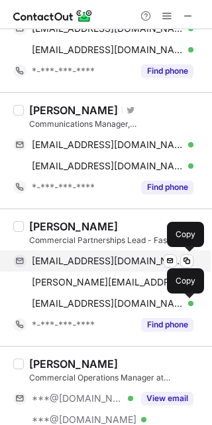
click at [118, 263] on span "garinehtorossian1@gmail.com" at bounding box center [108, 261] width 152 height 12
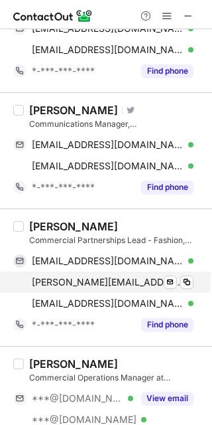
click at [145, 284] on div "g.torossian@hotmail.com Verified" at bounding box center [113, 282] width 162 height 12
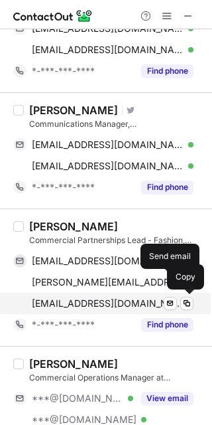
click at [118, 299] on span "garineh_torossian@condenast.com" at bounding box center [108, 303] width 152 height 12
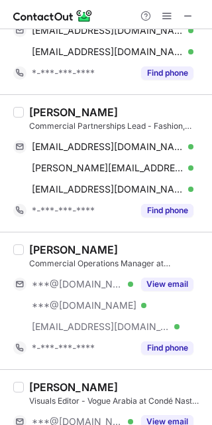
scroll to position [1256, 0]
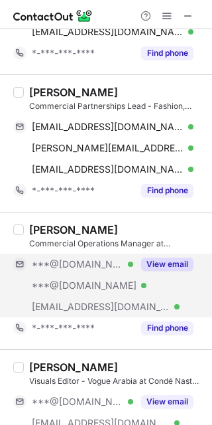
click at [179, 270] on button "View email" at bounding box center [167, 263] width 52 height 13
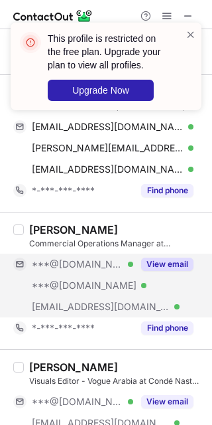
click at [53, 230] on div "Manushka Schoen" at bounding box center [73, 229] width 89 height 13
click at [191, 31] on span at bounding box center [191, 34] width 11 height 13
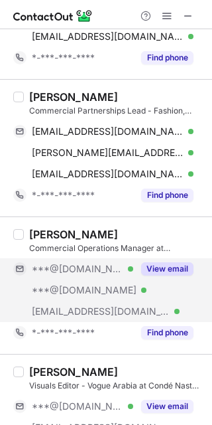
scroll to position [1252, 0]
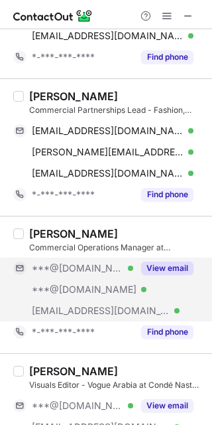
click at [177, 267] on button "View email" at bounding box center [167, 267] width 52 height 13
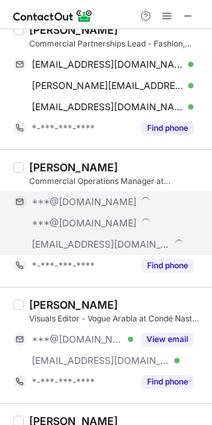
scroll to position [1362, 0]
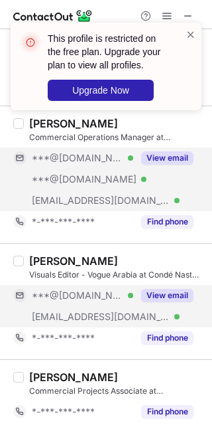
click at [167, 305] on div "View email" at bounding box center [163, 295] width 60 height 21
click at [187, 36] on span at bounding box center [191, 34] width 11 height 13
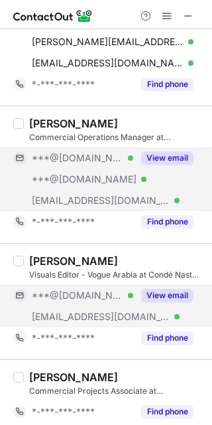
click at [171, 11] on span at bounding box center [167, 16] width 11 height 11
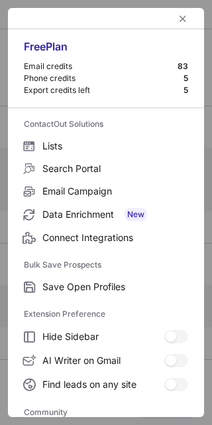
click at [175, 11] on button "left-button" at bounding box center [183, 19] width 16 height 16
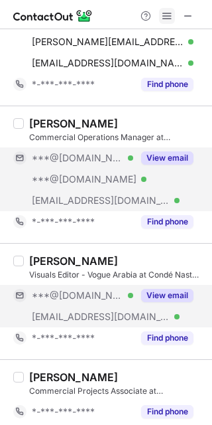
click at [167, 12] on span at bounding box center [167, 16] width 11 height 11
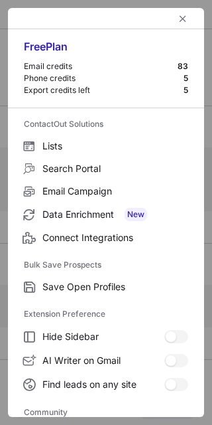
scroll to position [177, 0]
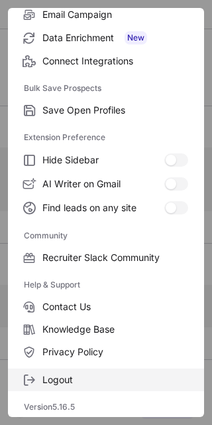
click at [93, 386] on label "Logout" at bounding box center [106, 379] width 196 height 23
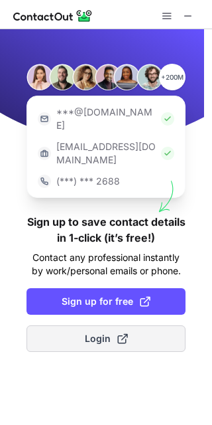
click at [120, 333] on span at bounding box center [122, 338] width 11 height 11
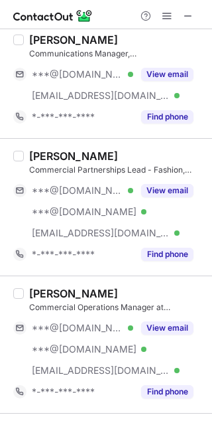
scroll to position [1281, 0]
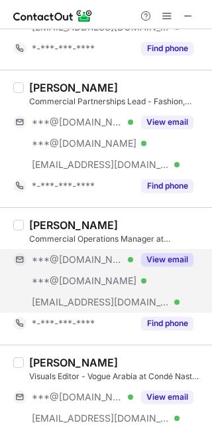
click at [173, 256] on button "View email" at bounding box center [167, 259] width 52 height 13
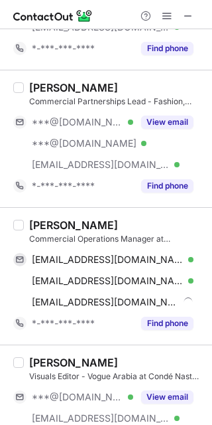
click at [61, 224] on div "Manushka Schoen" at bounding box center [73, 224] width 89 height 13
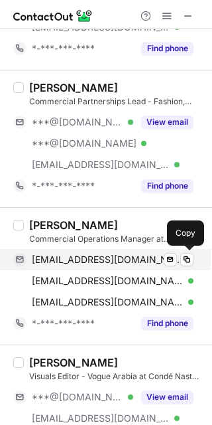
click at [96, 255] on span "manushkad@gmail.com" at bounding box center [108, 260] width 152 height 12
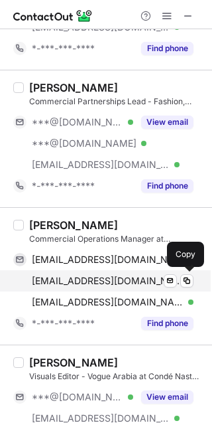
click at [113, 279] on span "manushkaschoen@gmail.com" at bounding box center [108, 281] width 152 height 12
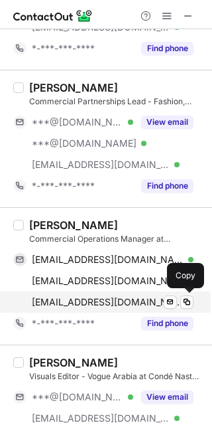
click at [104, 297] on span "manushka_schoen@condenast.com" at bounding box center [108, 302] width 152 height 12
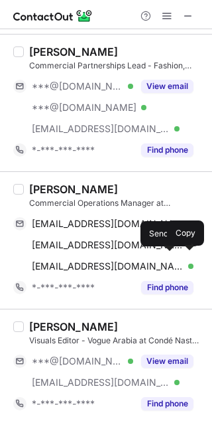
scroll to position [1349, 0]
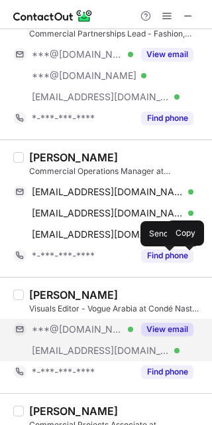
click at [168, 325] on button "View email" at bounding box center [167, 329] width 52 height 13
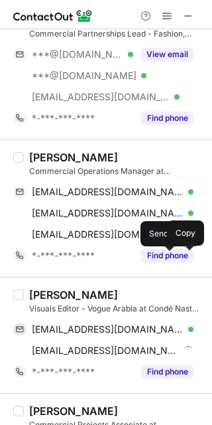
click at [37, 297] on div "Jody Fathalla" at bounding box center [73, 294] width 89 height 13
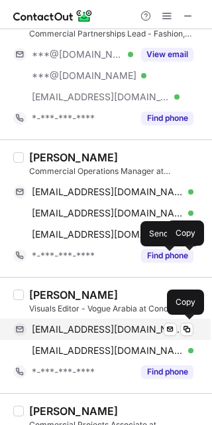
click at [120, 333] on span "judyhany@gmail.com" at bounding box center [108, 329] width 152 height 12
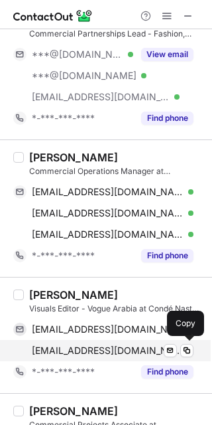
click at [121, 343] on div "jody_fathalla@condenast.com Verified Send email Copy" at bounding box center [103, 350] width 181 height 21
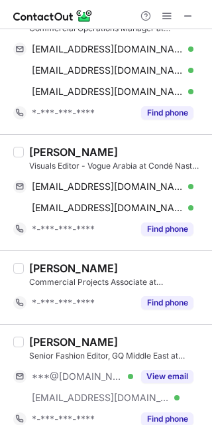
scroll to position [1508, 0]
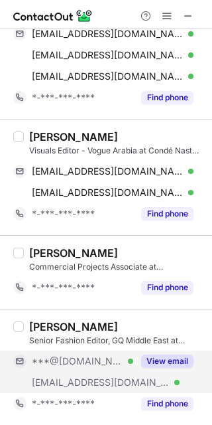
click at [191, 367] on button "View email" at bounding box center [167, 360] width 52 height 13
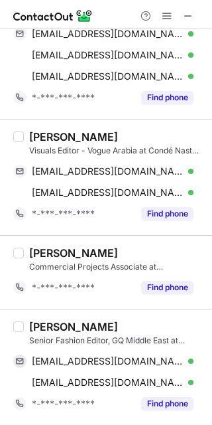
click at [46, 330] on div "Keanoush Zargham" at bounding box center [73, 326] width 89 height 13
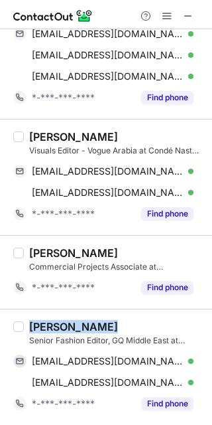
click at [46, 330] on div "Keanoush Zargham" at bounding box center [73, 326] width 89 height 13
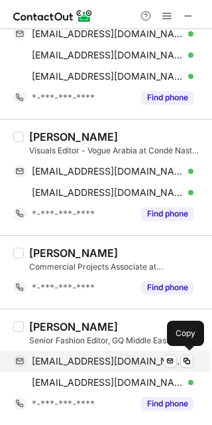
click at [113, 358] on span "keanoushdarosa@gmail.com" at bounding box center [108, 361] width 152 height 12
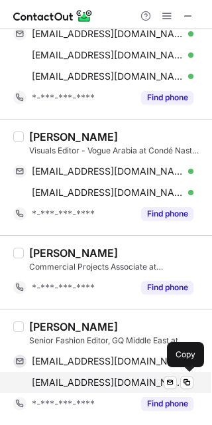
click at [120, 377] on span "keanoush_zargham@condenast.com" at bounding box center [108, 382] width 152 height 12
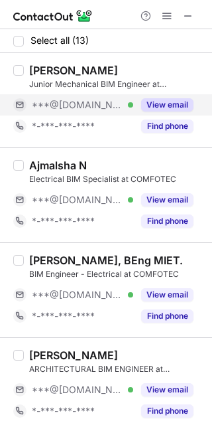
click at [182, 100] on button "View email" at bounding box center [167, 104] width 52 height 13
click at [61, 73] on div "Mohamed Muzzamil" at bounding box center [73, 70] width 89 height 13
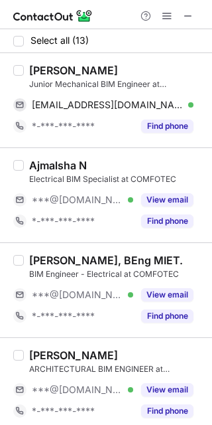
click at [61, 73] on div "Mohamed Muzzamil" at bounding box center [73, 70] width 89 height 13
copy div "Mohamed"
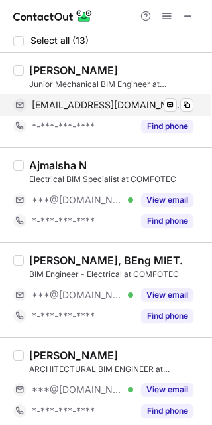
click at [117, 106] on span "muzzamiljm145@gmail.com" at bounding box center [108, 105] width 152 height 12
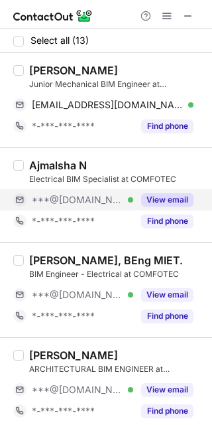
click at [171, 196] on button "View email" at bounding box center [167, 199] width 52 height 13
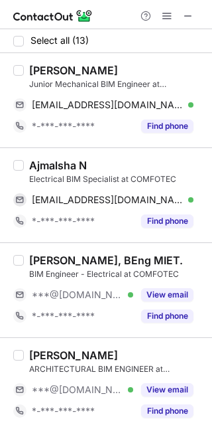
click at [51, 155] on div "Ajmalsha N Electrical BIM Specialist at COMFOTEC ajmalshaaju007@gmail.com Verif…" at bounding box center [106, 194] width 212 height 95
copy div "Ajmalsha"
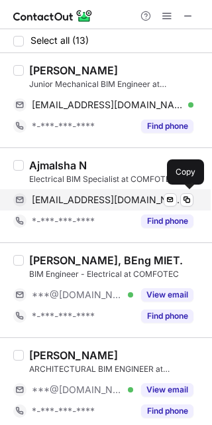
click at [130, 199] on span "ajmalshaaju007@gmail.com" at bounding box center [108, 200] width 152 height 12
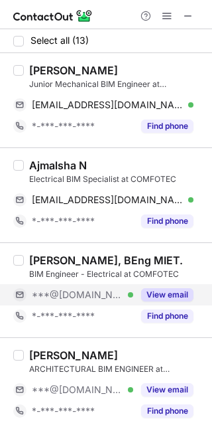
click at [184, 293] on button "View email" at bounding box center [167, 294] width 52 height 13
click at [36, 260] on div "Arun Prakash, BEng MIET." at bounding box center [106, 260] width 154 height 13
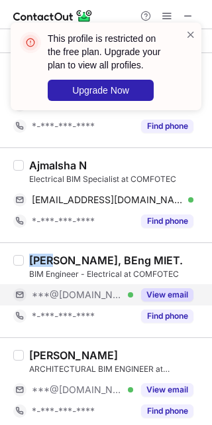
click at [36, 260] on div "Arun Prakash, BEng MIET." at bounding box center [106, 260] width 154 height 13
click at [194, 28] on span at bounding box center [191, 34] width 11 height 13
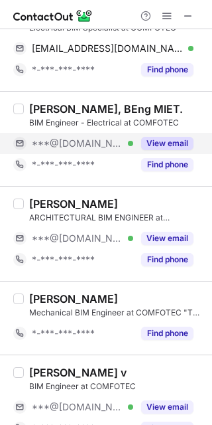
scroll to position [153, 0]
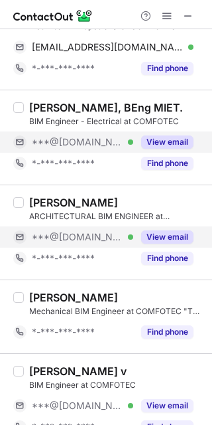
click at [171, 230] on div "View email" at bounding box center [163, 236] width 60 height 21
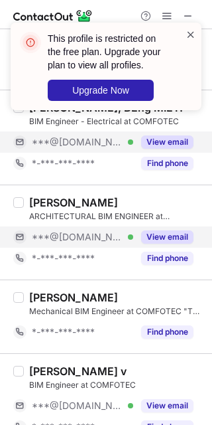
click at [189, 31] on span at bounding box center [191, 34] width 11 height 13
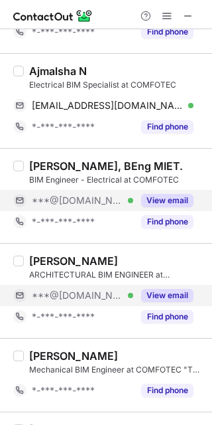
scroll to position [92, 0]
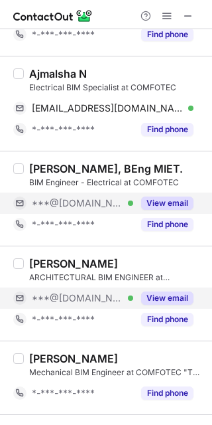
click at [173, 192] on div "View email" at bounding box center [163, 202] width 60 height 21
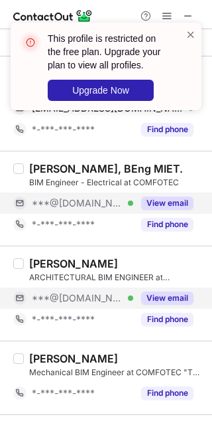
click at [187, 286] on div "Sheik Sulaiman ARCHITECTURAL BIM ENGINEER at COMFOTEC "THE BIM COMPANY" ***@gma…" at bounding box center [114, 293] width 181 height 73
click at [176, 293] on button "View email" at bounding box center [167, 297] width 52 height 13
click at [190, 31] on span at bounding box center [191, 34] width 11 height 13
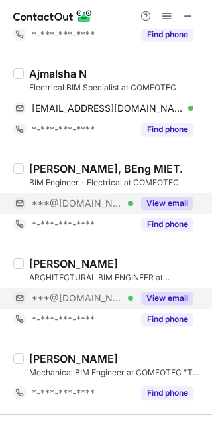
click at [171, 20] on span at bounding box center [167, 16] width 11 height 11
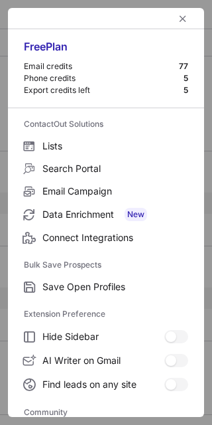
scroll to position [177, 0]
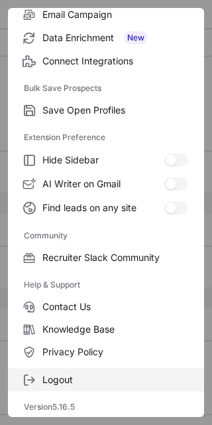
click at [115, 380] on span "Logout" at bounding box center [115, 380] width 146 height 12
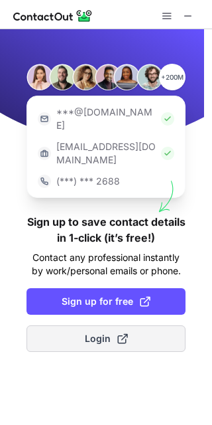
click at [128, 325] on button "Login" at bounding box center [106, 338] width 159 height 27
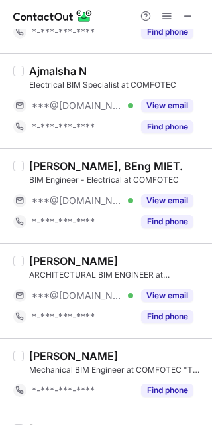
scroll to position [90, 0]
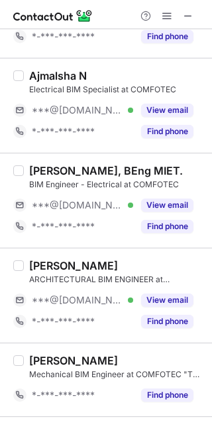
click at [40, 164] on div "Arun Prakash, BEng MIET." at bounding box center [106, 170] width 154 height 13
copy div "Arun"
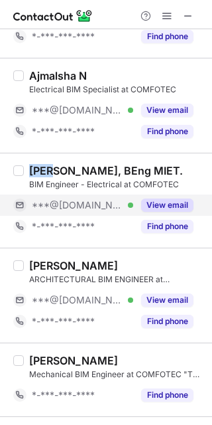
click at [167, 200] on button "View email" at bounding box center [167, 204] width 52 height 13
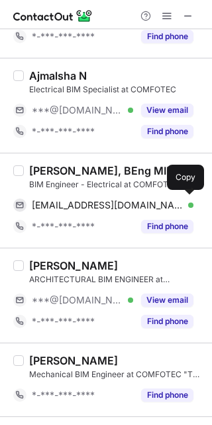
click at [95, 197] on div "arunprakashm98@gmail.com Verified Send email Copy" at bounding box center [103, 204] width 181 height 21
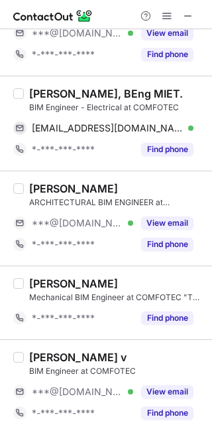
scroll to position [178, 0]
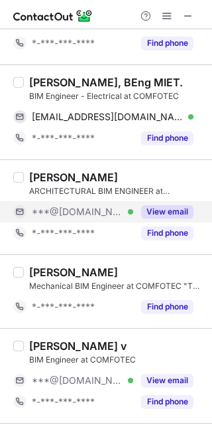
click at [171, 204] on div "View email" at bounding box center [163, 211] width 60 height 21
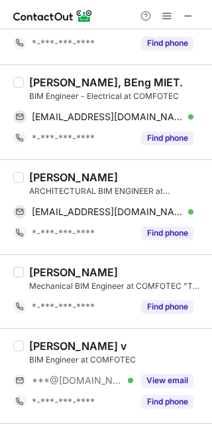
click at [47, 179] on div "Sheik Sulaiman" at bounding box center [73, 177] width 89 height 13
copy div "Sheik"
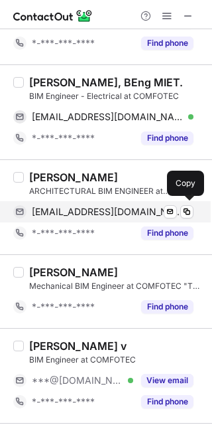
click at [130, 209] on span "sheiksulaiman251996@gmail.com" at bounding box center [108, 212] width 152 height 12
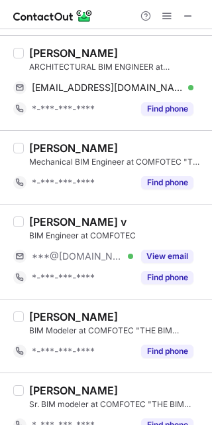
scroll to position [305, 0]
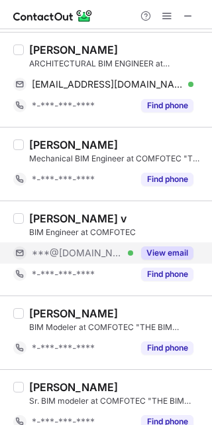
click at [171, 247] on button "View email" at bounding box center [167, 252] width 52 height 13
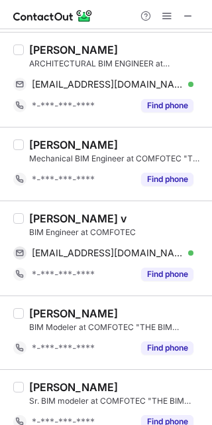
click at [44, 216] on div "Kiran Vijayan v" at bounding box center [78, 218] width 98 height 13
copy div "Kiran"
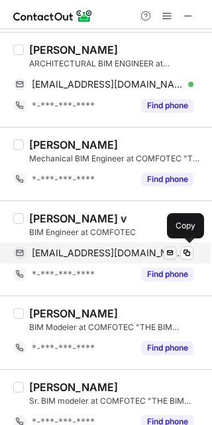
drag, startPoint x: 127, startPoint y: 246, endPoint x: 164, endPoint y: 249, distance: 36.6
click at [127, 246] on div "kiranvijay442122@gmail.com Verified Send email Copy" at bounding box center [103, 252] width 181 height 21
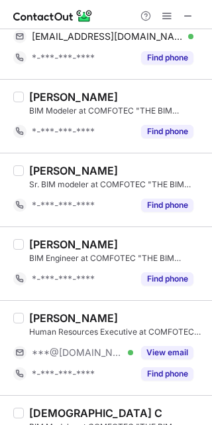
scroll to position [581, 0]
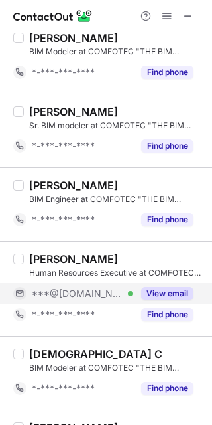
click at [170, 294] on button "View email" at bounding box center [167, 293] width 52 height 13
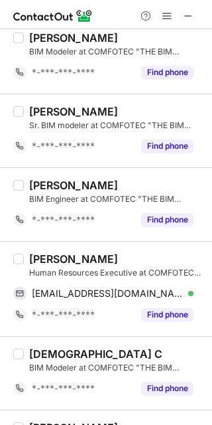
click at [52, 256] on div "Bertina Paul" at bounding box center [73, 258] width 89 height 13
copy div "Bertina"
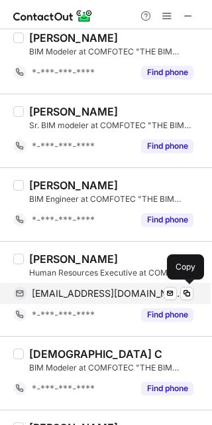
click at [114, 295] on span "bertinapaiva94@gmail.com" at bounding box center [108, 293] width 152 height 12
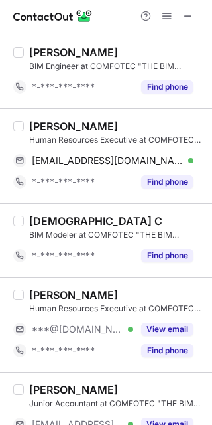
scroll to position [727, 0]
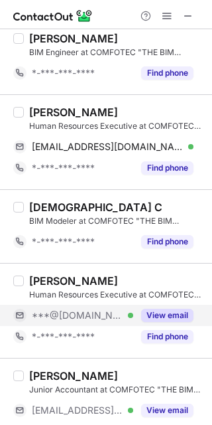
click at [182, 319] on button "View email" at bounding box center [167, 315] width 52 height 13
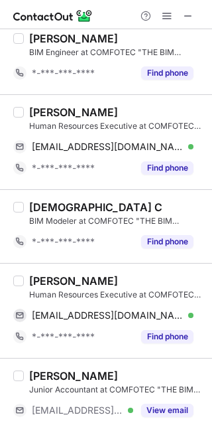
click at [53, 283] on div "Shafiqur Rahman" at bounding box center [73, 280] width 89 height 13
copy div "Shafiqur"
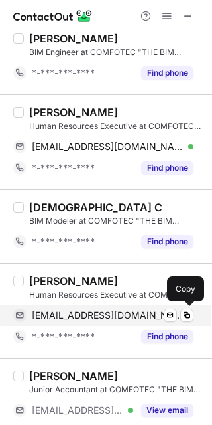
click at [100, 321] on span "shafiqurrahman1276@gmail.com" at bounding box center [108, 315] width 152 height 12
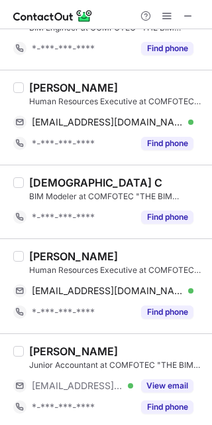
scroll to position [757, 0]
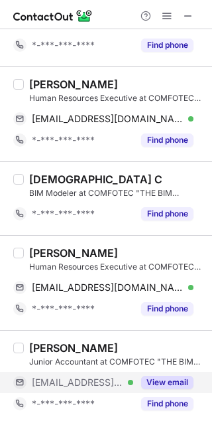
click at [173, 380] on button "View email" at bounding box center [167, 382] width 52 height 13
click at [48, 345] on div "Sajith Umar" at bounding box center [73, 347] width 89 height 13
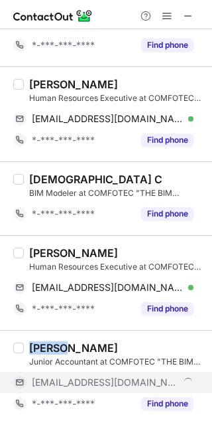
click at [48, 345] on div "Sajith Umar" at bounding box center [73, 347] width 89 height 13
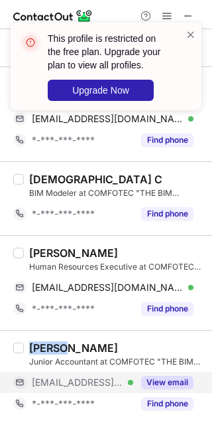
copy div "Sajith"
click at [188, 31] on span at bounding box center [191, 34] width 11 height 13
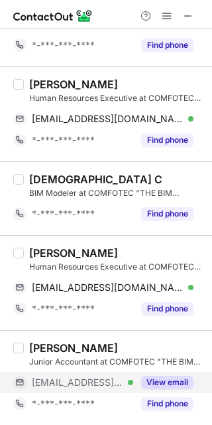
click at [169, 19] on div "This profile is restricted on the free plan. Upgrade your plan to view all prof…" at bounding box center [106, 22] width 212 height 27
click at [169, 19] on span at bounding box center [167, 16] width 11 height 11
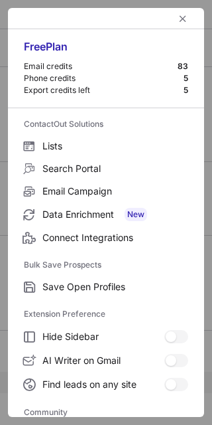
scroll to position [177, 0]
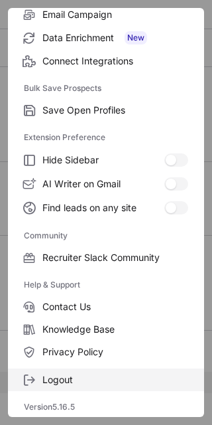
click at [128, 374] on span "Logout" at bounding box center [115, 380] width 146 height 12
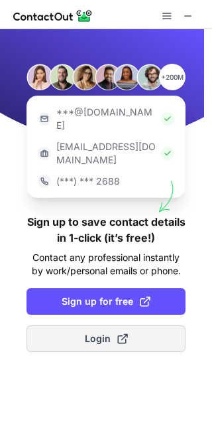
click at [160, 325] on button "Login" at bounding box center [106, 338] width 159 height 27
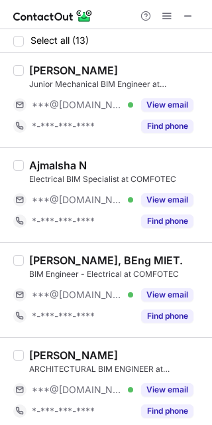
click at [202, 352] on div "Sheik Sulaiman ARCHITECTURAL BIM ENGINEER at COMFOTEC "THE BIM COMPANY" ***@gma…" at bounding box center [106, 384] width 212 height 95
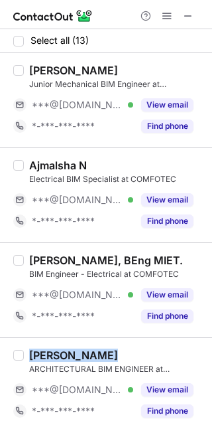
click at [202, 352] on div "Sheik Sulaiman ARCHITECTURAL BIM ENGINEER at COMFOTEC "THE BIM COMPANY" ***@gma…" at bounding box center [106, 384] width 212 height 95
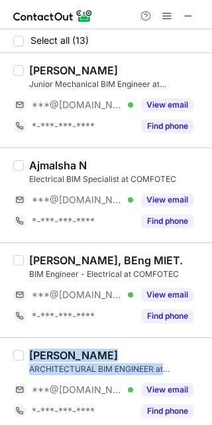
drag, startPoint x: 202, startPoint y: 352, endPoint x: 209, endPoint y: 367, distance: 16.6
click at [209, 367] on div "Select all (13) Mohamed Muzzamil Junior Mechanical BIM Engineer at COMFOTEC ***…" at bounding box center [106, 227] width 212 height 396
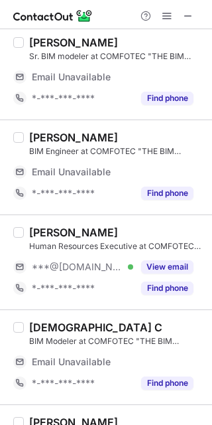
scroll to position [863, 0]
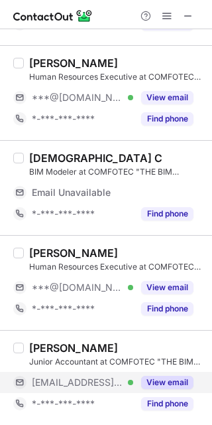
click at [176, 388] on button "View email" at bounding box center [167, 382] width 52 height 13
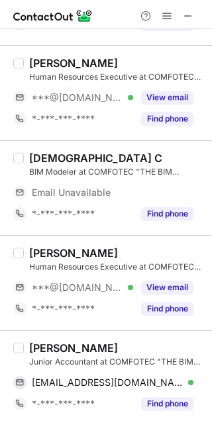
click at [38, 352] on div "Sajith Umar" at bounding box center [73, 347] width 89 height 13
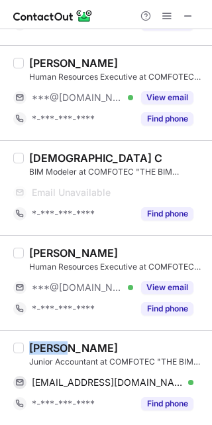
copy div "Sajith"
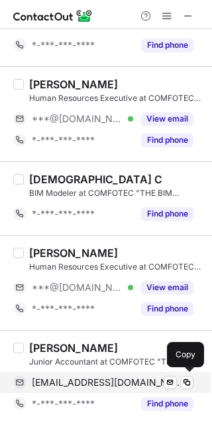
click at [137, 388] on span "sec21mb071@sairamtap.edu.in" at bounding box center [108, 382] width 152 height 12
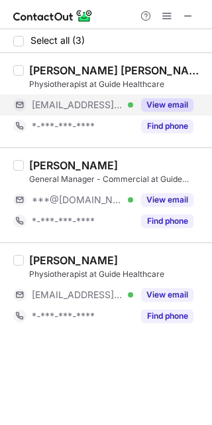
click at [177, 104] on button "View email" at bounding box center [167, 104] width 52 height 13
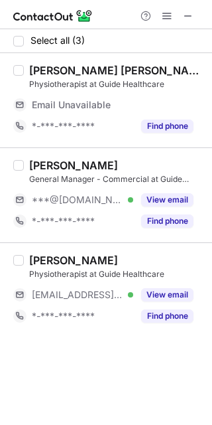
click at [170, 188] on div "[PERSON_NAME] General Manager - Commercial at Guide Healthcare ***@[DOMAIN_NAME…" at bounding box center [114, 195] width 181 height 73
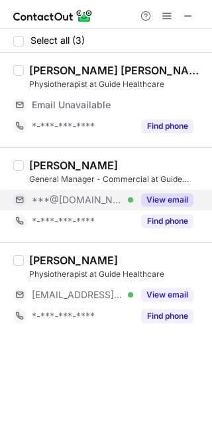
click at [170, 196] on button "View email" at bounding box center [167, 199] width 52 height 13
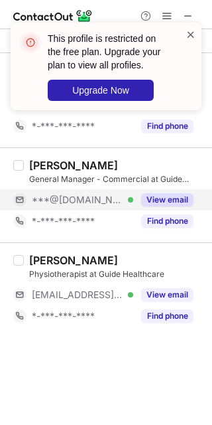
click at [187, 35] on span at bounding box center [191, 34] width 11 height 13
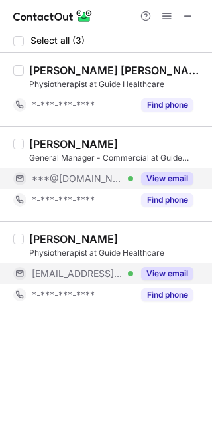
click at [167, 292] on button "Find phone" at bounding box center [167, 294] width 52 height 13
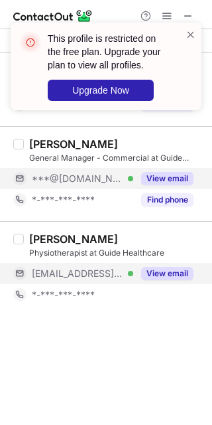
click at [167, 279] on button "View email" at bounding box center [167, 273] width 52 height 13
click at [190, 34] on span at bounding box center [191, 34] width 11 height 13
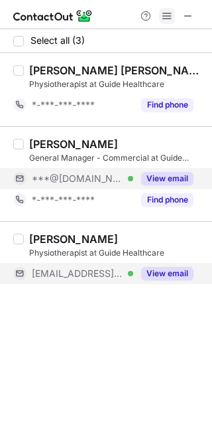
click at [170, 15] on span at bounding box center [167, 16] width 11 height 11
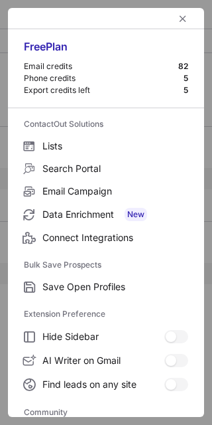
scroll to position [177, 0]
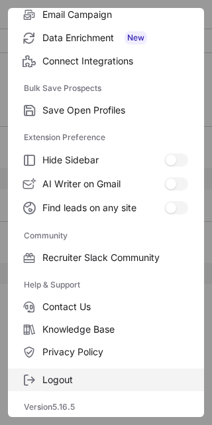
click at [114, 372] on label "Logout" at bounding box center [106, 379] width 196 height 23
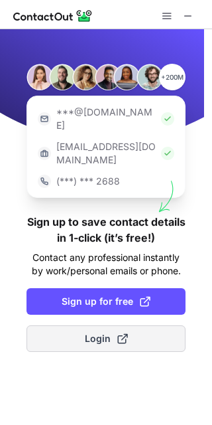
click at [128, 325] on button "Login" at bounding box center [106, 338] width 159 height 27
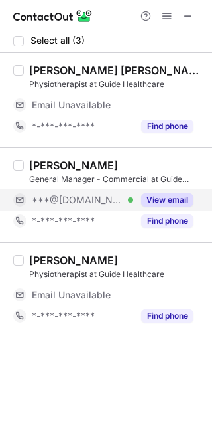
click at [177, 190] on div "View email" at bounding box center [163, 199] width 60 height 21
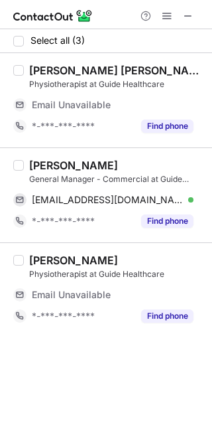
click at [52, 167] on div "Melanie Kerslake" at bounding box center [73, 165] width 89 height 13
copy div "Melanie"
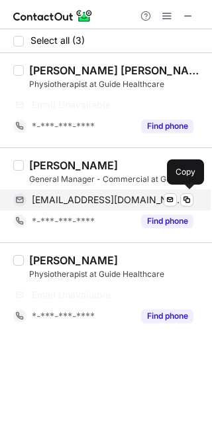
click at [111, 196] on span "melaniekerslake@hotmail.com" at bounding box center [108, 200] width 152 height 12
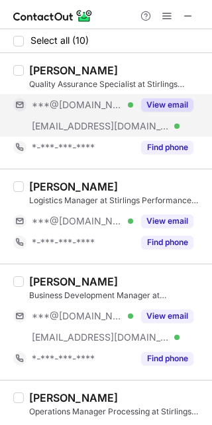
click at [163, 101] on button "View email" at bounding box center [167, 104] width 52 height 13
click at [35, 72] on div "Fateme Mohabati" at bounding box center [73, 70] width 89 height 13
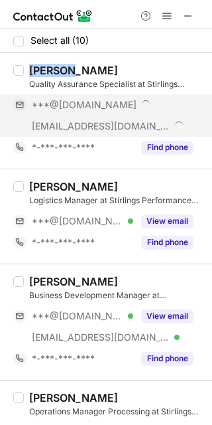
click at [35, 72] on div "Fateme Mohabati" at bounding box center [73, 70] width 89 height 13
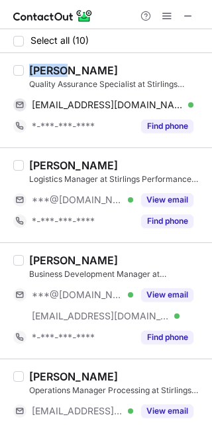
copy div "Fateme"
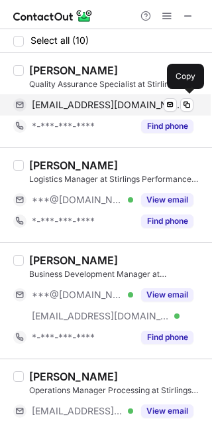
click at [117, 103] on span "fateme_mohabati@yahoo.com" at bounding box center [108, 105] width 152 height 12
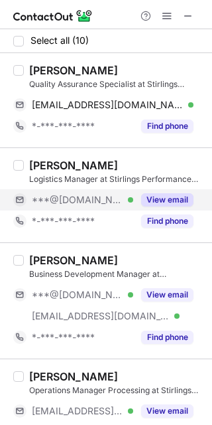
click at [161, 197] on button "View email" at bounding box center [167, 199] width 52 height 13
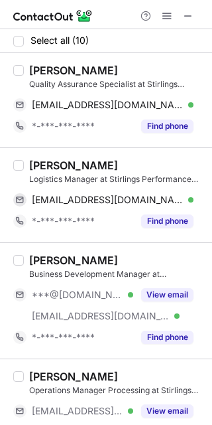
click at [40, 160] on div "Alkis Moraitis" at bounding box center [73, 165] width 89 height 13
copy div "Alkis"
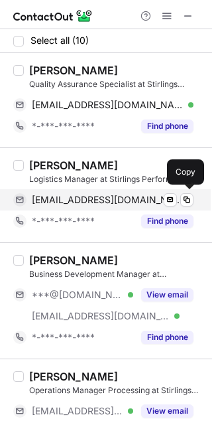
click at [111, 196] on span "alkismoraitis@gmail.com" at bounding box center [108, 200] width 152 height 12
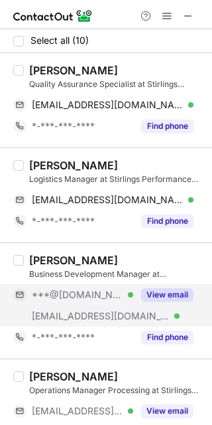
click at [173, 292] on button "View email" at bounding box center [167, 294] width 52 height 13
click at [62, 259] on div "Stephen Reardon" at bounding box center [73, 260] width 89 height 13
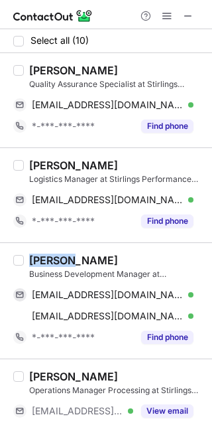
click at [62, 259] on div "Stephen Reardon" at bounding box center [73, 260] width 89 height 13
copy div "Stephen"
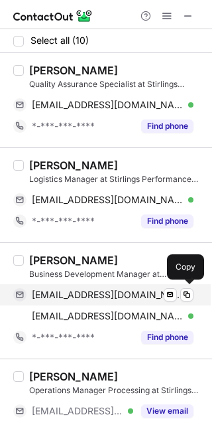
click at [111, 290] on span "stevereardon86@gmail.com" at bounding box center [108, 295] width 152 height 12
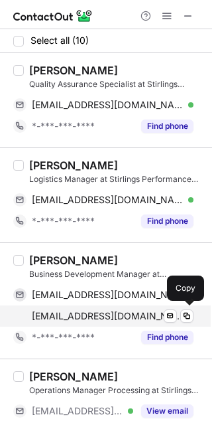
click at [104, 325] on div "stephenr@stirlingsps.com Verified Send email Copy" at bounding box center [103, 315] width 181 height 21
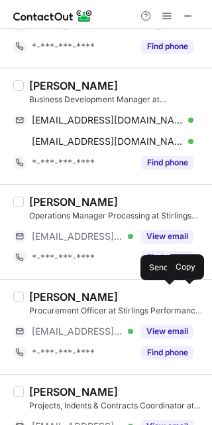
scroll to position [224, 0]
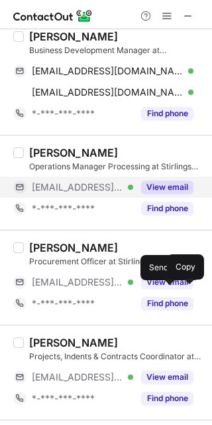
click at [176, 194] on div "View email" at bounding box center [163, 187] width 60 height 21
click at [38, 149] on div "Jason Mattinson" at bounding box center [73, 152] width 89 height 13
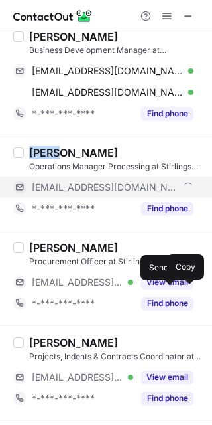
click at [38, 149] on div "Jason Mattinson" at bounding box center [73, 152] width 89 height 13
copy div "Jason"
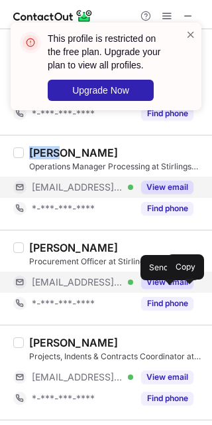
click at [181, 284] on button "View email" at bounding box center [167, 281] width 52 height 13
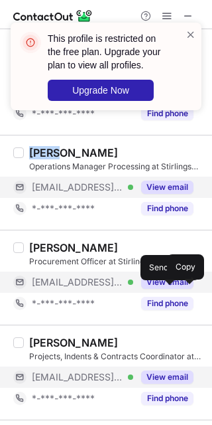
click at [167, 372] on button "View email" at bounding box center [167, 376] width 52 height 13
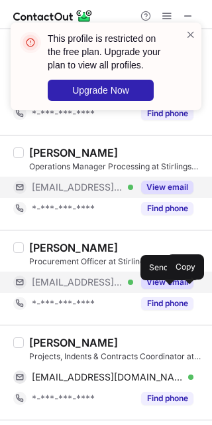
click at [40, 337] on div "Anna Viado" at bounding box center [73, 342] width 89 height 13
copy div "Anna"
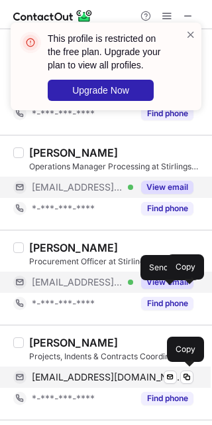
click at [104, 378] on span "annav@stirlingsps.com" at bounding box center [108, 377] width 152 height 12
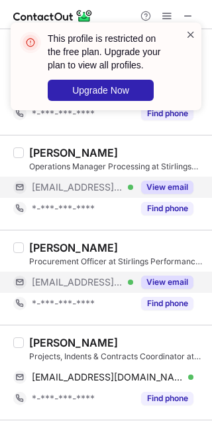
click at [190, 30] on span at bounding box center [191, 34] width 11 height 13
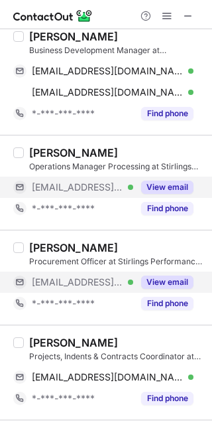
click at [171, 19] on div "This profile is restricted on the free plan. Upgrade your plan to view all prof…" at bounding box center [106, 22] width 212 height 27
click at [171, 19] on span at bounding box center [167, 16] width 11 height 11
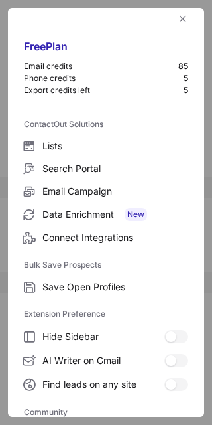
scroll to position [177, 0]
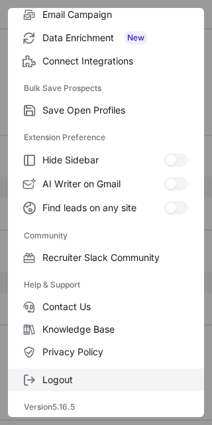
drag, startPoint x: 101, startPoint y: 366, endPoint x: 98, endPoint y: 376, distance: 10.9
click at [98, 376] on div "Logout" at bounding box center [106, 377] width 196 height 28
click at [98, 376] on span "Logout" at bounding box center [115, 380] width 146 height 12
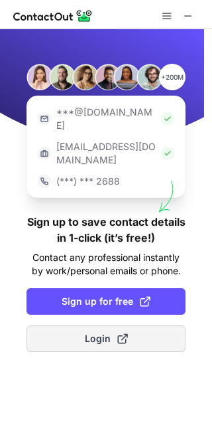
click at [143, 325] on button "Login" at bounding box center [106, 338] width 159 height 27
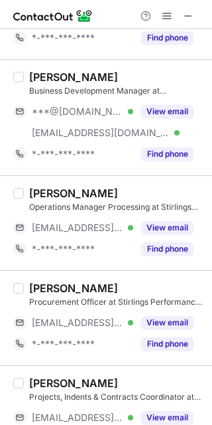
scroll to position [194, 0]
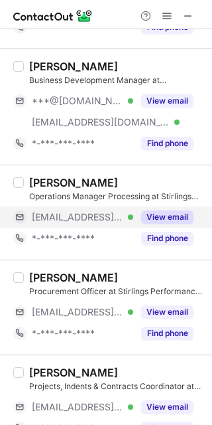
click at [177, 219] on button "View email" at bounding box center [167, 216] width 52 height 13
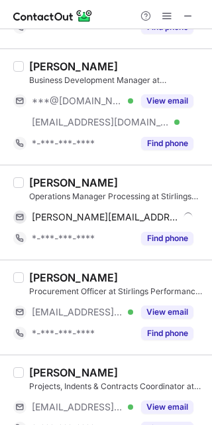
drag, startPoint x: 43, startPoint y: 189, endPoint x: 40, endPoint y: 173, distance: 16.3
click at [40, 173] on div "Jason Mattinson Operations Manager Processing at Stirlings Performance Steels j…" at bounding box center [106, 212] width 212 height 95
copy div "Jason"
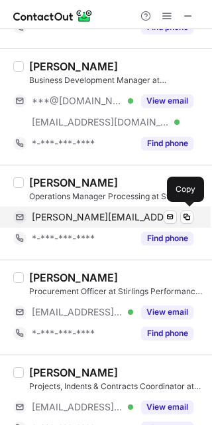
click at [103, 219] on span "jason@stirlingsps.com" at bounding box center [105, 217] width 147 height 12
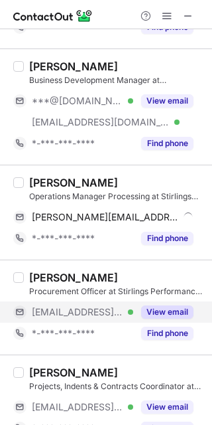
click at [167, 311] on button "View email" at bounding box center [167, 311] width 52 height 13
click at [61, 284] on div "Suzanne Parrott Procurement Officer at Stirlings Performance Steels" at bounding box center [116, 284] width 175 height 27
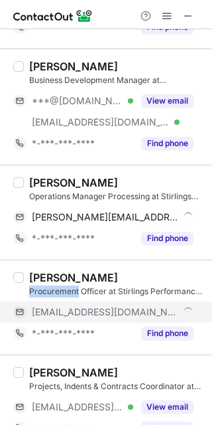
click at [61, 284] on div "Suzanne Parrott Procurement Officer at Stirlings Performance Steels" at bounding box center [116, 284] width 175 height 27
click at [54, 279] on div "Suzanne Parrott" at bounding box center [73, 277] width 89 height 13
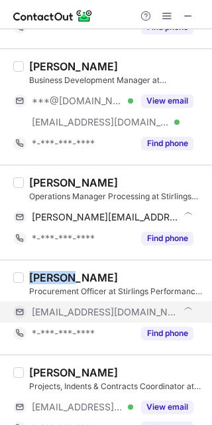
click at [54, 279] on div "Suzanne Parrott" at bounding box center [73, 277] width 89 height 13
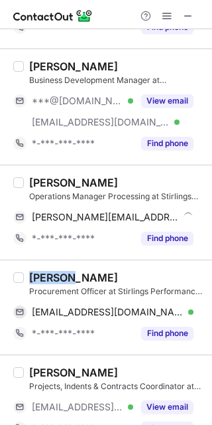
copy div "Suzanne"
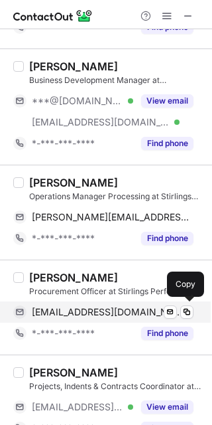
click at [134, 306] on span "suzannep@stirlingsps.com" at bounding box center [108, 312] width 152 height 12
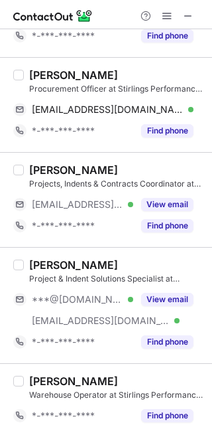
scroll to position [398, 0]
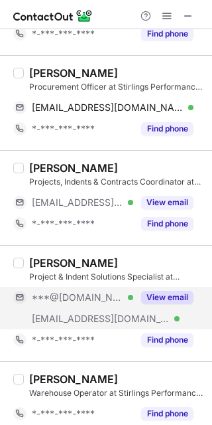
click at [179, 303] on button "View email" at bounding box center [167, 297] width 52 height 13
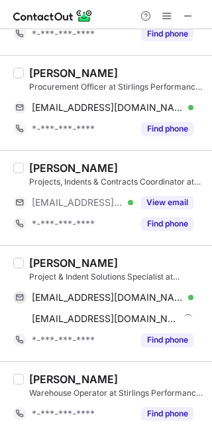
click at [52, 266] on div "Lucica Chant" at bounding box center [73, 262] width 89 height 13
copy div "Lucica"
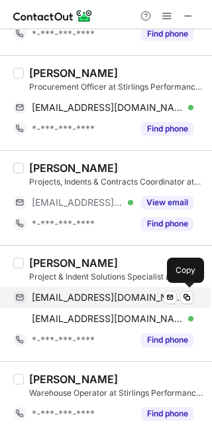
drag, startPoint x: 105, startPoint y: 293, endPoint x: 144, endPoint y: 300, distance: 39.7
click at [105, 293] on span "lucicachant@gmail.com" at bounding box center [108, 297] width 152 height 12
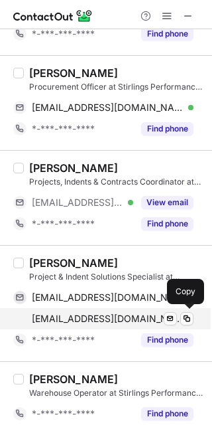
click at [113, 327] on div "lucicac@stirlingsps.com Verified Send email Copy" at bounding box center [103, 318] width 181 height 21
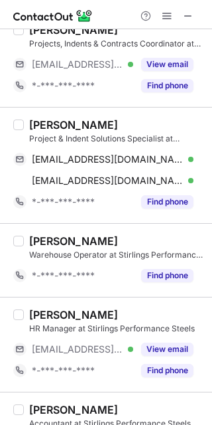
scroll to position [578, 0]
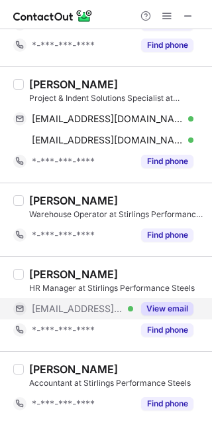
click at [189, 311] on button "View email" at bounding box center [167, 308] width 52 height 13
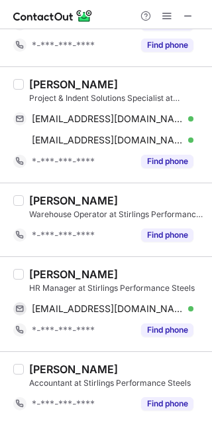
click at [38, 269] on div "Brad Thompson" at bounding box center [73, 273] width 89 height 13
copy div "Brad"
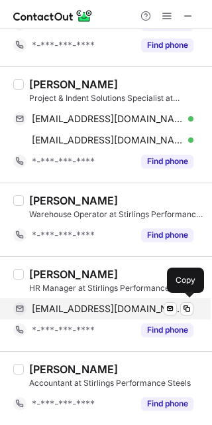
click at [92, 306] on span "bradthompson99@bigpond.com" at bounding box center [108, 309] width 152 height 12
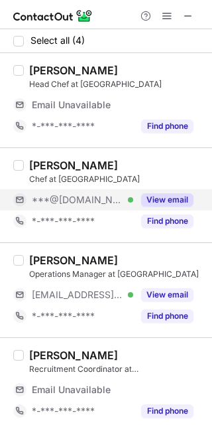
click at [176, 193] on button "View email" at bounding box center [167, 199] width 52 height 13
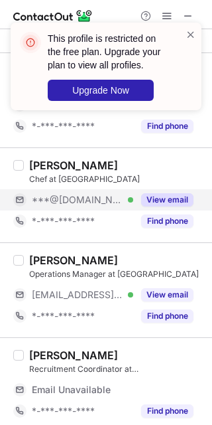
click at [37, 161] on div "[PERSON_NAME]" at bounding box center [73, 165] width 89 height 13
click at [189, 37] on span at bounding box center [191, 34] width 11 height 13
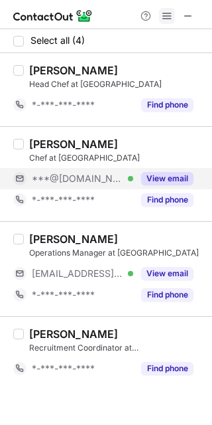
click at [167, 17] on span at bounding box center [167, 16] width 11 height 11
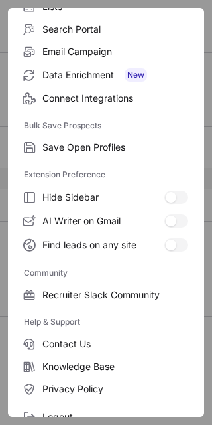
scroll to position [177, 0]
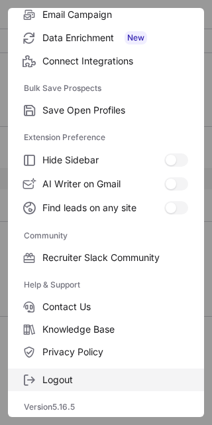
click at [104, 376] on span "Logout" at bounding box center [115, 380] width 146 height 12
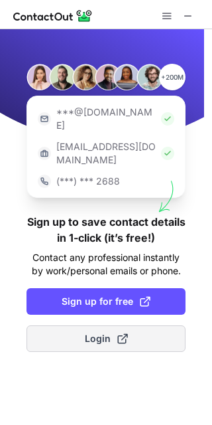
click at [133, 325] on button "Login" at bounding box center [106, 338] width 159 height 27
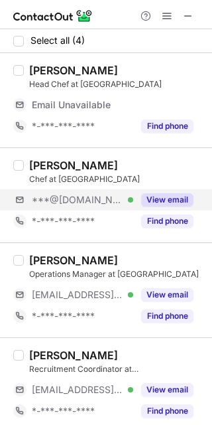
click at [194, 190] on div "***@gmail.com Verified View email" at bounding box center [108, 199] width 191 height 21
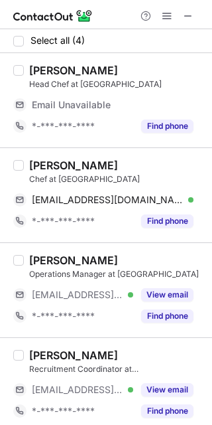
click at [31, 159] on div "Steve Earl" at bounding box center [73, 165] width 89 height 13
copy div "Steve"
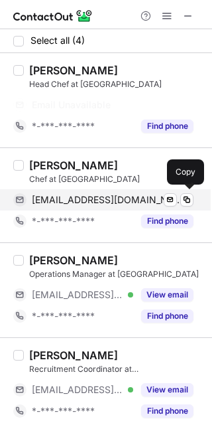
click at [97, 196] on span "searl6592@gmail.com" at bounding box center [108, 200] width 152 height 12
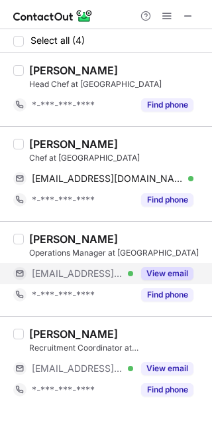
click at [181, 264] on div "View email" at bounding box center [163, 273] width 60 height 21
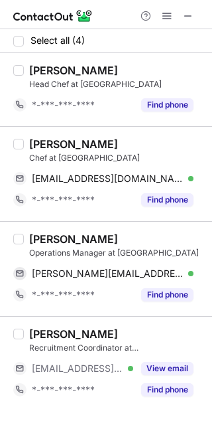
click at [57, 240] on div "Leona Emeny" at bounding box center [73, 238] width 89 height 13
copy div "Leona"
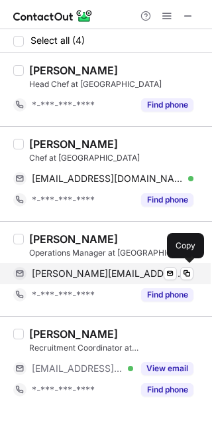
click at [90, 269] on span "leonaemeny@bigpond.com" at bounding box center [108, 273] width 152 height 12
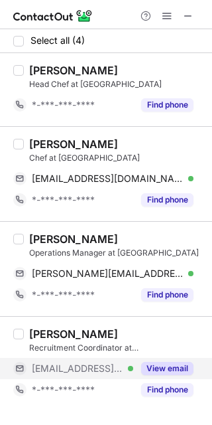
click at [184, 359] on div "View email" at bounding box center [163, 368] width 60 height 21
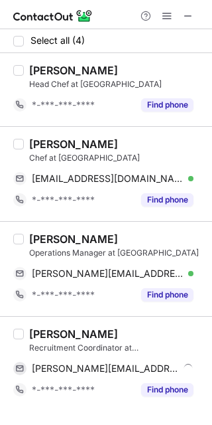
click at [51, 335] on div "Rebecca Forno" at bounding box center [73, 333] width 89 height 13
copy div "Rebecca"
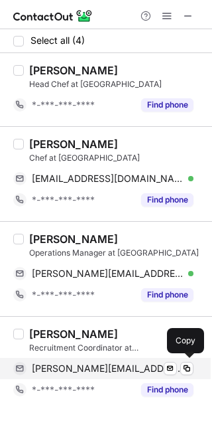
click at [108, 365] on span "rebecca.forno@desertcity.com.au" at bounding box center [108, 368] width 152 height 12
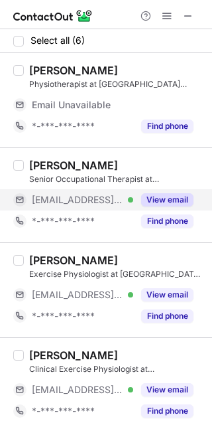
click at [186, 190] on div "View email" at bounding box center [163, 199] width 60 height 21
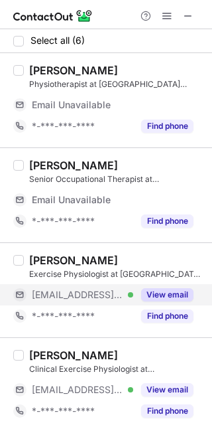
click at [188, 286] on div "View email" at bounding box center [163, 294] width 60 height 21
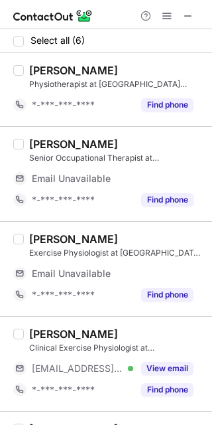
drag, startPoint x: 202, startPoint y: 250, endPoint x: 208, endPoint y: 254, distance: 7.1
click at [208, 254] on div "Select all (6) [PERSON_NAME] Physiotherapist at [GEOGRAPHIC_DATA] Active Rehab …" at bounding box center [106, 227] width 212 height 396
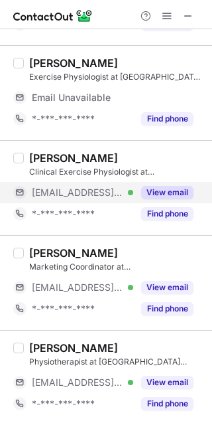
scroll to position [155, 0]
click at [171, 199] on div "View email" at bounding box center [163, 192] width 60 height 21
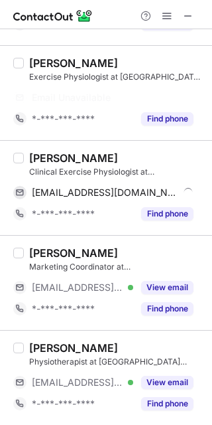
click at [41, 161] on div "[PERSON_NAME]" at bounding box center [73, 157] width 89 height 13
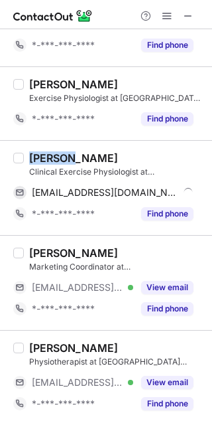
copy div "Brayden"
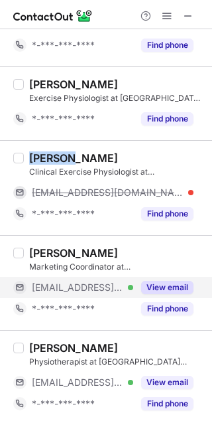
click at [181, 287] on button "View email" at bounding box center [167, 287] width 52 height 13
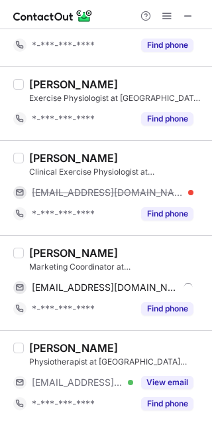
click at [55, 249] on div "[PERSON_NAME]" at bounding box center [73, 252] width 89 height 13
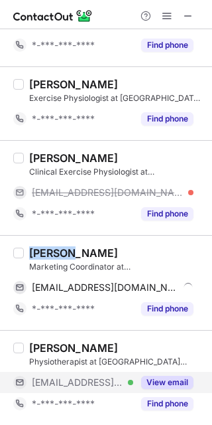
click at [175, 378] on button "View email" at bounding box center [167, 382] width 52 height 13
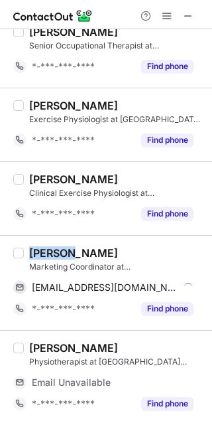
scroll to position [113, 0]
click at [44, 252] on div "[PERSON_NAME]" at bounding box center [73, 252] width 89 height 13
copy div "Caitlin"
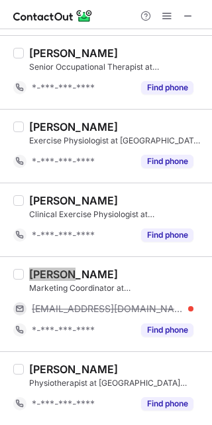
scroll to position [91, 0]
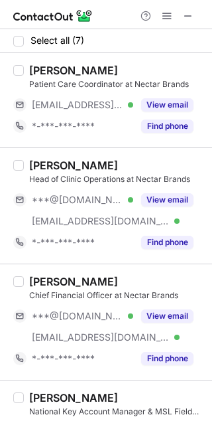
click at [175, 100] on button "View email" at bounding box center [167, 104] width 52 height 13
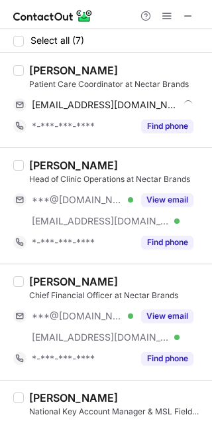
click at [56, 75] on div "[PERSON_NAME]" at bounding box center [73, 70] width 89 height 13
copy div "Kailee"
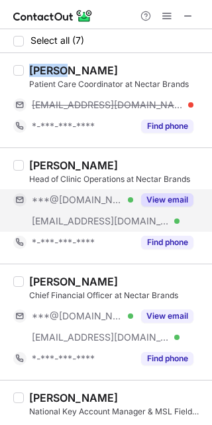
click at [179, 193] on button "View email" at bounding box center [167, 199] width 52 height 13
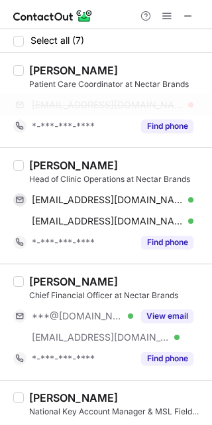
click at [126, 99] on span "[EMAIL_ADDRESS][DOMAIN_NAME]" at bounding box center [108, 105] width 152 height 12
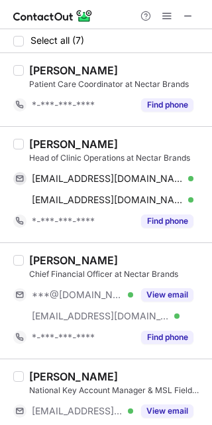
click at [43, 140] on div "[PERSON_NAME]" at bounding box center [73, 143] width 89 height 13
copy div "Judit"
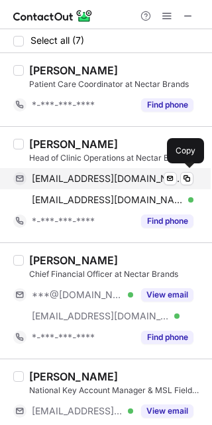
click at [90, 174] on span "[EMAIL_ADDRESS][DOMAIN_NAME]" at bounding box center [108, 179] width 152 height 12
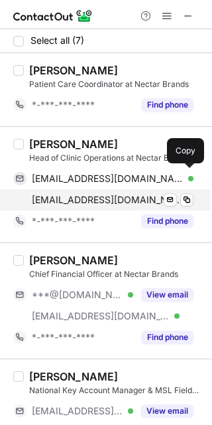
drag, startPoint x: 84, startPoint y: 186, endPoint x: 100, endPoint y: 192, distance: 17.0
click at [100, 192] on div "[EMAIL_ADDRESS][DOMAIN_NAME] Verified Send email Copy [EMAIL_ADDRESS][DOMAIN_NA…" at bounding box center [103, 189] width 181 height 42
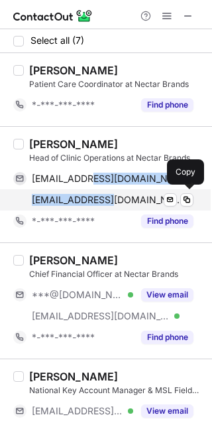
click at [100, 192] on div "[EMAIL_ADDRESS][DOMAIN_NAME] Verified Send email Copy" at bounding box center [103, 199] width 181 height 21
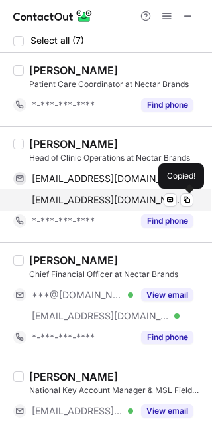
click at [117, 196] on span "[EMAIL_ADDRESS][DOMAIN_NAME]" at bounding box center [108, 200] width 152 height 12
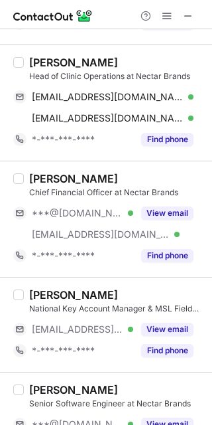
scroll to position [85, 0]
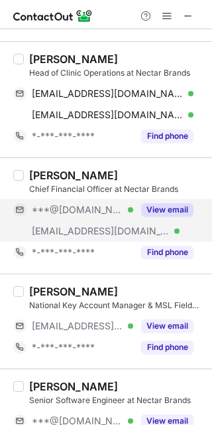
click at [177, 209] on button "View email" at bounding box center [167, 209] width 52 height 13
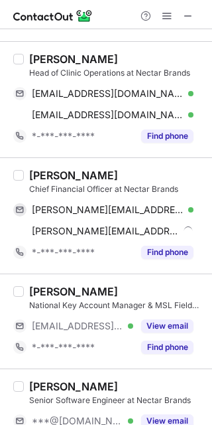
click at [35, 171] on div "[PERSON_NAME]" at bounding box center [73, 175] width 89 height 13
copy div "[PERSON_NAME]"
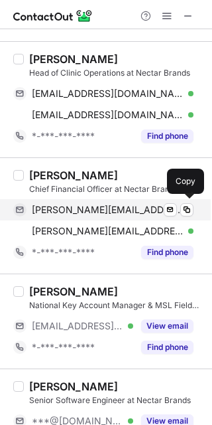
click at [125, 208] on span "[PERSON_NAME][EMAIL_ADDRESS][DOMAIN_NAME]" at bounding box center [108, 210] width 152 height 12
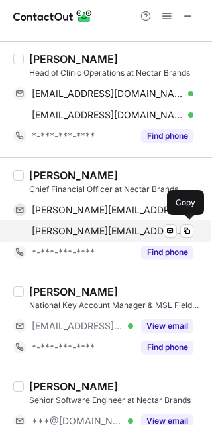
click at [113, 226] on span "[PERSON_NAME][EMAIL_ADDRESS][DOMAIN_NAME]" at bounding box center [108, 231] width 152 height 12
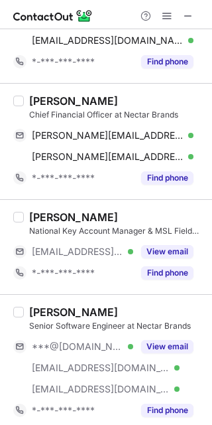
scroll to position [166, 0]
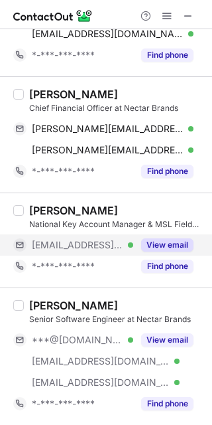
click at [181, 244] on button "View email" at bounding box center [167, 244] width 52 height 13
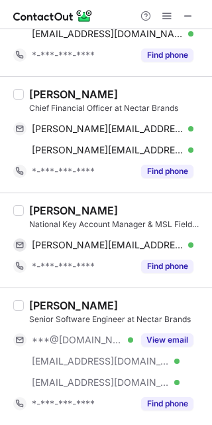
click at [47, 209] on div "[PERSON_NAME]" at bounding box center [73, 210] width 89 height 13
copy div "[PERSON_NAME]"
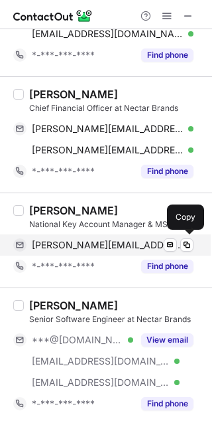
click at [92, 244] on span "[PERSON_NAME][EMAIL_ADDRESS][PERSON_NAME][DOMAIN_NAME]" at bounding box center [108, 245] width 152 height 12
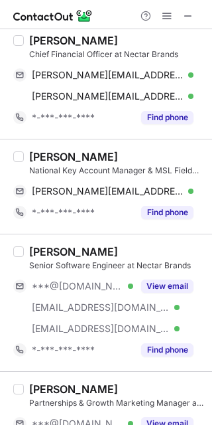
scroll to position [240, 0]
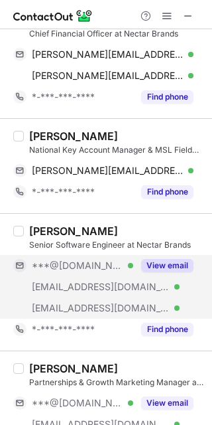
click at [180, 260] on button "View email" at bounding box center [167, 265] width 52 height 13
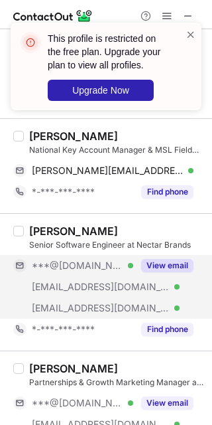
click at [36, 230] on div "[PERSON_NAME]" at bounding box center [73, 230] width 89 height 13
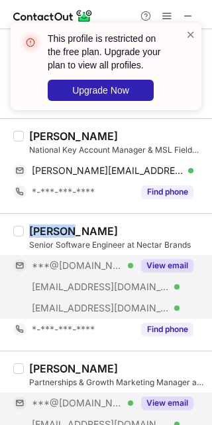
click at [176, 399] on button "View email" at bounding box center [167, 402] width 52 height 13
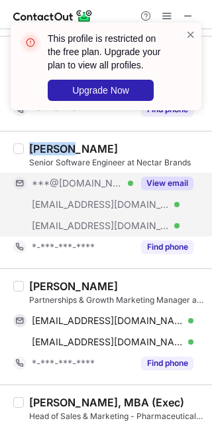
scroll to position [346, 0]
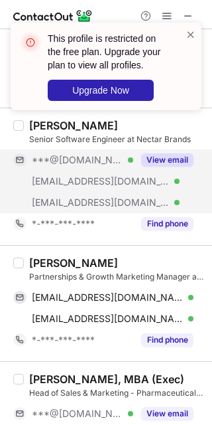
click at [27, 263] on div "[PERSON_NAME] Partnerships & Growth Marketing Manager at Nectar Brands [EMAIL_A…" at bounding box center [114, 303] width 181 height 94
copy div "Kin"
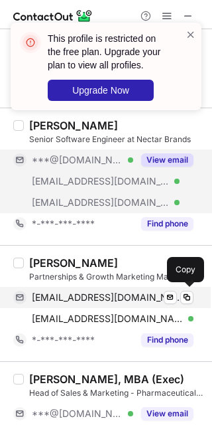
click at [141, 296] on span "[EMAIL_ADDRESS][DOMAIN_NAME]" at bounding box center [108, 297] width 152 height 12
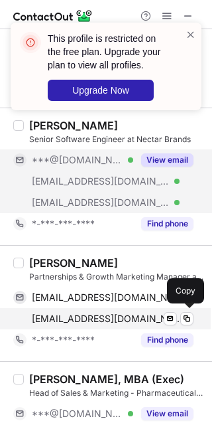
click at [88, 308] on div "[EMAIL_ADDRESS][DOMAIN_NAME] Verified Send email Copy" at bounding box center [103, 318] width 181 height 21
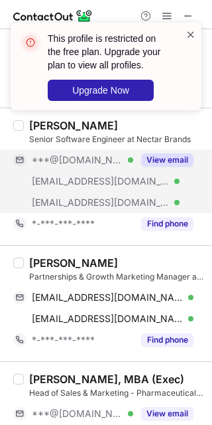
click at [188, 31] on span at bounding box center [191, 34] width 11 height 13
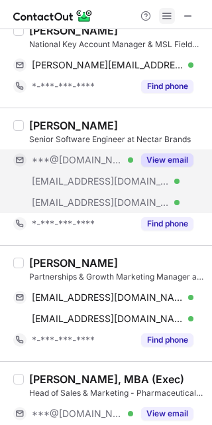
click at [167, 14] on span at bounding box center [167, 16] width 11 height 11
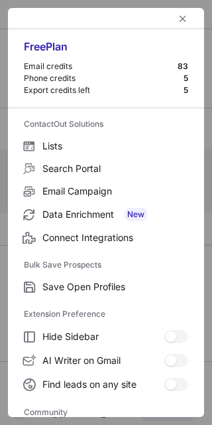
scroll to position [177, 0]
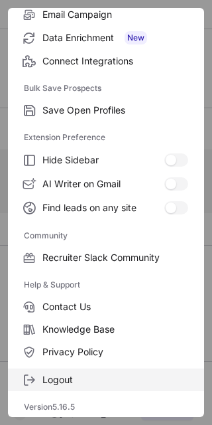
click at [123, 374] on span "Logout" at bounding box center [115, 380] width 146 height 12
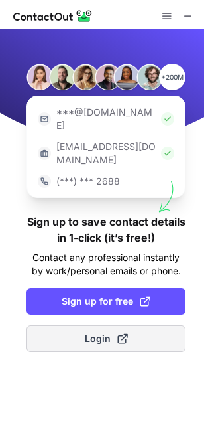
click at [165, 325] on button "Login" at bounding box center [106, 338] width 159 height 27
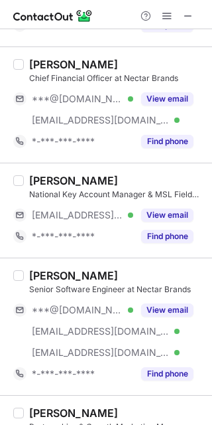
scroll to position [219, 0]
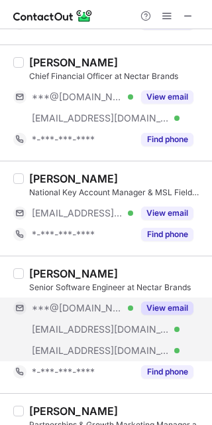
click at [186, 307] on button "View email" at bounding box center [167, 307] width 52 height 13
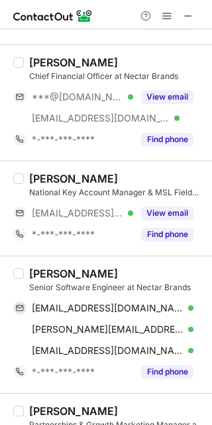
click at [54, 269] on div "[PERSON_NAME]" at bounding box center [73, 273] width 89 height 13
copy div "Aarthif"
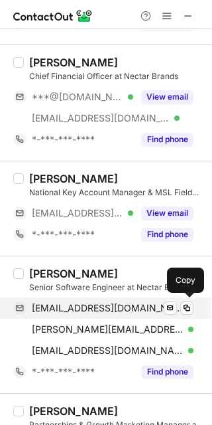
click at [124, 312] on span "[EMAIL_ADDRESS][DOMAIN_NAME]" at bounding box center [108, 308] width 152 height 12
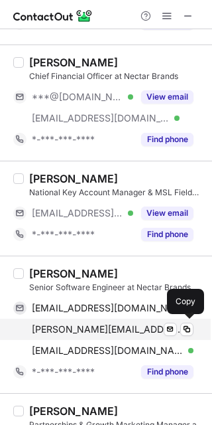
click at [139, 330] on span "[PERSON_NAME][EMAIL_ADDRESS][DOMAIN_NAME]" at bounding box center [108, 329] width 152 height 12
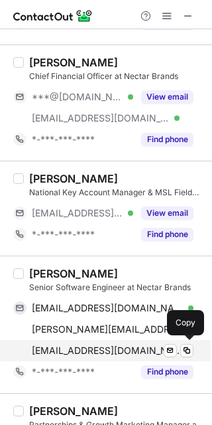
click at [83, 353] on span "[EMAIL_ADDRESS][DOMAIN_NAME]" at bounding box center [108, 350] width 152 height 12
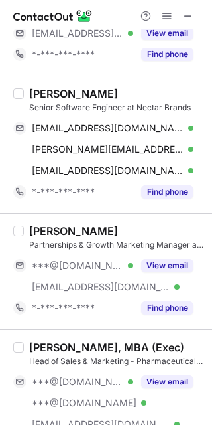
scroll to position [441, 0]
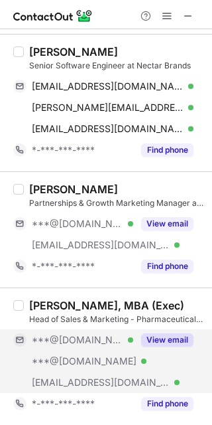
click at [180, 343] on button "View email" at bounding box center [167, 339] width 52 height 13
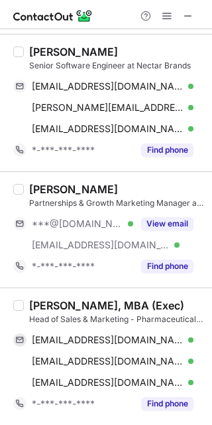
click at [32, 297] on div "[PERSON_NAME], MBA (Exec) Head of Sales & Marketing - Pharmaceutical at Nectar …" at bounding box center [106, 355] width 212 height 137
copy div "Uma"
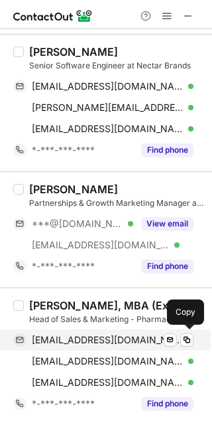
click at [123, 340] on span "[EMAIL_ADDRESS][DOMAIN_NAME]" at bounding box center [108, 340] width 152 height 12
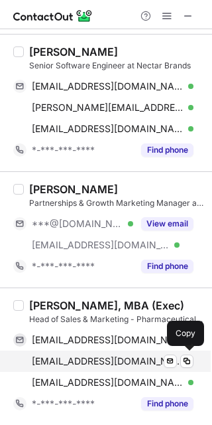
click at [130, 352] on div "[EMAIL_ADDRESS][DOMAIN_NAME] Verified Send email Copy" at bounding box center [103, 360] width 181 height 21
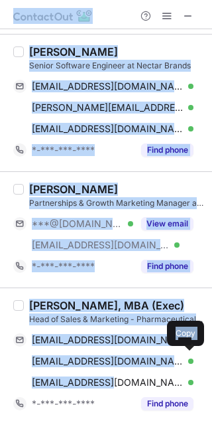
drag, startPoint x: 111, startPoint y: 379, endPoint x: 346, endPoint y: 294, distance: 250.4
click at [212, 294] on html "Select all (7) [PERSON_NAME] Patient Care Coordinator at Nectar Brands [EMAIL_A…" at bounding box center [106, 212] width 212 height 425
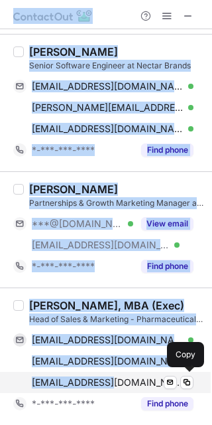
click at [115, 382] on span "[EMAIL_ADDRESS][DOMAIN_NAME]" at bounding box center [108, 382] width 152 height 12
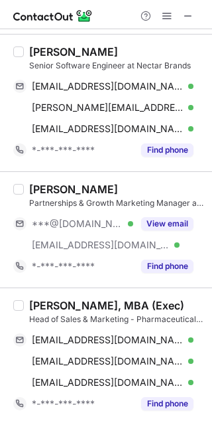
click at [199, 379] on div "[PERSON_NAME], MBA (Exec) Head of Sales & Marketing - Pharmaceutical at Nectar …" at bounding box center [106, 355] width 212 height 137
